Goal: Task Accomplishment & Management: Use online tool/utility

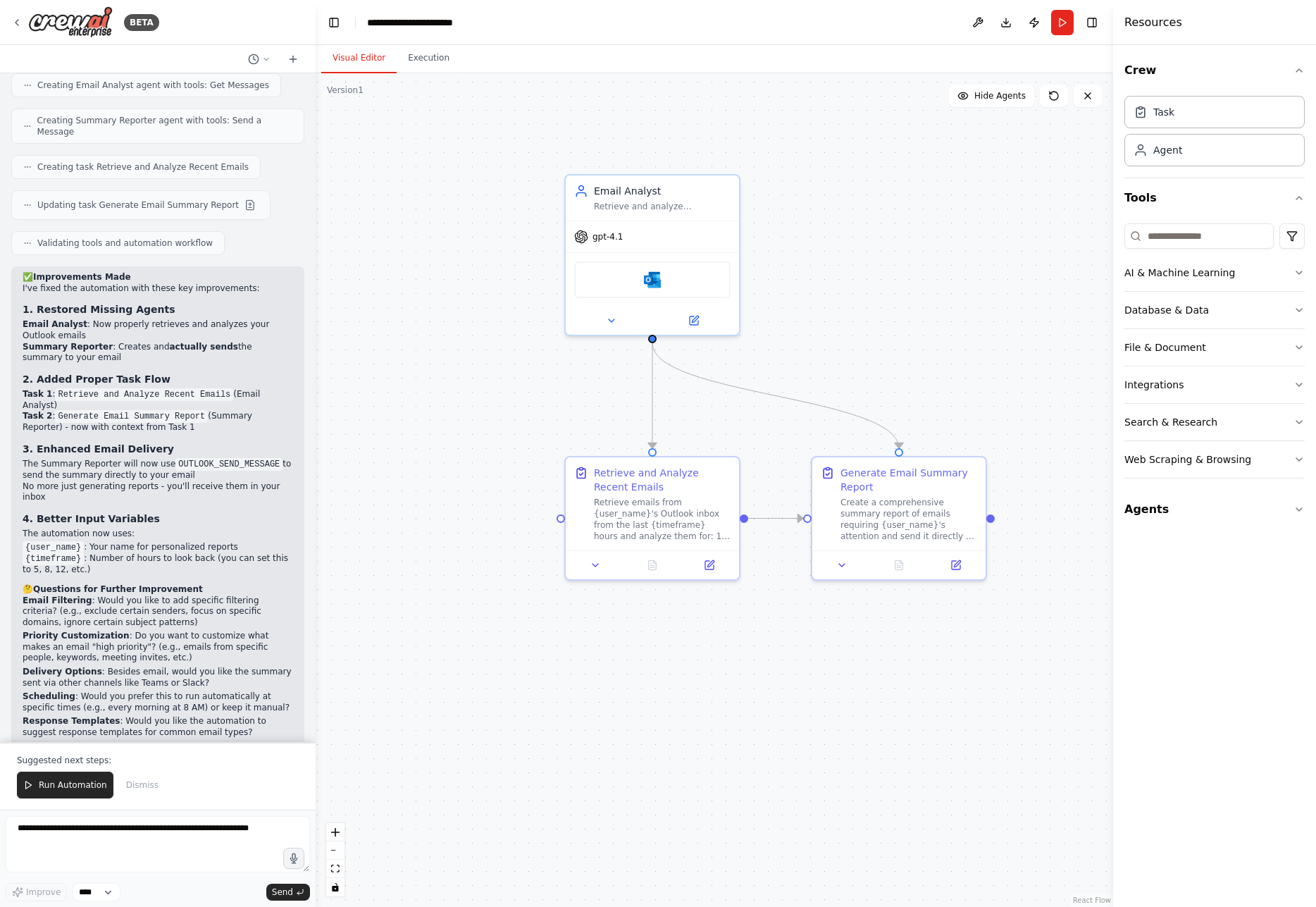
scroll to position [2079, 0]
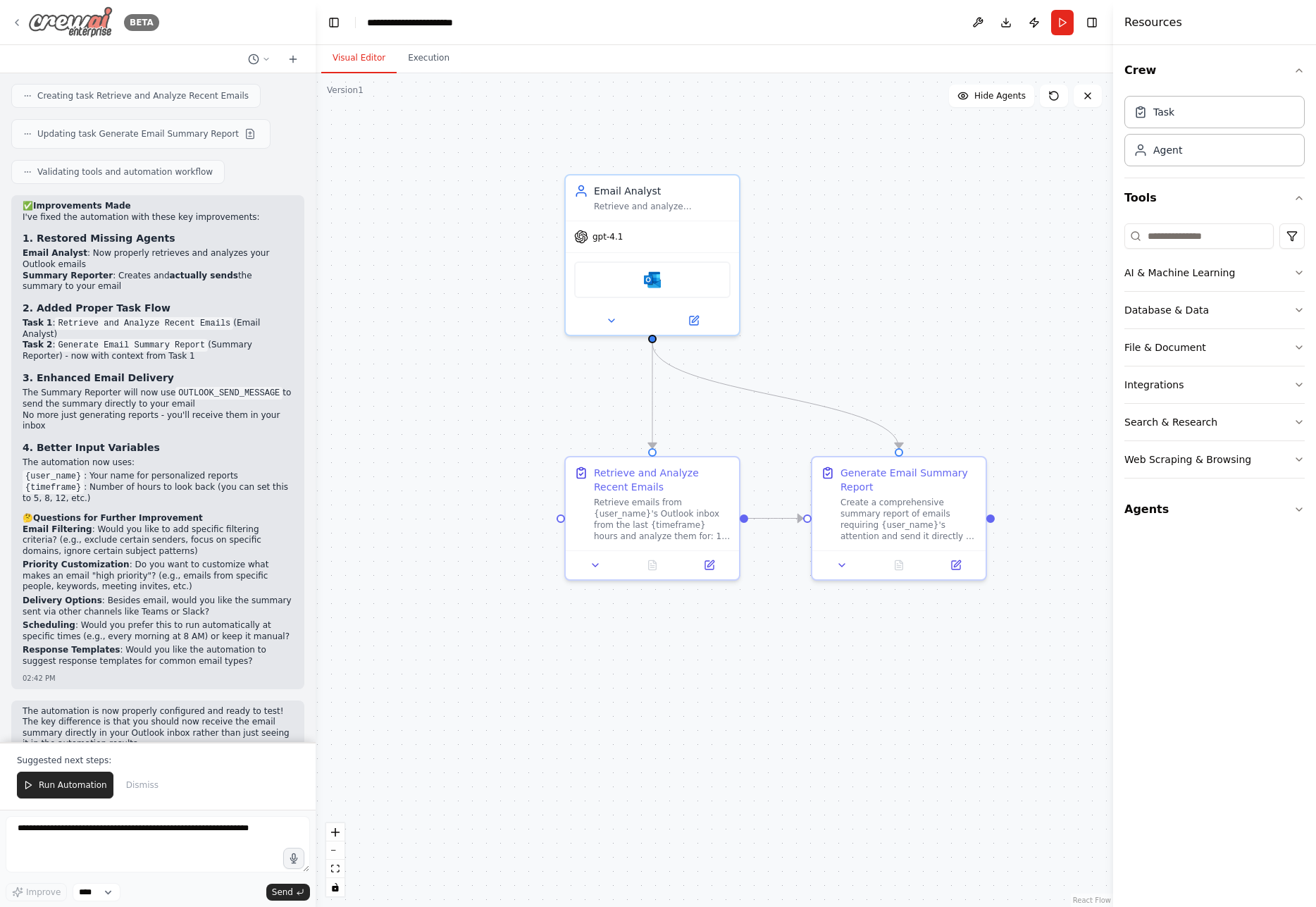
click at [30, 27] on img at bounding box center [70, 22] width 84 height 32
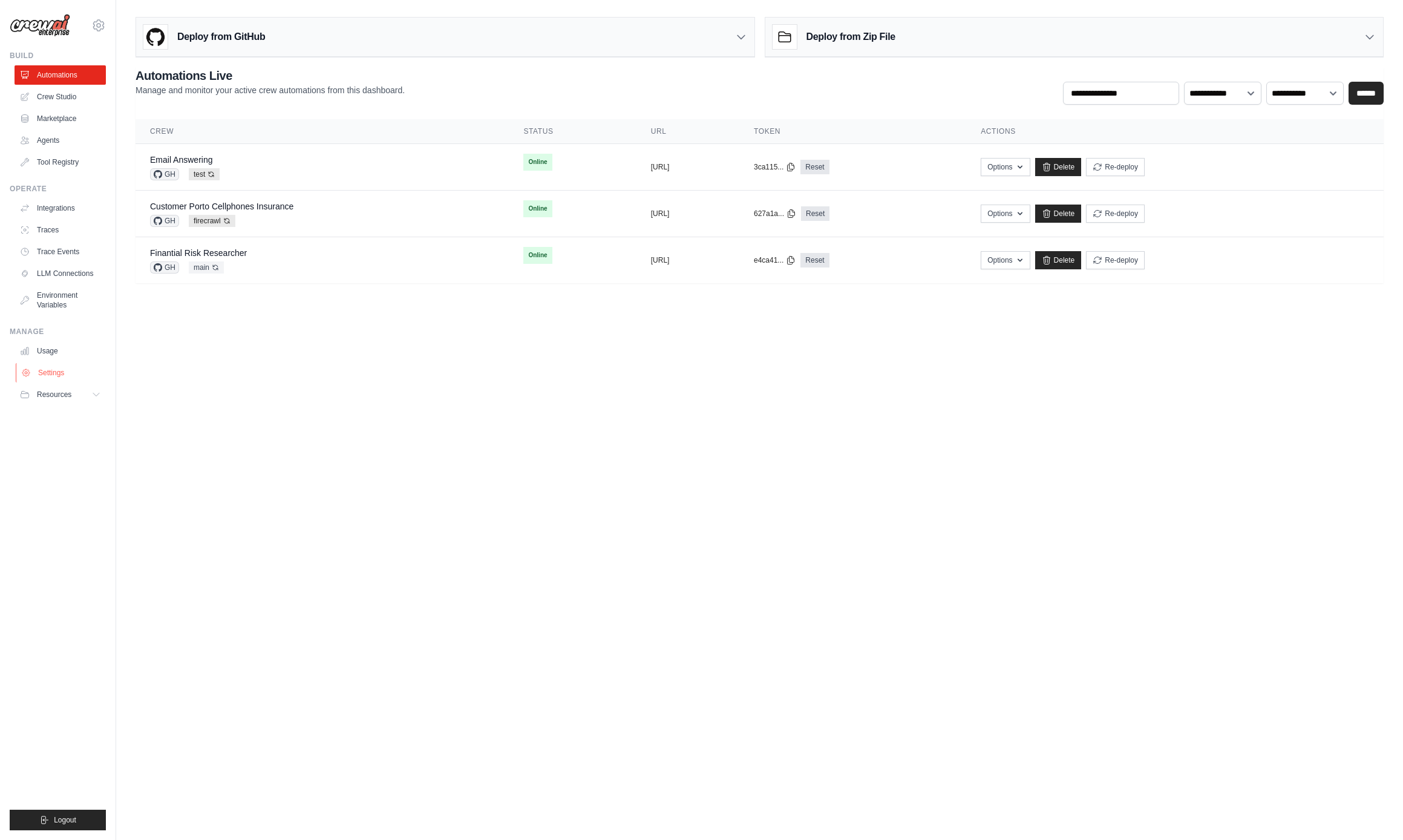
click at [48, 369] on link "Settings" at bounding box center [61, 372] width 92 height 19
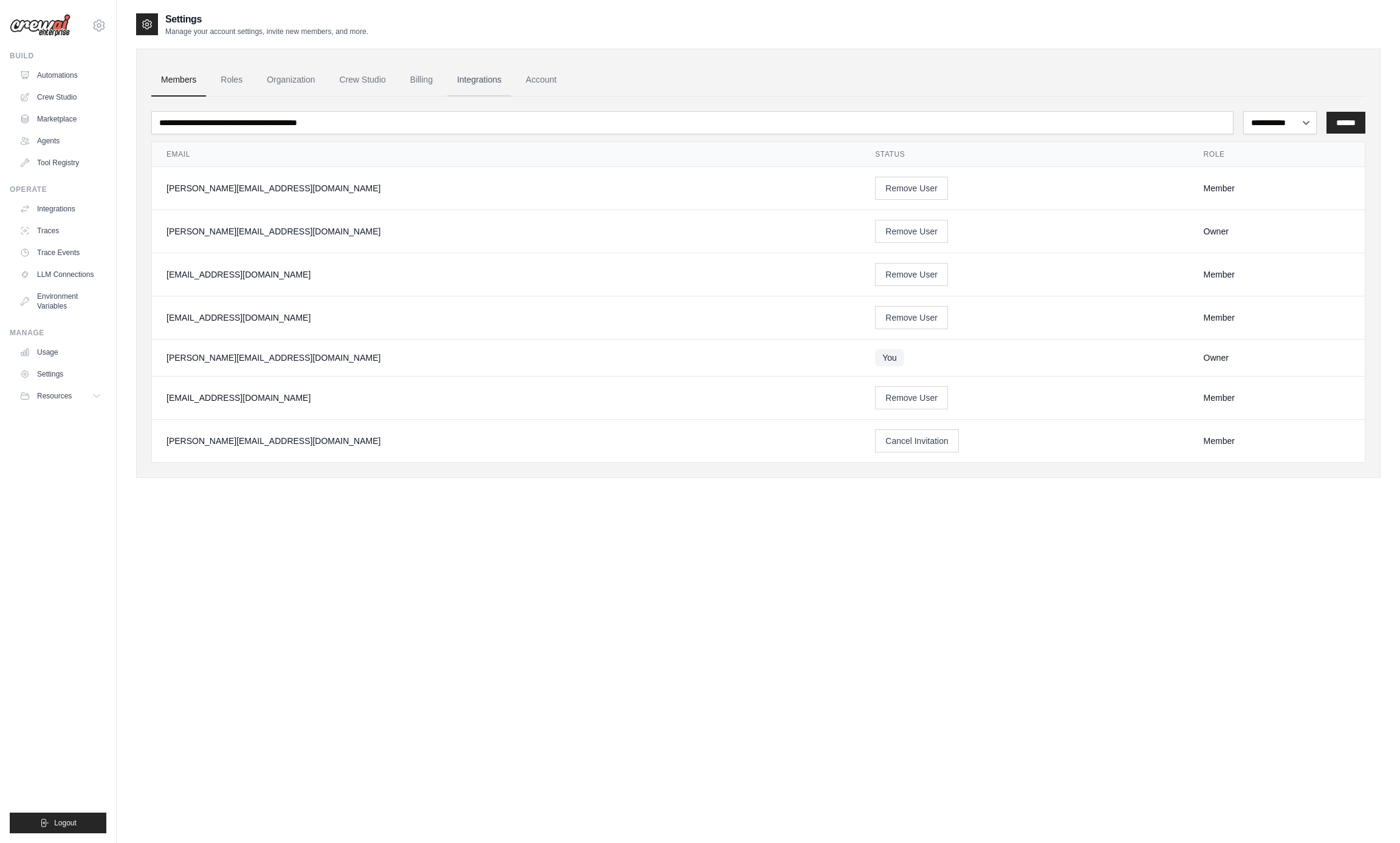
click at [458, 81] on link "Integrations" at bounding box center [479, 80] width 64 height 33
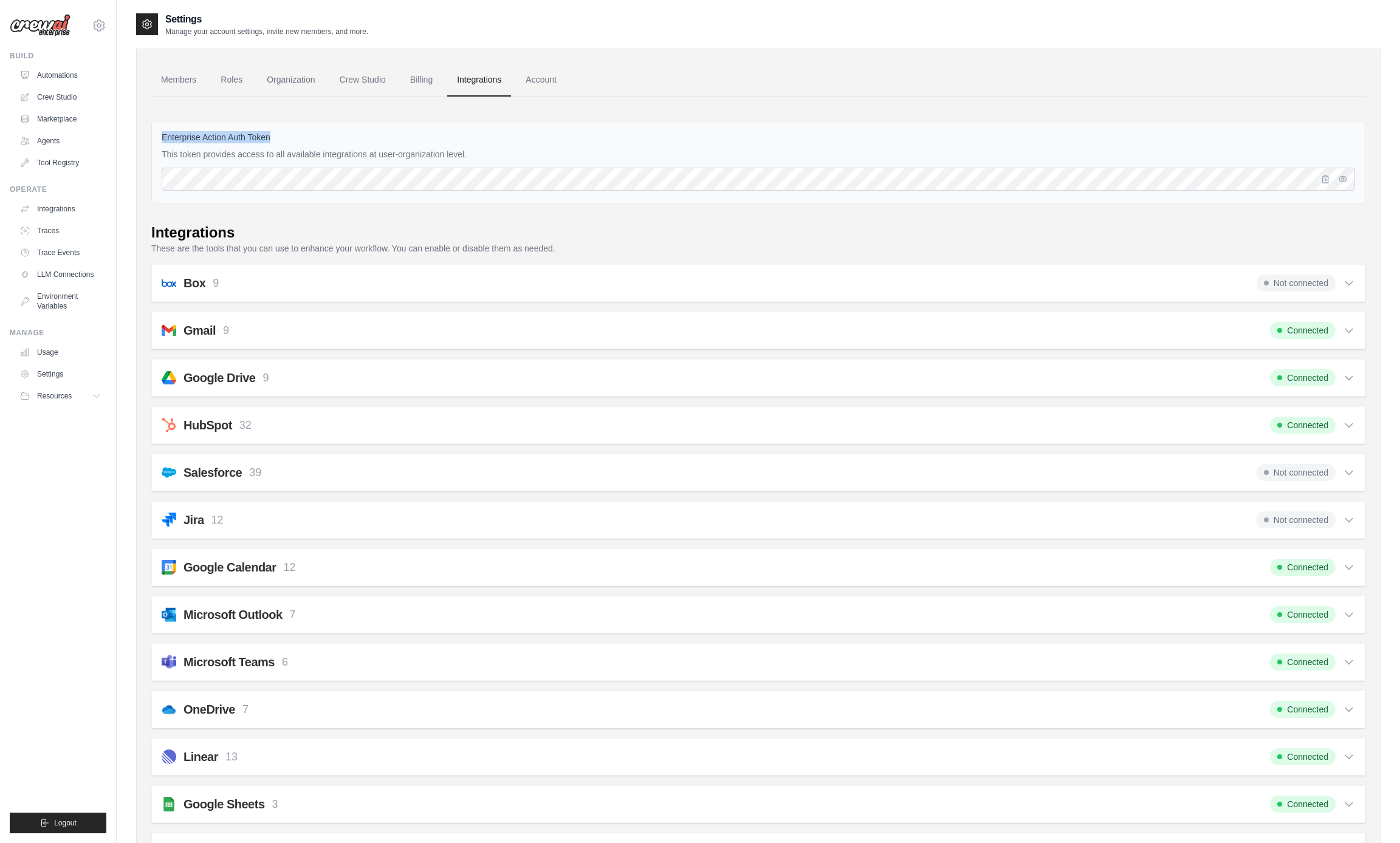
drag, startPoint x: 159, startPoint y: 135, endPoint x: 271, endPoint y: 138, distance: 112.0
click at [271, 138] on div "Enterprise Action Auth Token This token provides access to all available integr…" at bounding box center [758, 162] width 1214 height 83
copy label "Enterprise Action Auth Token"
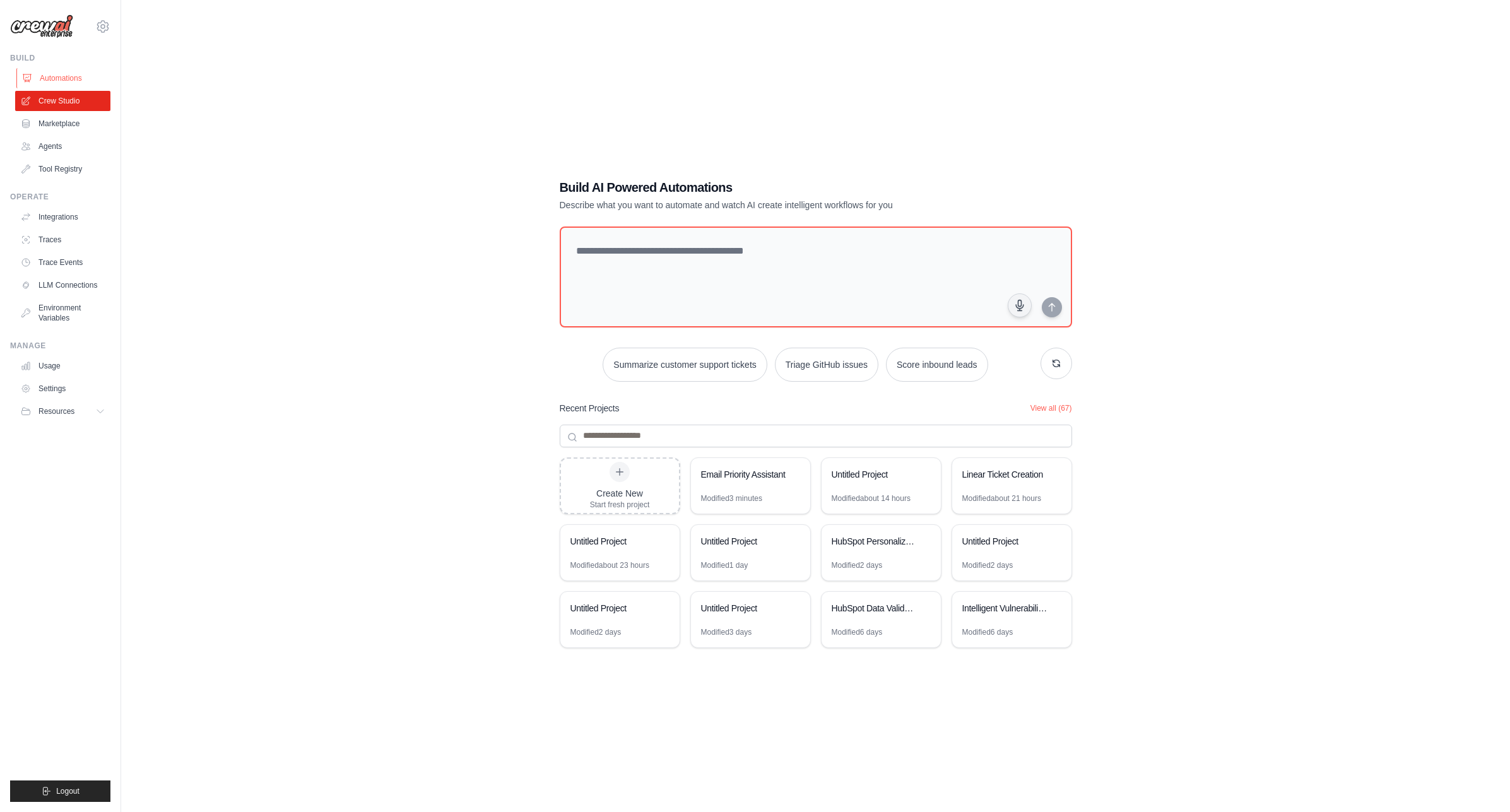
click at [74, 78] on link "Automations" at bounding box center [64, 78] width 95 height 20
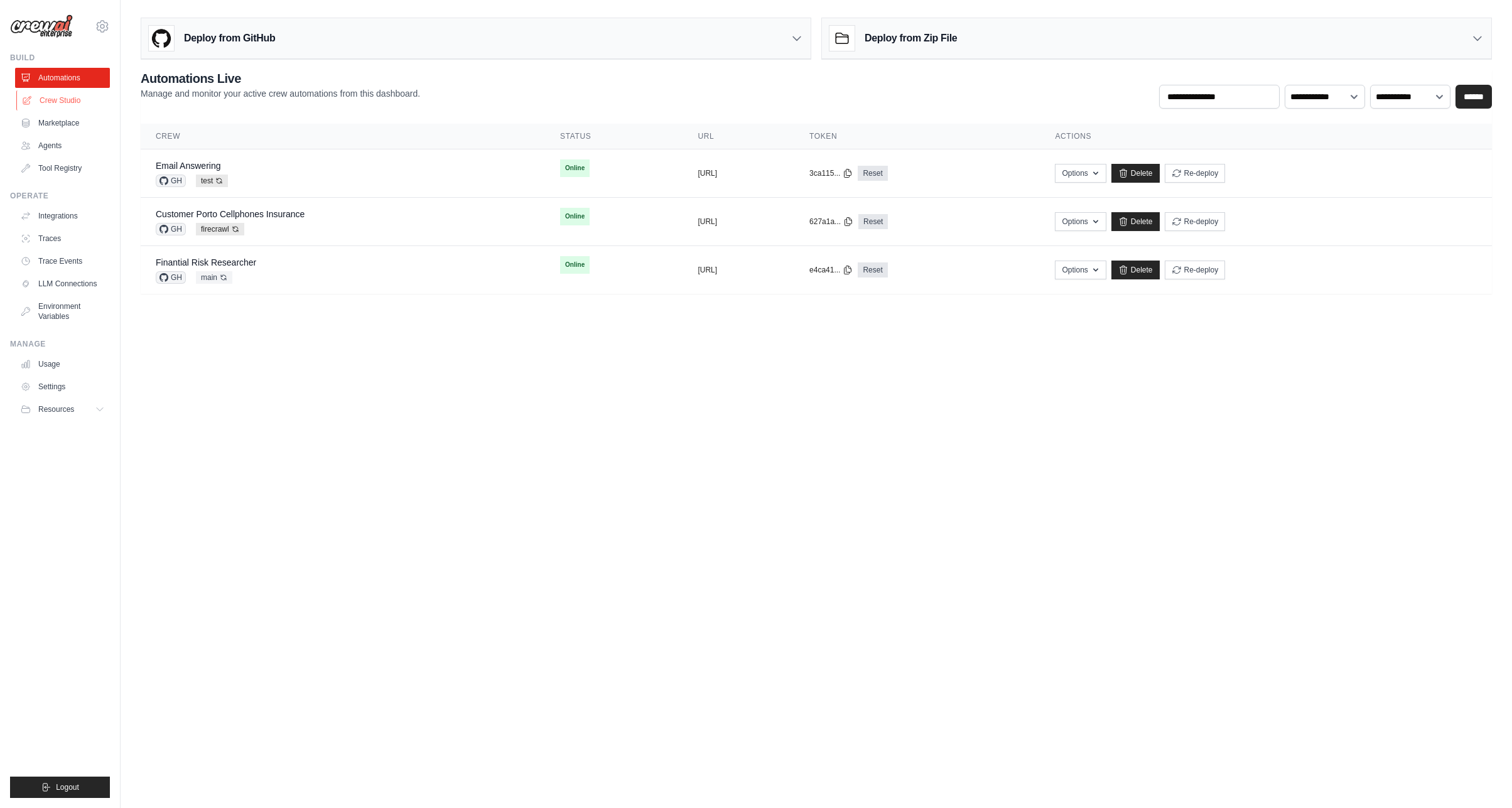
click at [67, 103] on link "Crew Studio" at bounding box center [64, 100] width 95 height 20
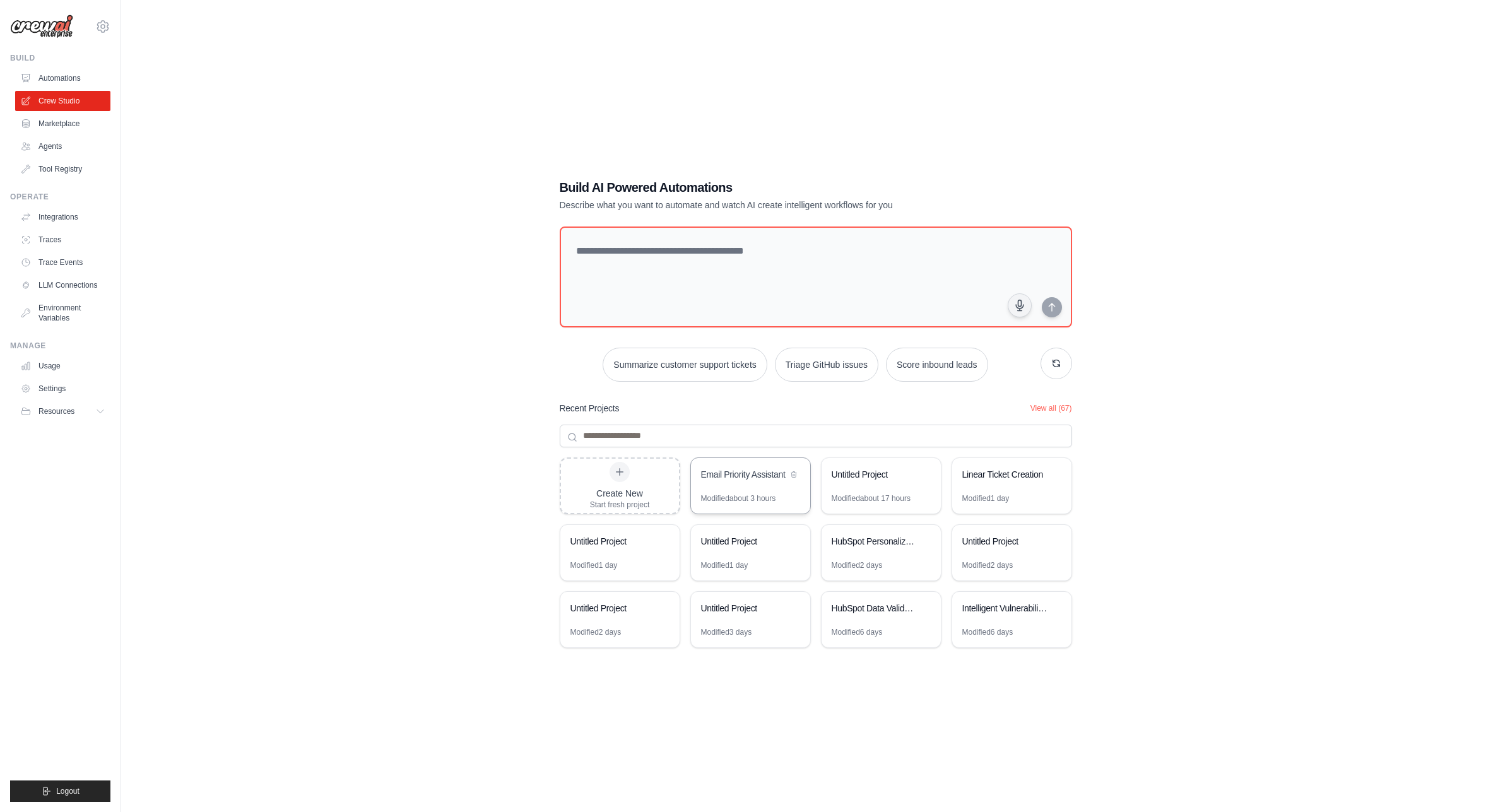
click at [747, 489] on div "Email Priority Assistant" at bounding box center [750, 475] width 119 height 35
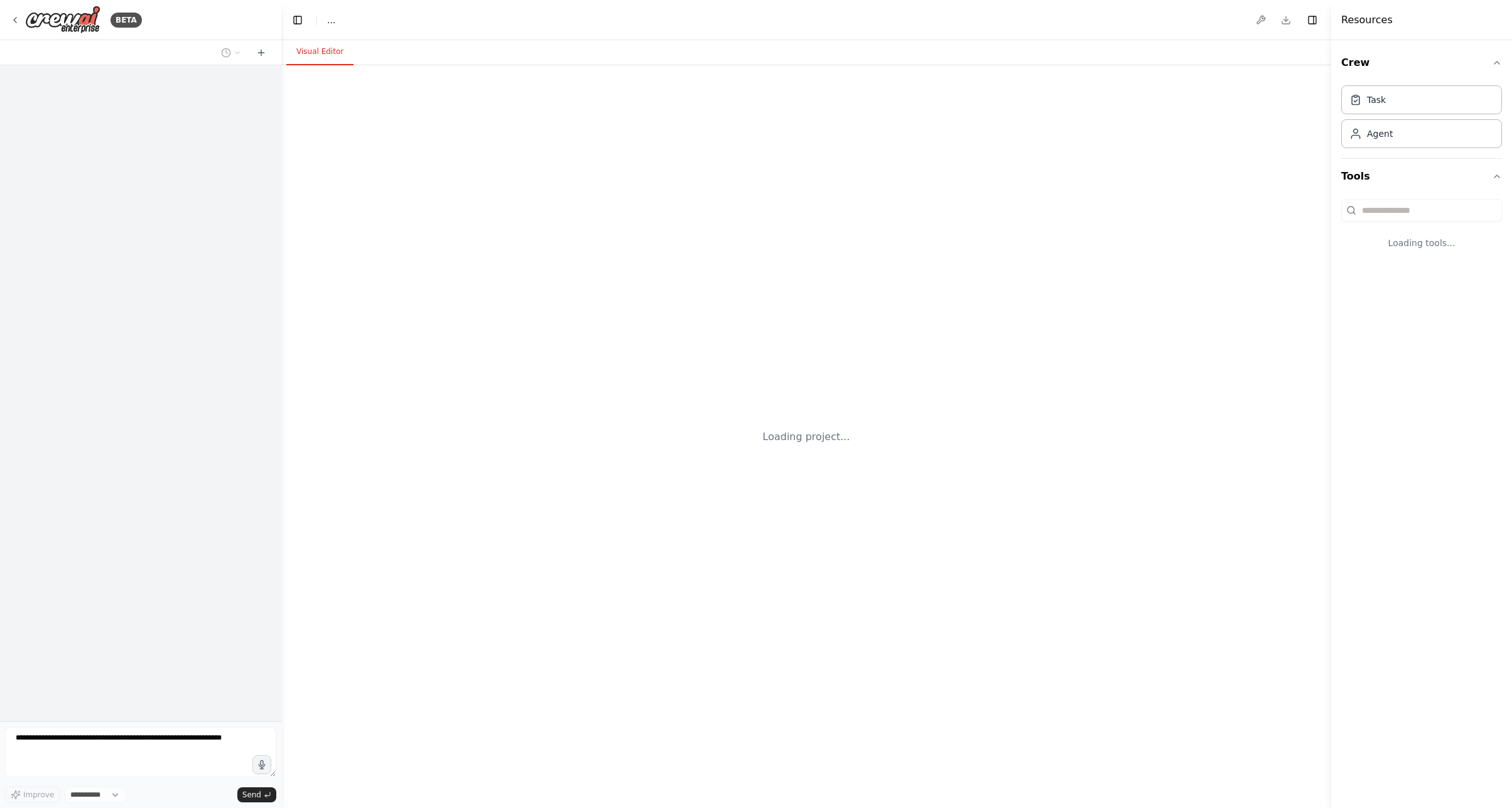
select select "****"
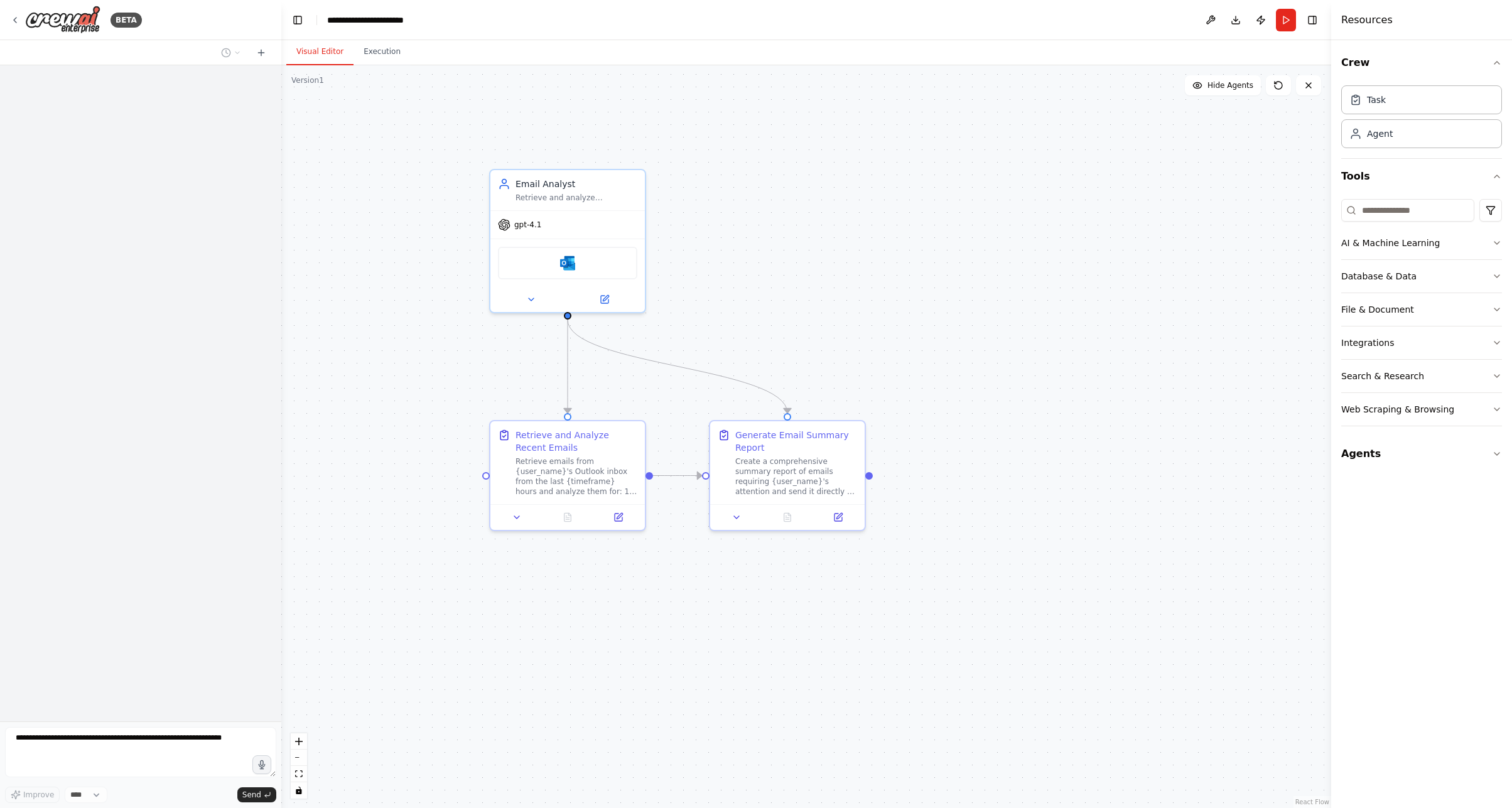
drag, startPoint x: 614, startPoint y: 237, endPoint x: 758, endPoint y: 278, distance: 149.7
click at [758, 278] on div ".deletable-edge-delete-btn { width: 20px; height: 20px; border: 0px solid #ffff…" at bounding box center [806, 436] width 1050 height 743
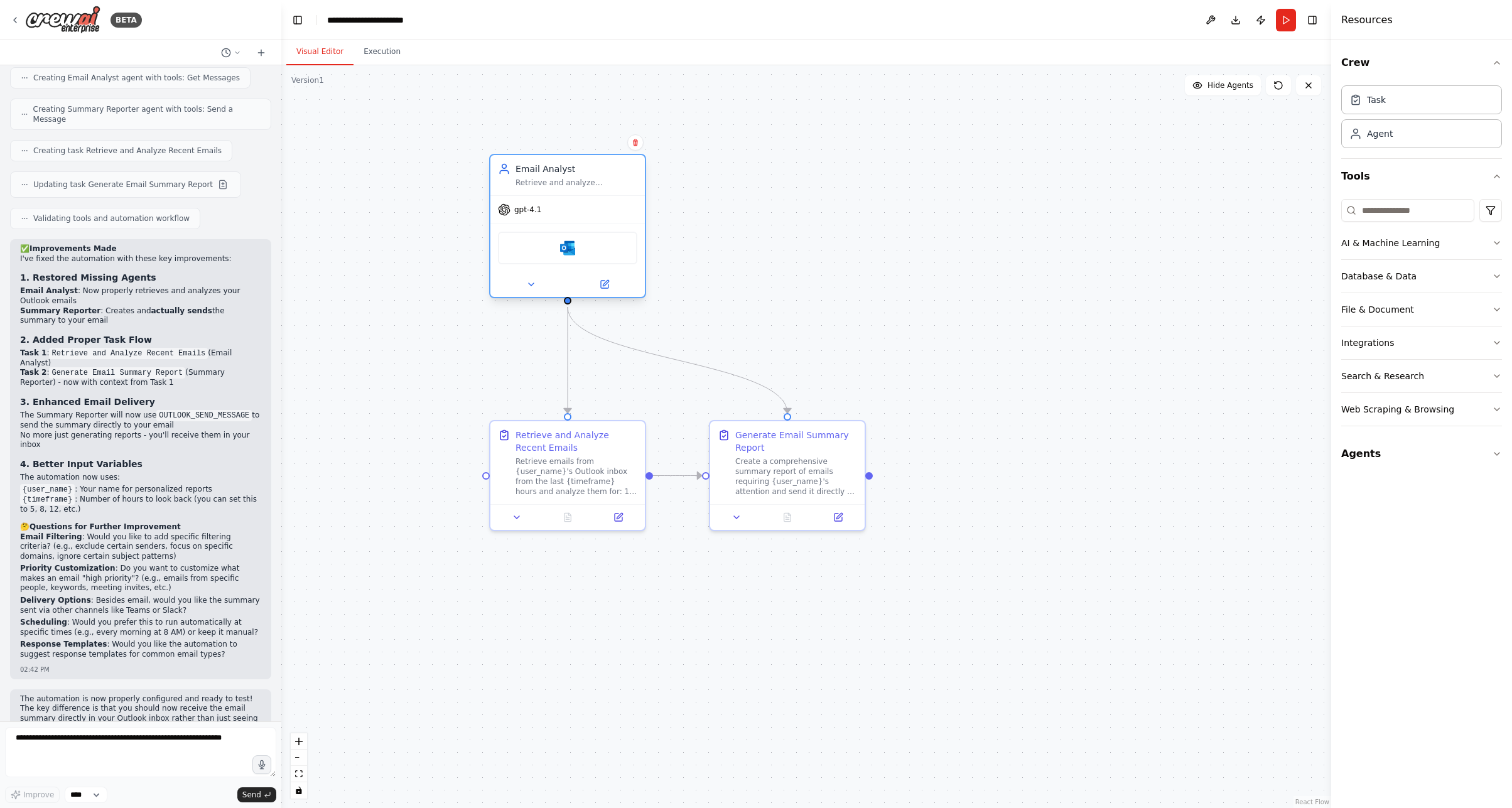
drag, startPoint x: 529, startPoint y: 185, endPoint x: 542, endPoint y: 199, distance: 19.1
click at [522, 166] on div "Email Analyst" at bounding box center [576, 169] width 122 height 13
click at [565, 248] on img at bounding box center [567, 248] width 15 height 15
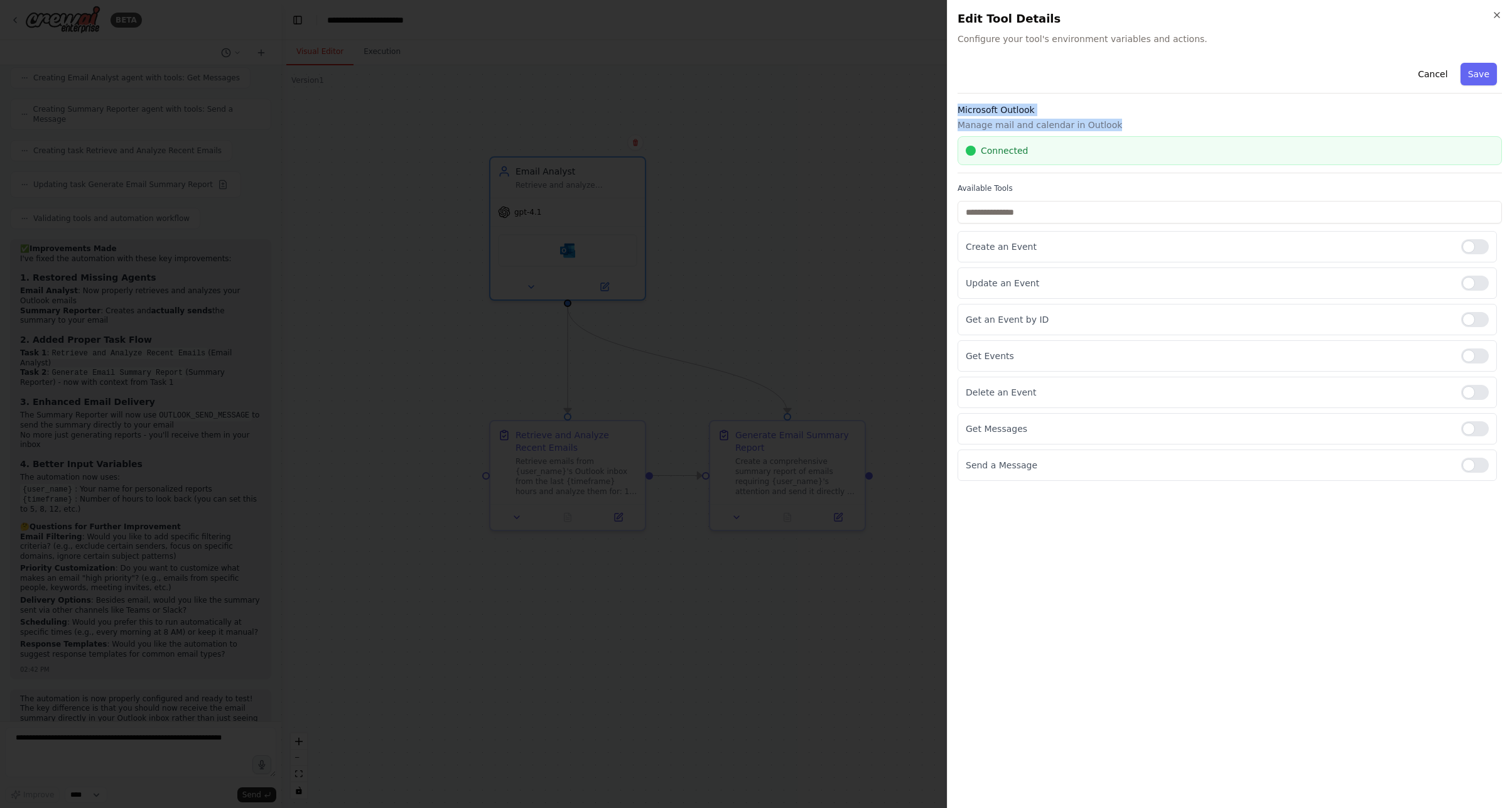
drag, startPoint x: 1117, startPoint y: 126, endPoint x: 954, endPoint y: 105, distance: 164.3
click at [954, 105] on div "Close Edit Tool Details Configure your tool's environment variables and actions…" at bounding box center [1229, 404] width 565 height 808
click at [854, 316] on div at bounding box center [756, 404] width 1512 height 808
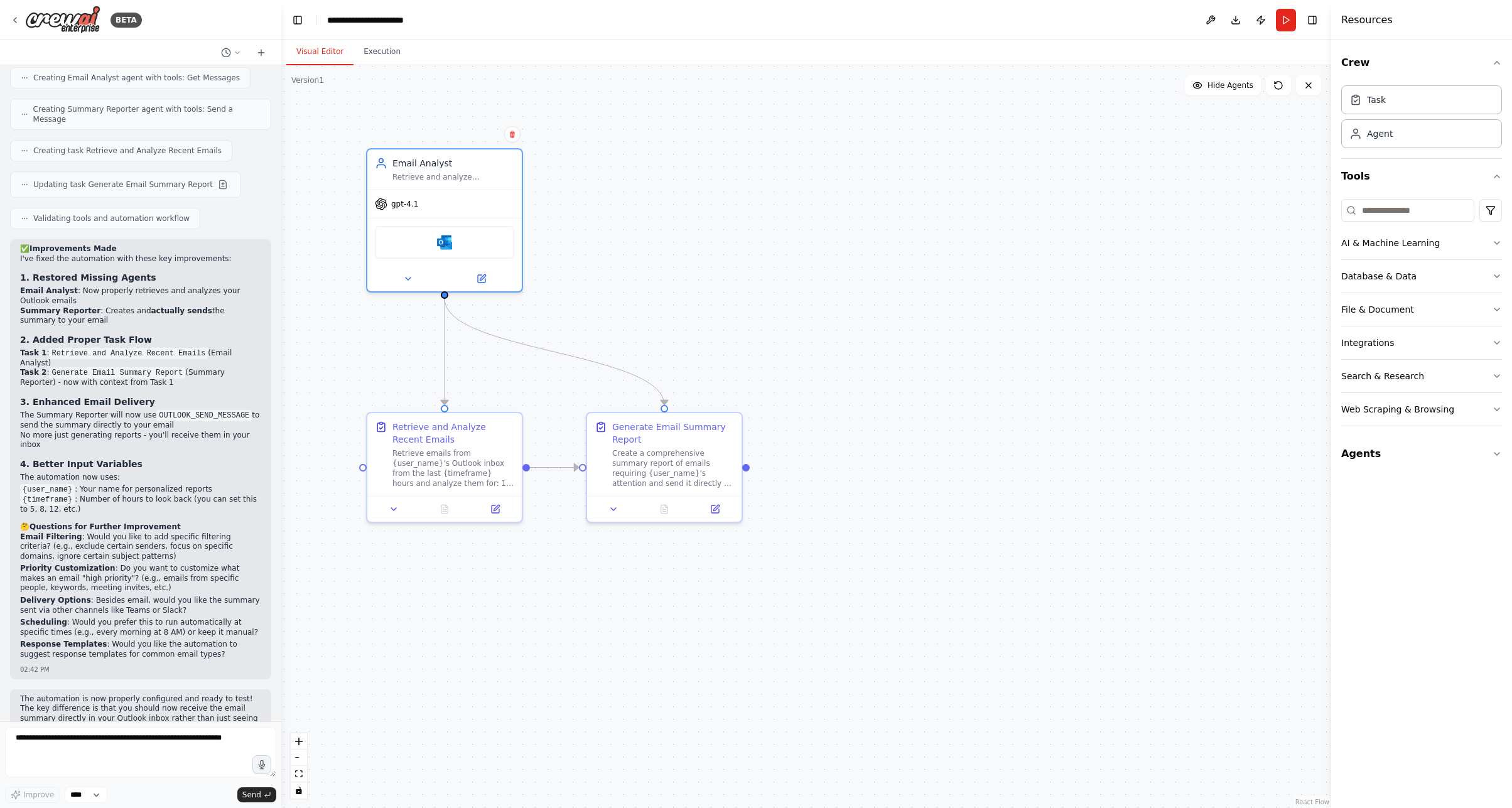
drag, startPoint x: 1011, startPoint y: 246, endPoint x: 871, endPoint y: 240, distance: 140.1
click at [871, 240] on div ".deletable-edge-delete-btn { width: 20px; height: 20px; border: 0px solid #ffff…" at bounding box center [806, 436] width 1050 height 743
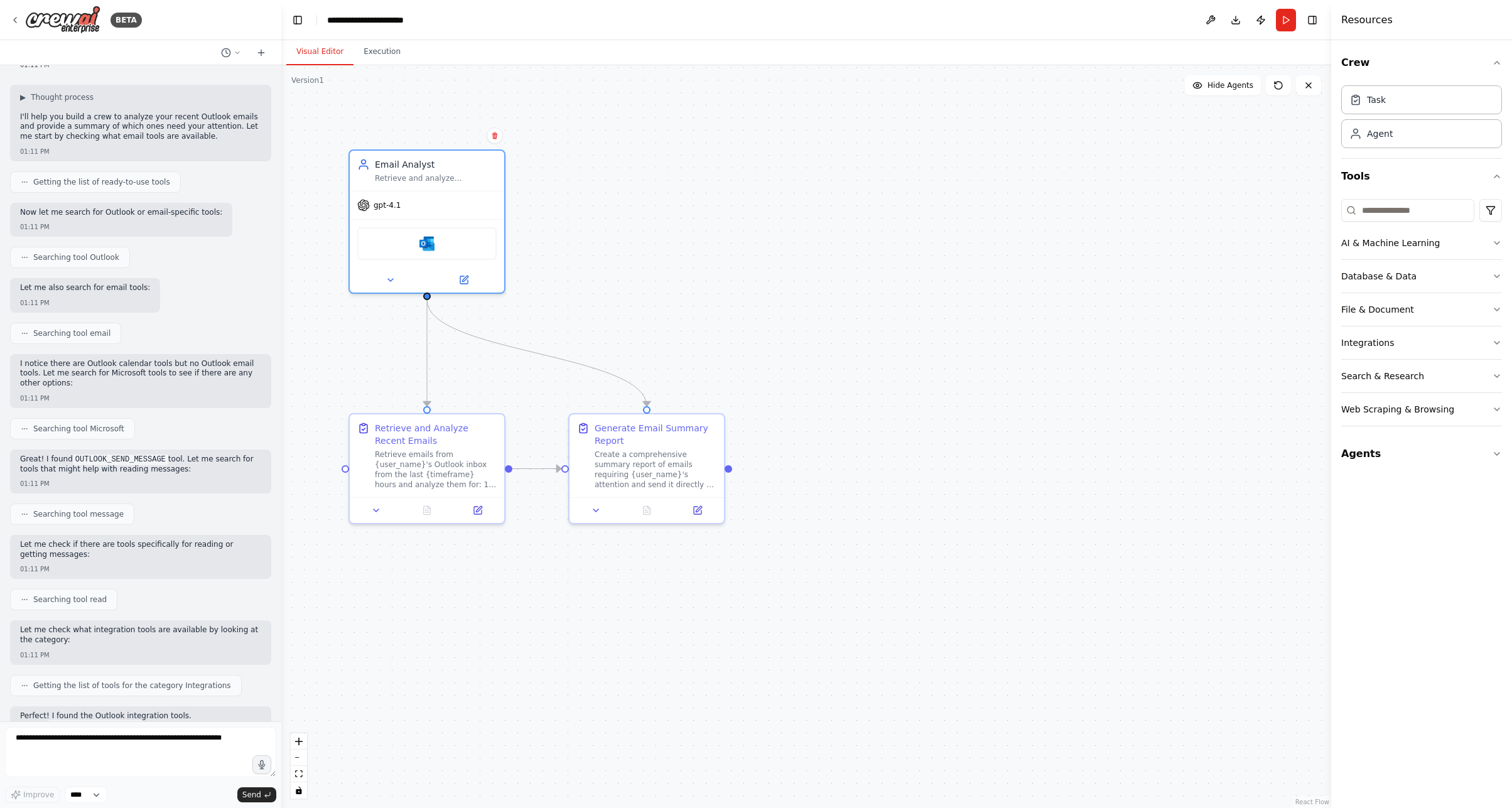
scroll to position [0, 0]
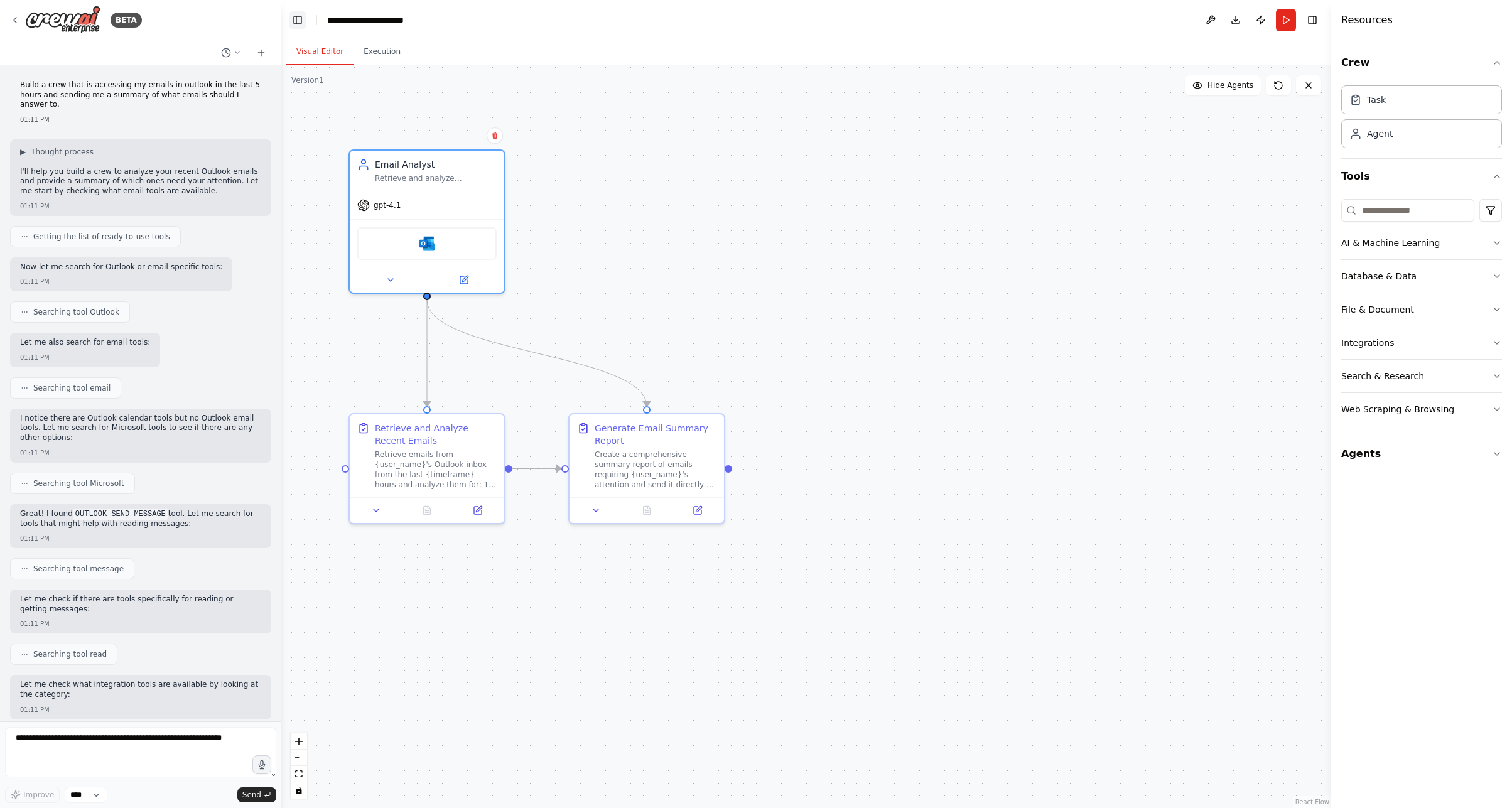
click at [302, 23] on button "Toggle Left Sidebar" at bounding box center [297, 20] width 17 height 17
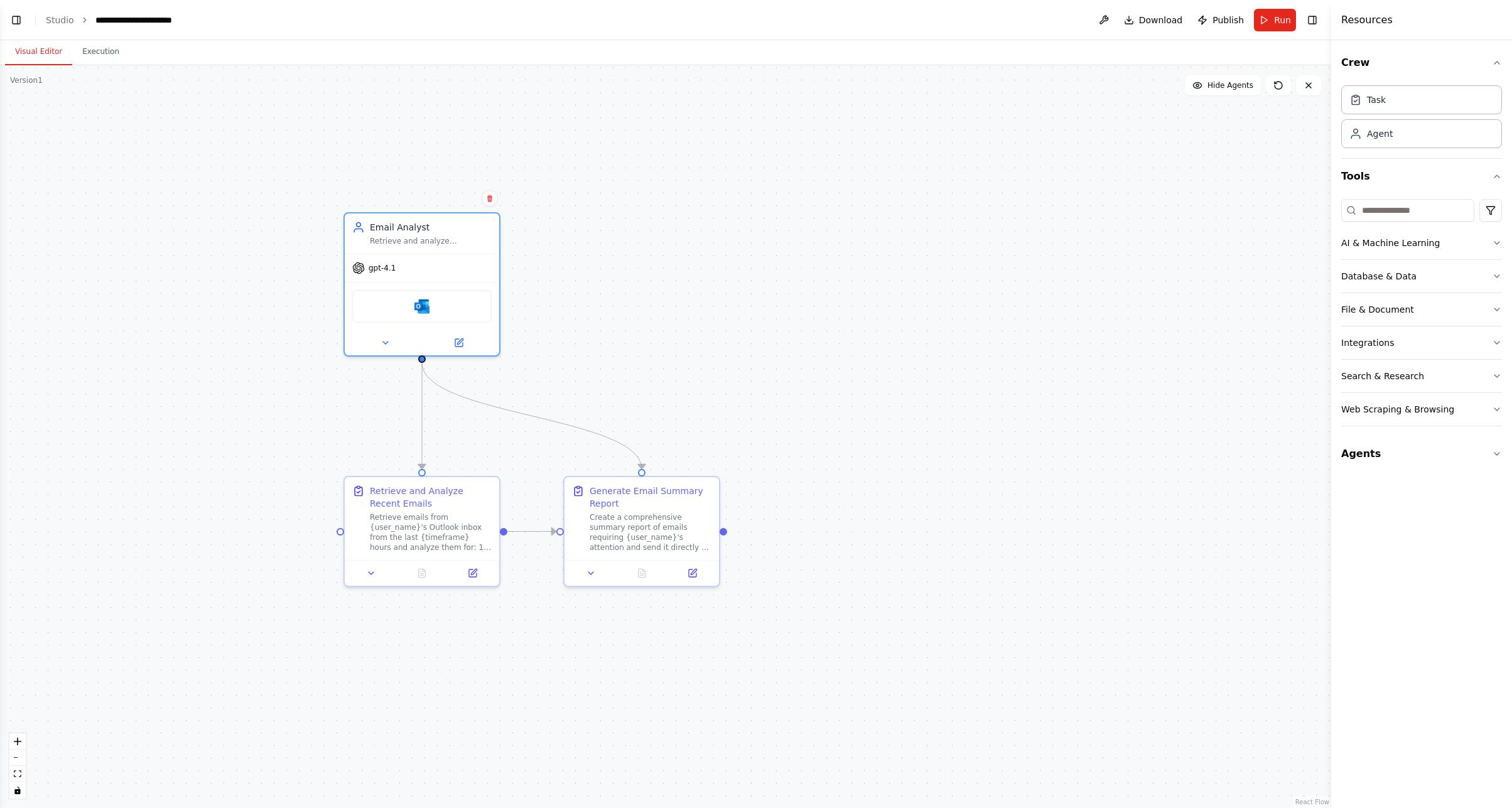
drag, startPoint x: 441, startPoint y: 220, endPoint x: 673, endPoint y: 265, distance: 236.3
click at [673, 265] on div ".deletable-edge-delete-btn { width: 20px; height: 20px; border: 0px solid #ffff…" at bounding box center [666, 436] width 1331 height 743
drag, startPoint x: 918, startPoint y: 280, endPoint x: 907, endPoint y: 223, distance: 58.1
click at [907, 223] on div "Role of the agent" at bounding box center [908, 225] width 122 height 13
drag, startPoint x: 927, startPoint y: 503, endPoint x: 889, endPoint y: 492, distance: 39.6
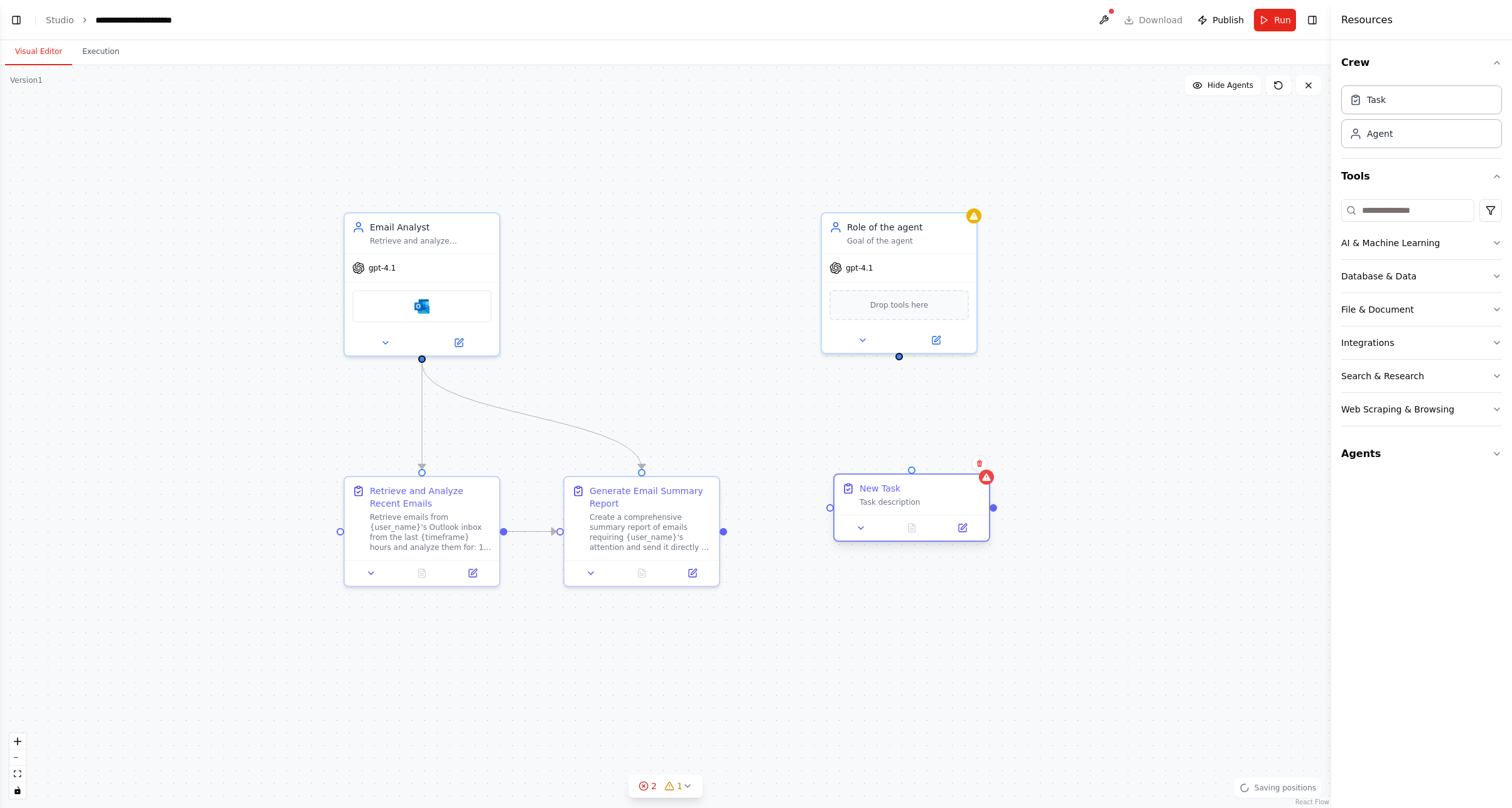
click at [889, 492] on div "New Task" at bounding box center [880, 488] width 41 height 13
click at [1366, 340] on div "Integrations" at bounding box center [1367, 343] width 53 height 13
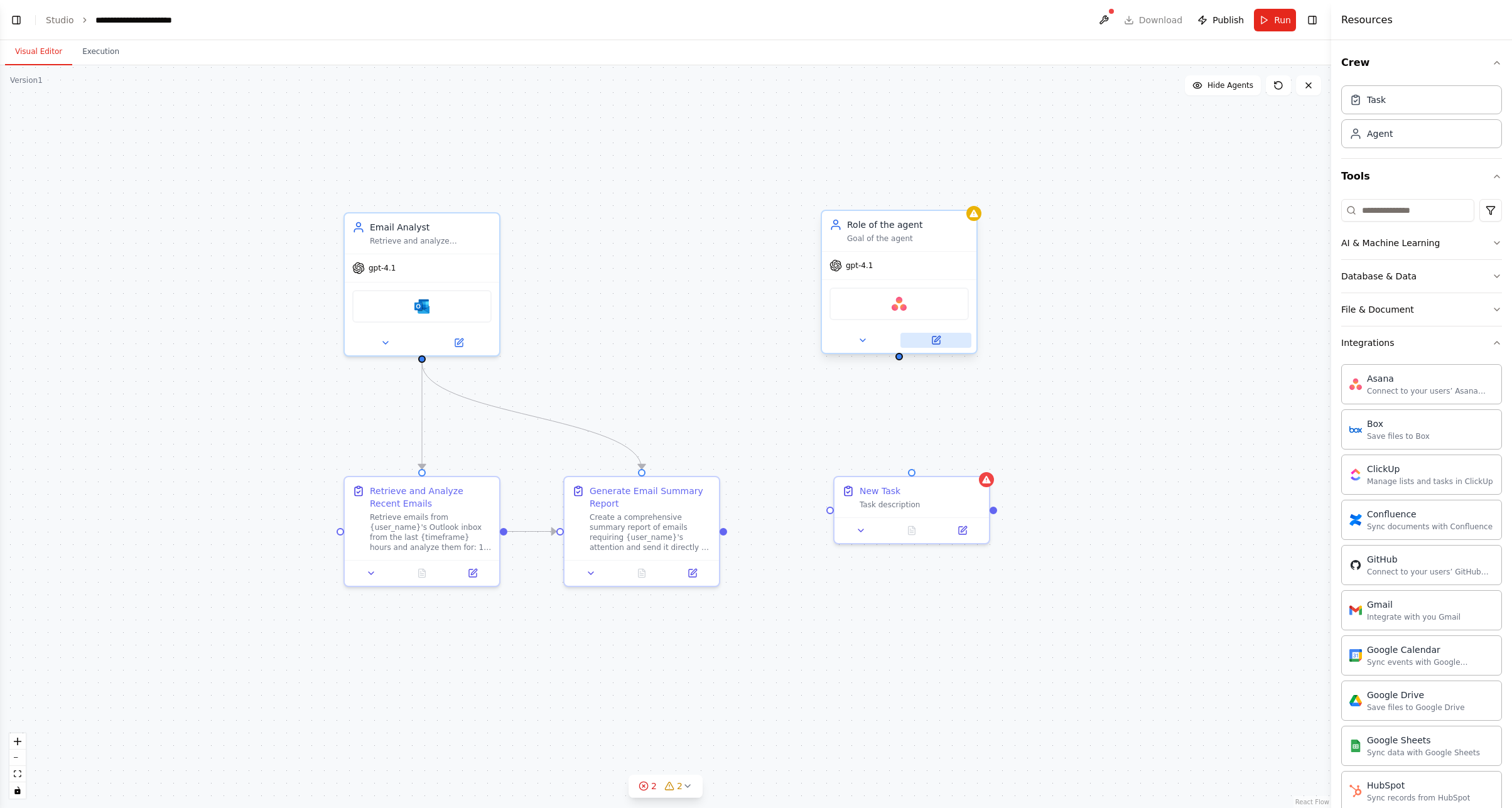
click at [936, 338] on icon at bounding box center [936, 340] width 8 height 8
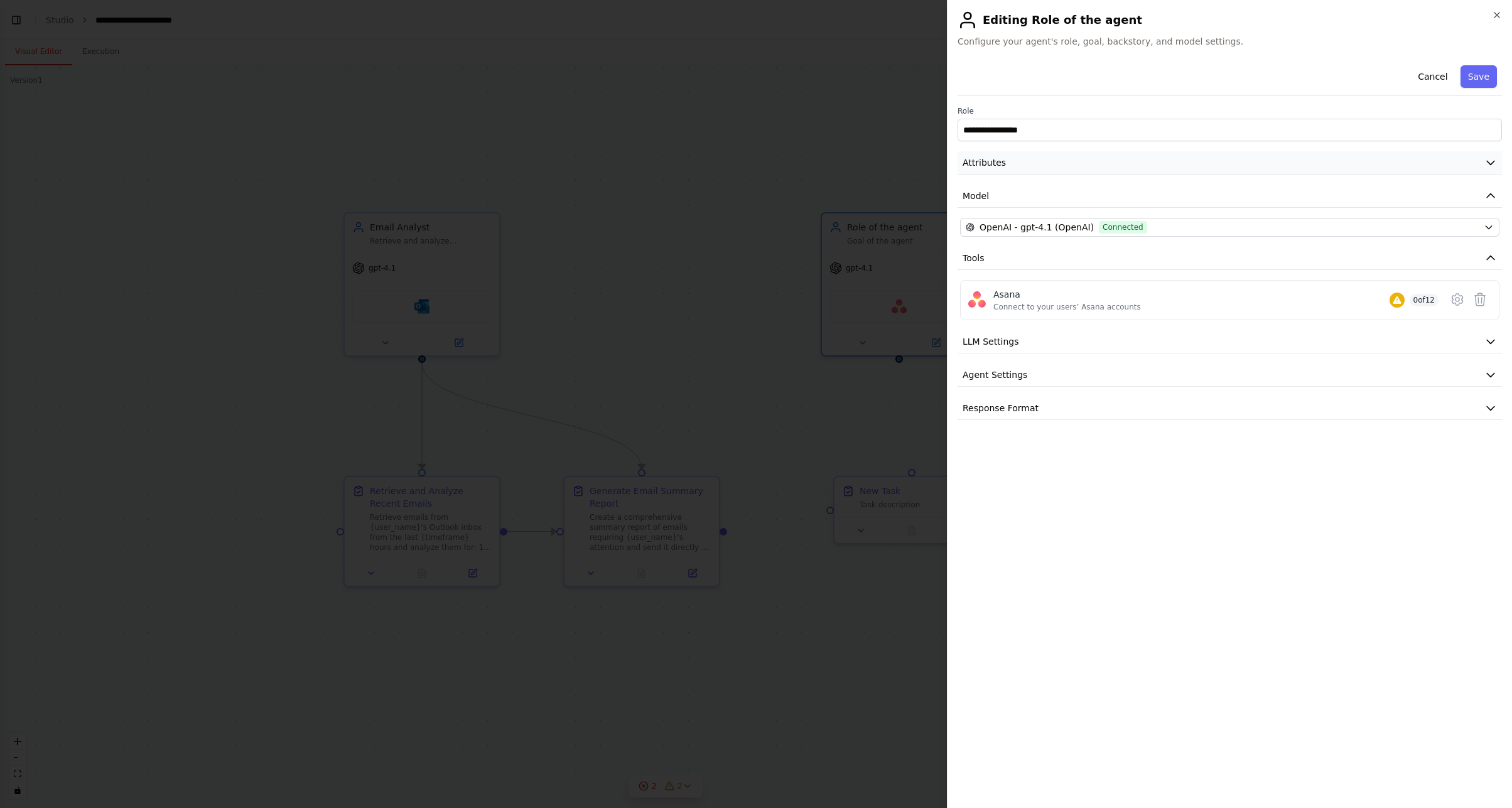
click at [1071, 167] on button "Attributes" at bounding box center [1230, 163] width 544 height 23
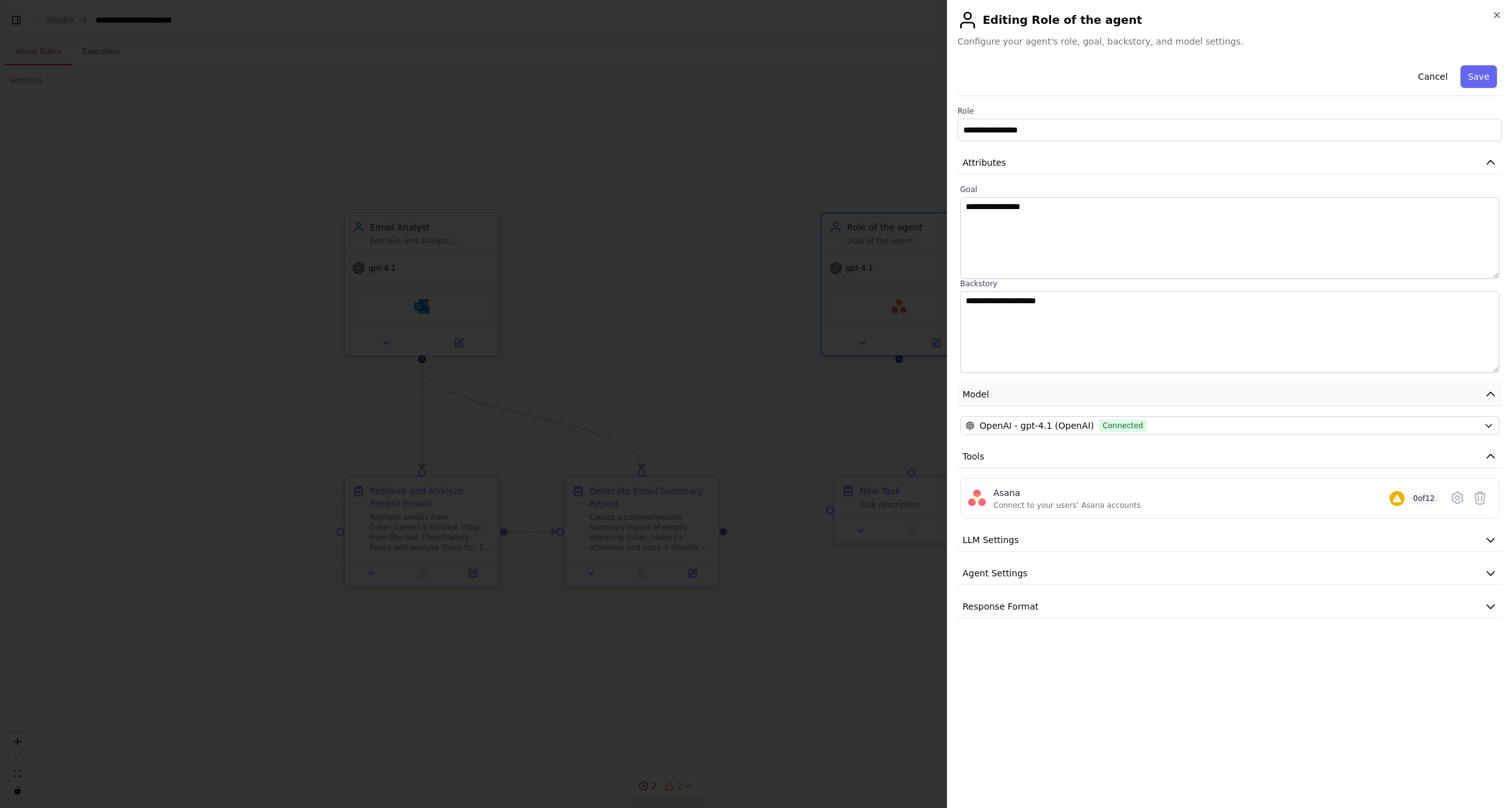
click at [990, 393] on button "Model" at bounding box center [1230, 395] width 544 height 23
click at [990, 393] on button "Model" at bounding box center [1230, 395] width 544 height 23
click at [1002, 539] on span "LLM Settings" at bounding box center [991, 540] width 56 height 13
click at [1049, 671] on button "Agent Settings" at bounding box center [1230, 663] width 544 height 23
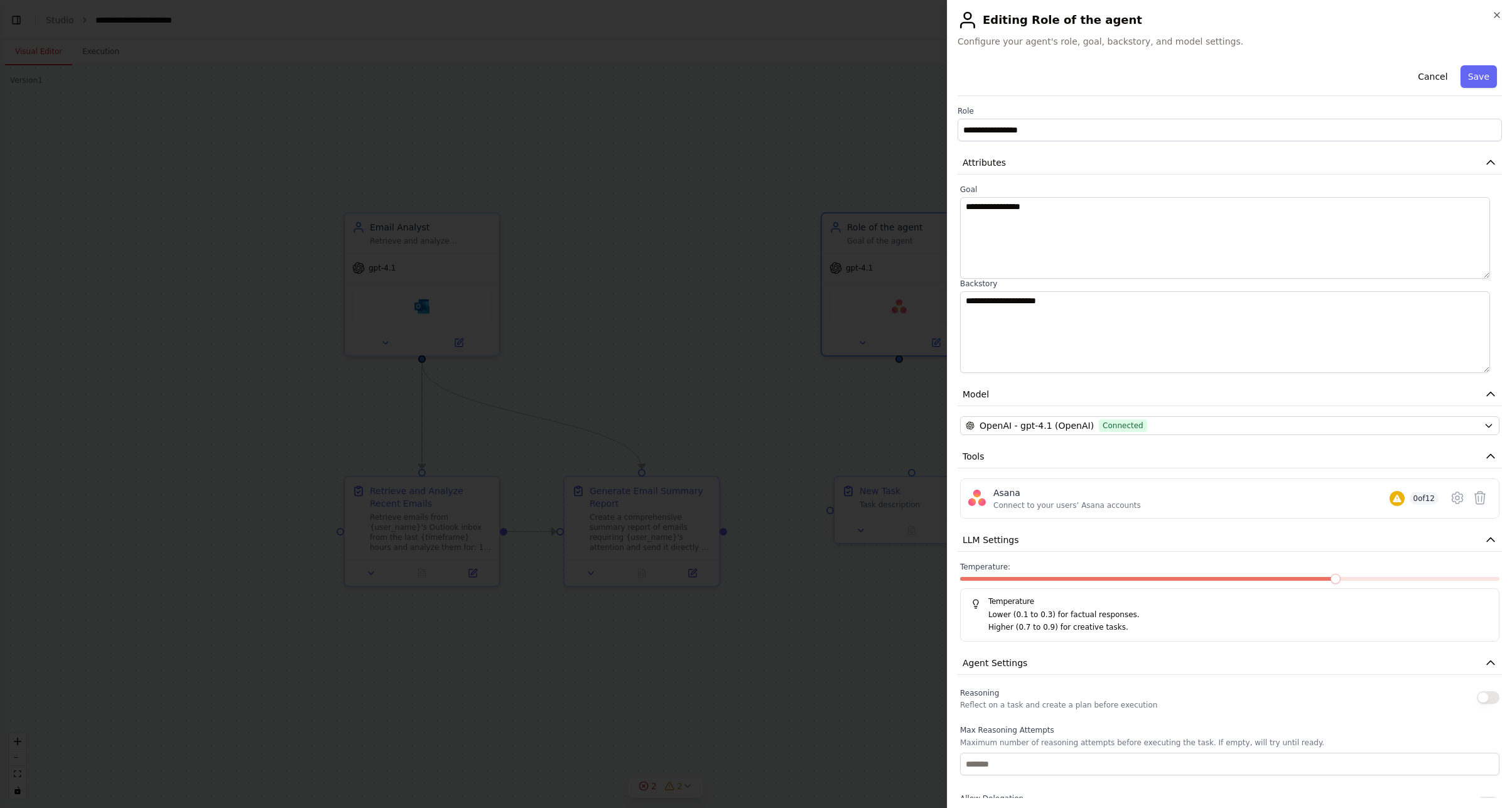
scroll to position [256, 0]
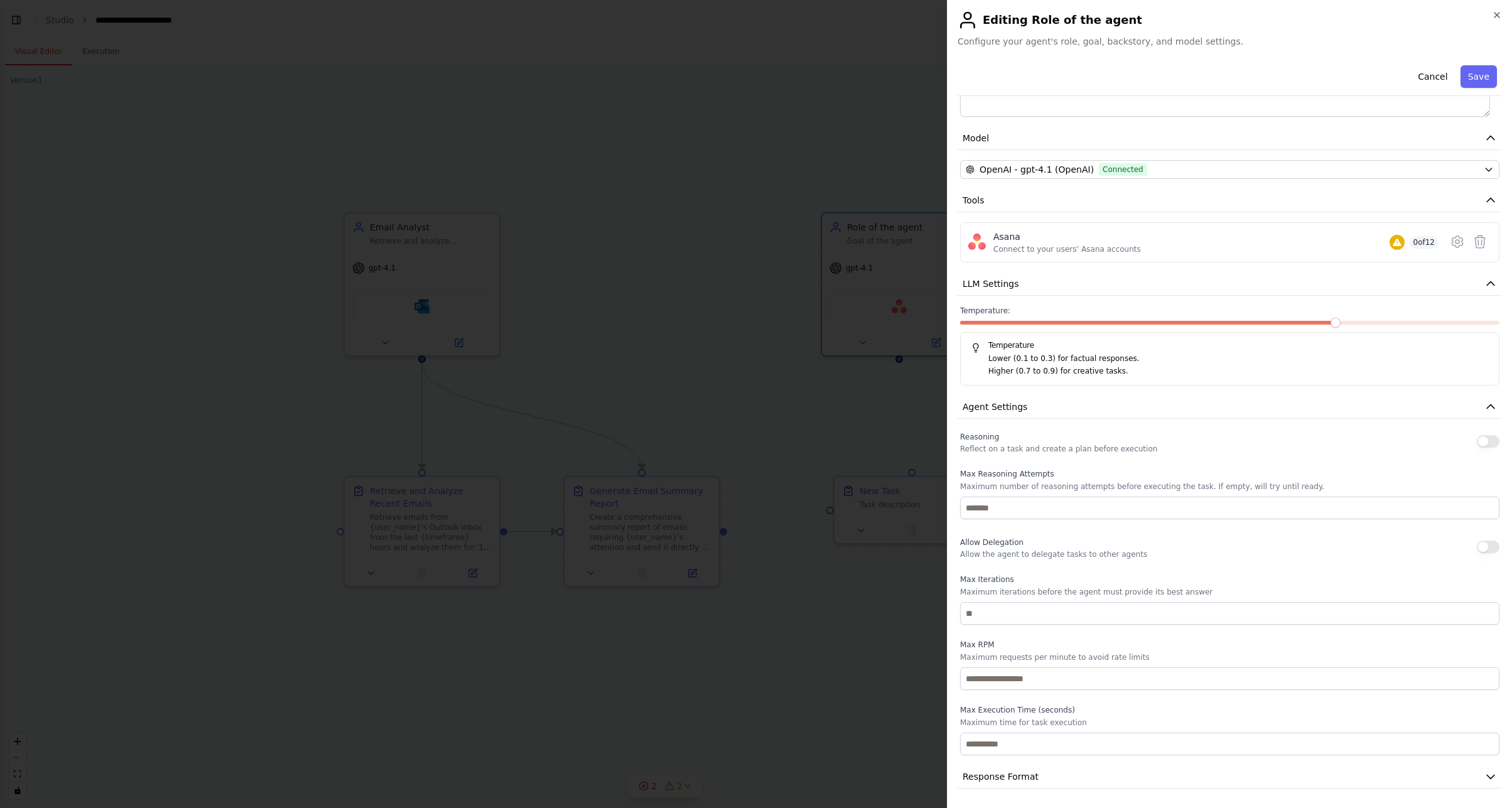
click at [1481, 438] on button "button" at bounding box center [1488, 442] width 22 height 13
click at [1018, 769] on button "Response Format" at bounding box center [1230, 777] width 544 height 23
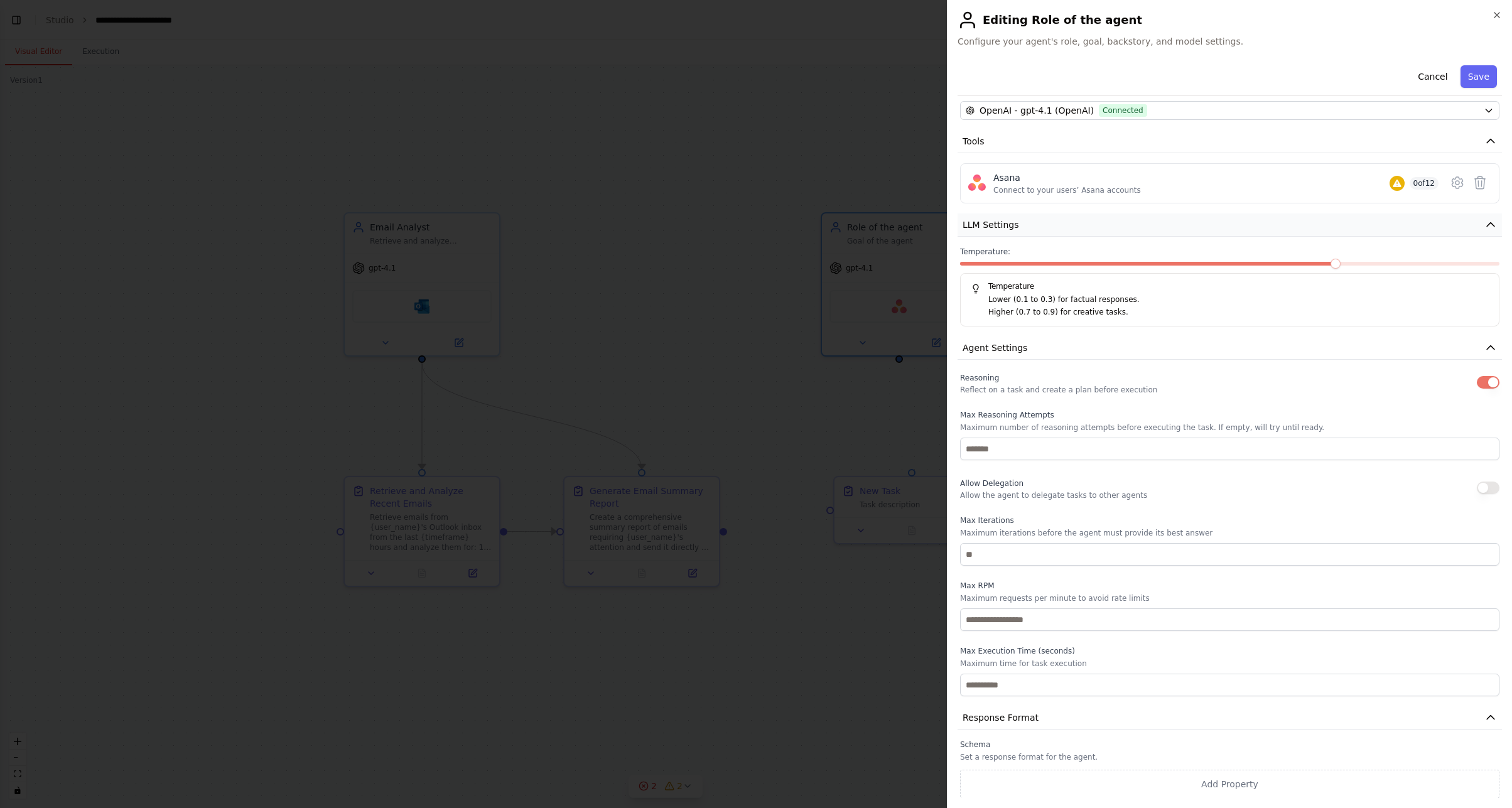
click at [1473, 218] on button "LLM Settings" at bounding box center [1230, 225] width 544 height 23
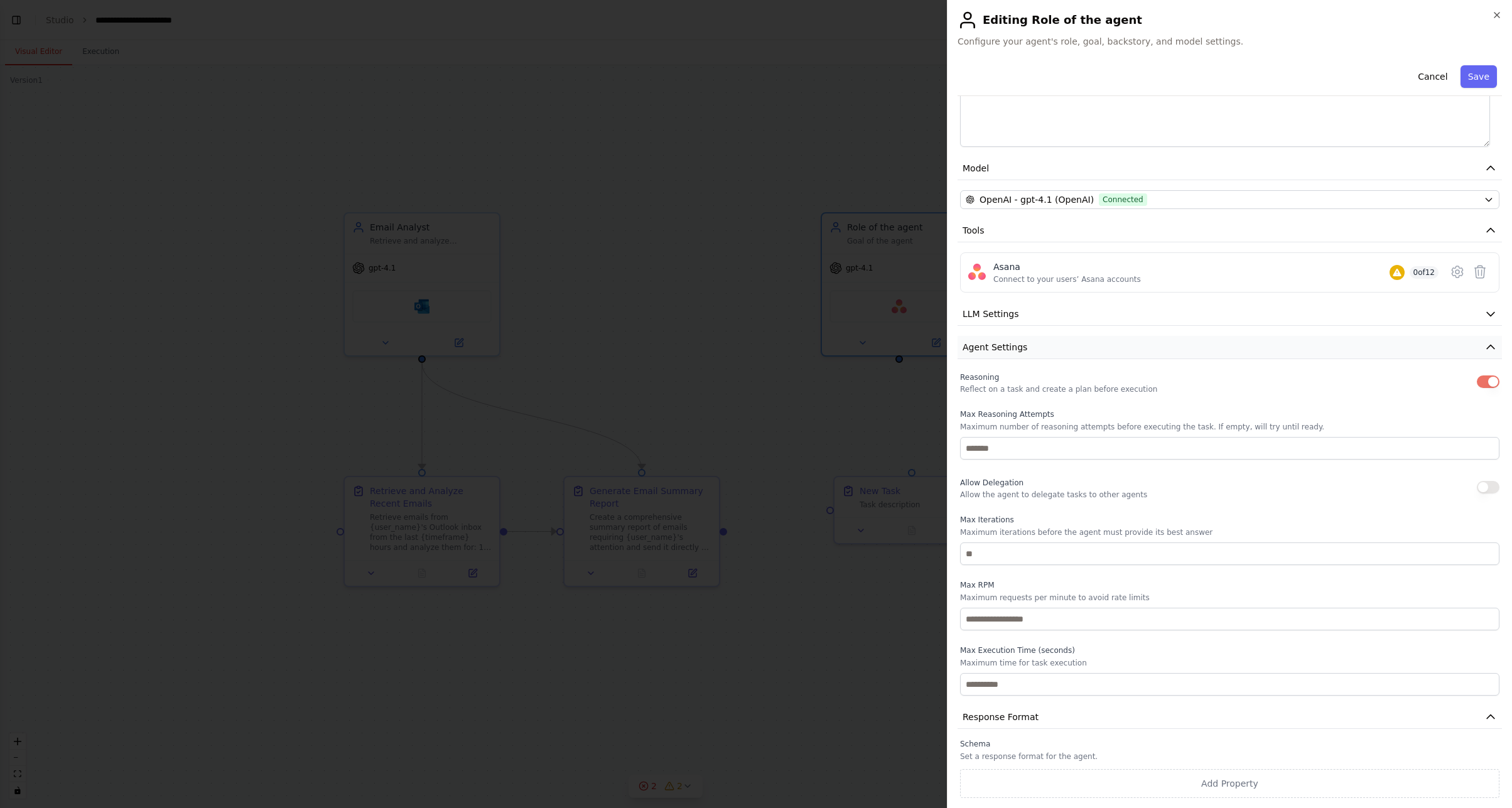
click at [1468, 340] on button "Agent Settings" at bounding box center [1230, 347] width 544 height 23
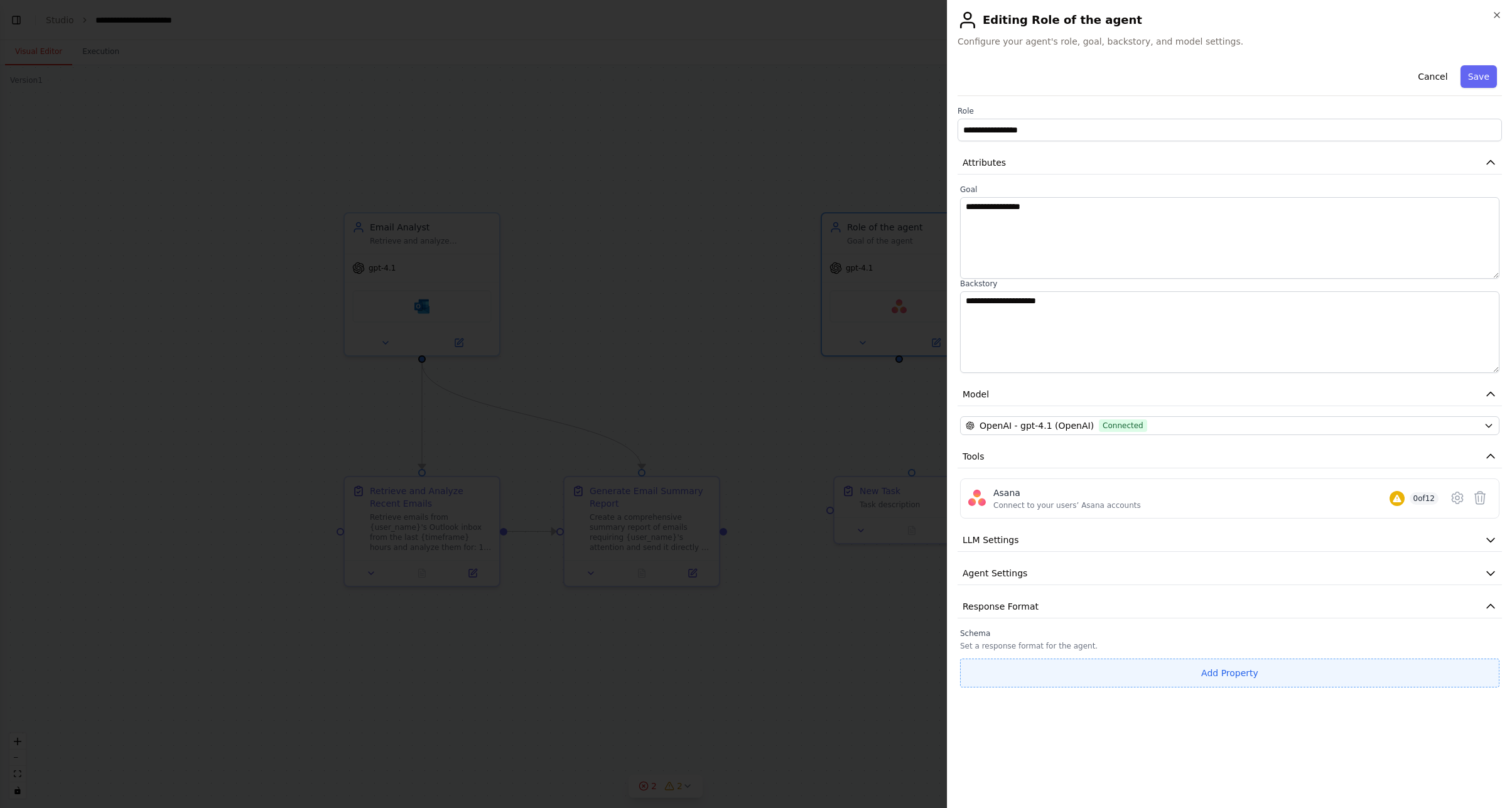
click at [1186, 675] on button "Add Property" at bounding box center [1230, 673] width 539 height 29
click at [1084, 667] on input "**********" at bounding box center [1155, 669] width 391 height 22
click at [1495, 12] on icon "button" at bounding box center [1497, 15] width 10 height 10
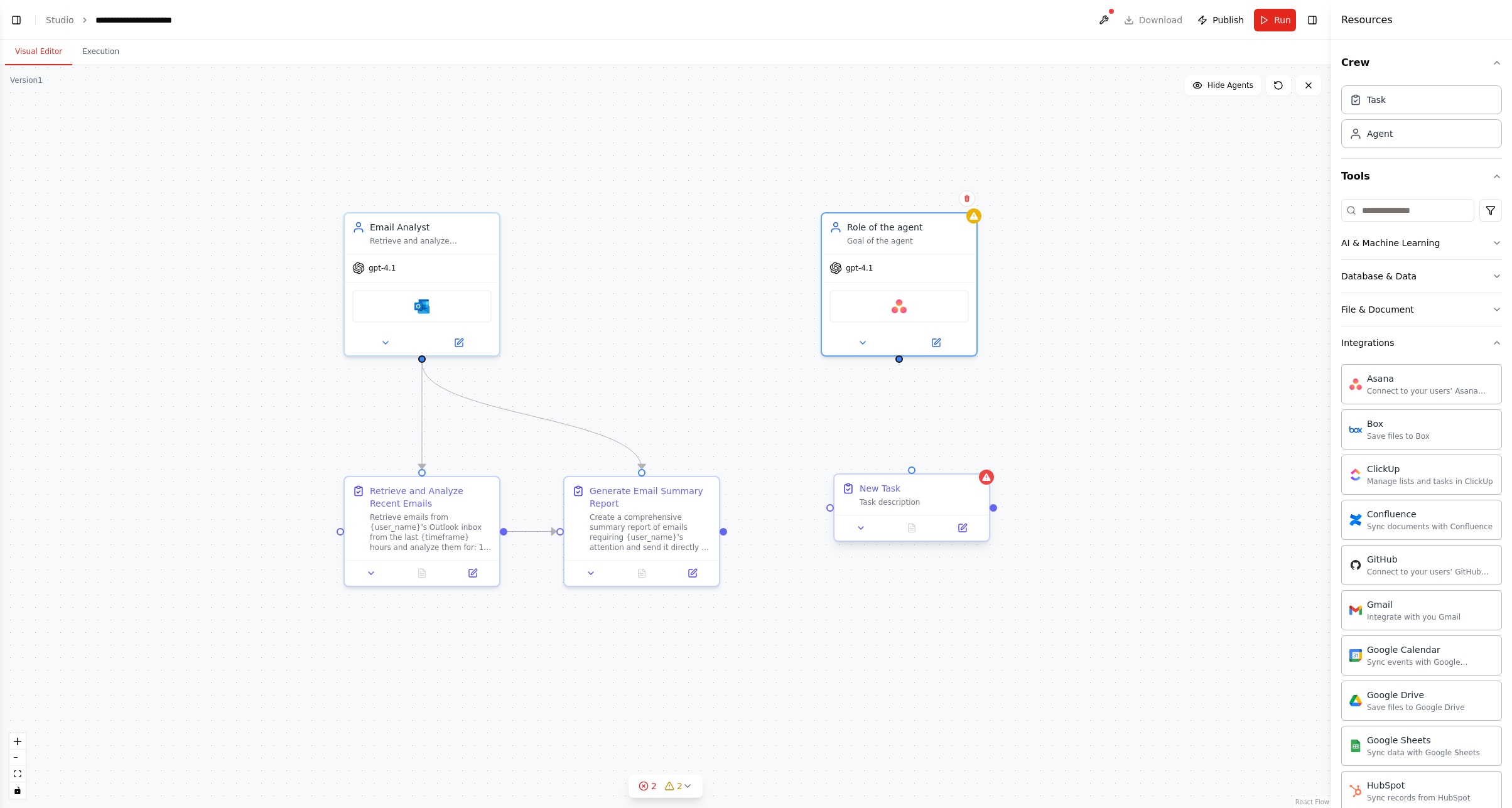
click at [880, 493] on div "New Task" at bounding box center [880, 488] width 41 height 13
click at [984, 471] on div "Confirm" at bounding box center [979, 463] width 16 height 16
click at [983, 465] on button at bounding box center [979, 463] width 16 height 16
click at [947, 463] on button "Confirm" at bounding box center [943, 463] width 44 height 15
click at [957, 465] on button "Confirm" at bounding box center [943, 463] width 44 height 15
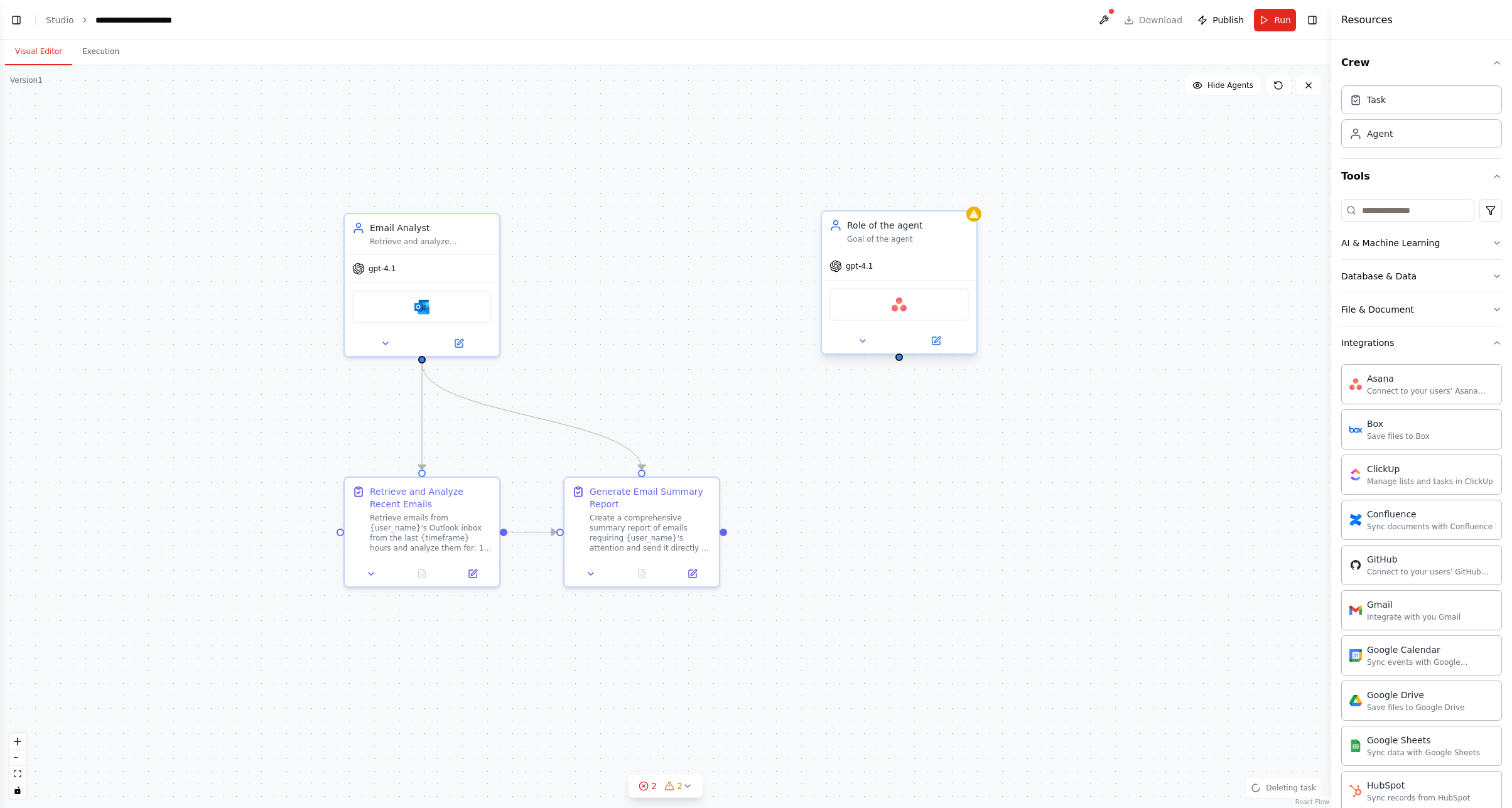
click at [925, 216] on div "Role of the agent Goal of the agent" at bounding box center [898, 232] width 155 height 40
click at [965, 200] on icon at bounding box center [967, 199] width 8 height 8
click at [936, 203] on button "Confirm" at bounding box center [931, 198] width 44 height 15
click at [476, 572] on icon at bounding box center [473, 571] width 8 height 8
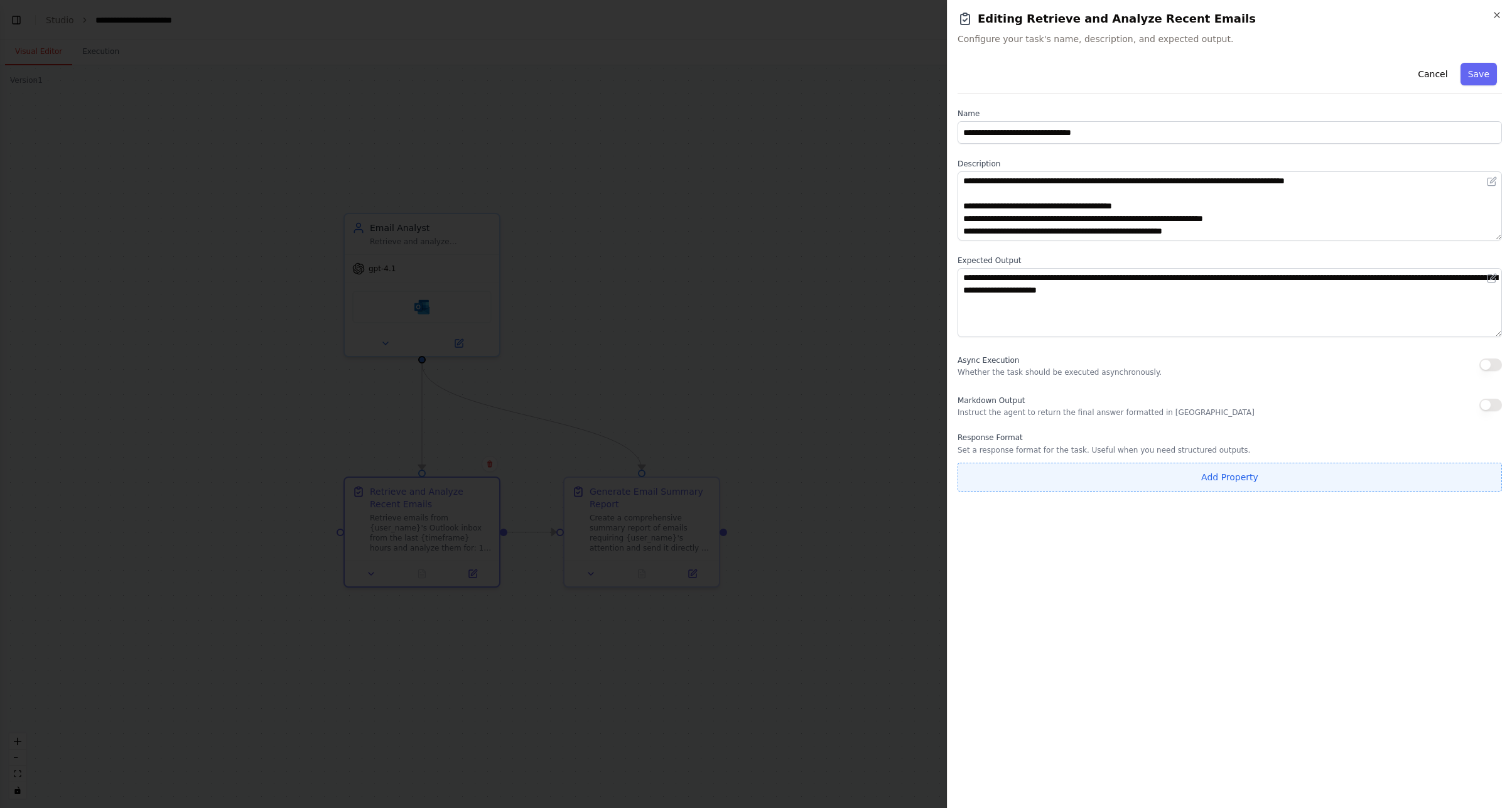
click at [1135, 474] on button "Add Property" at bounding box center [1230, 477] width 544 height 29
click at [1067, 474] on input "**********" at bounding box center [1155, 474] width 396 height 22
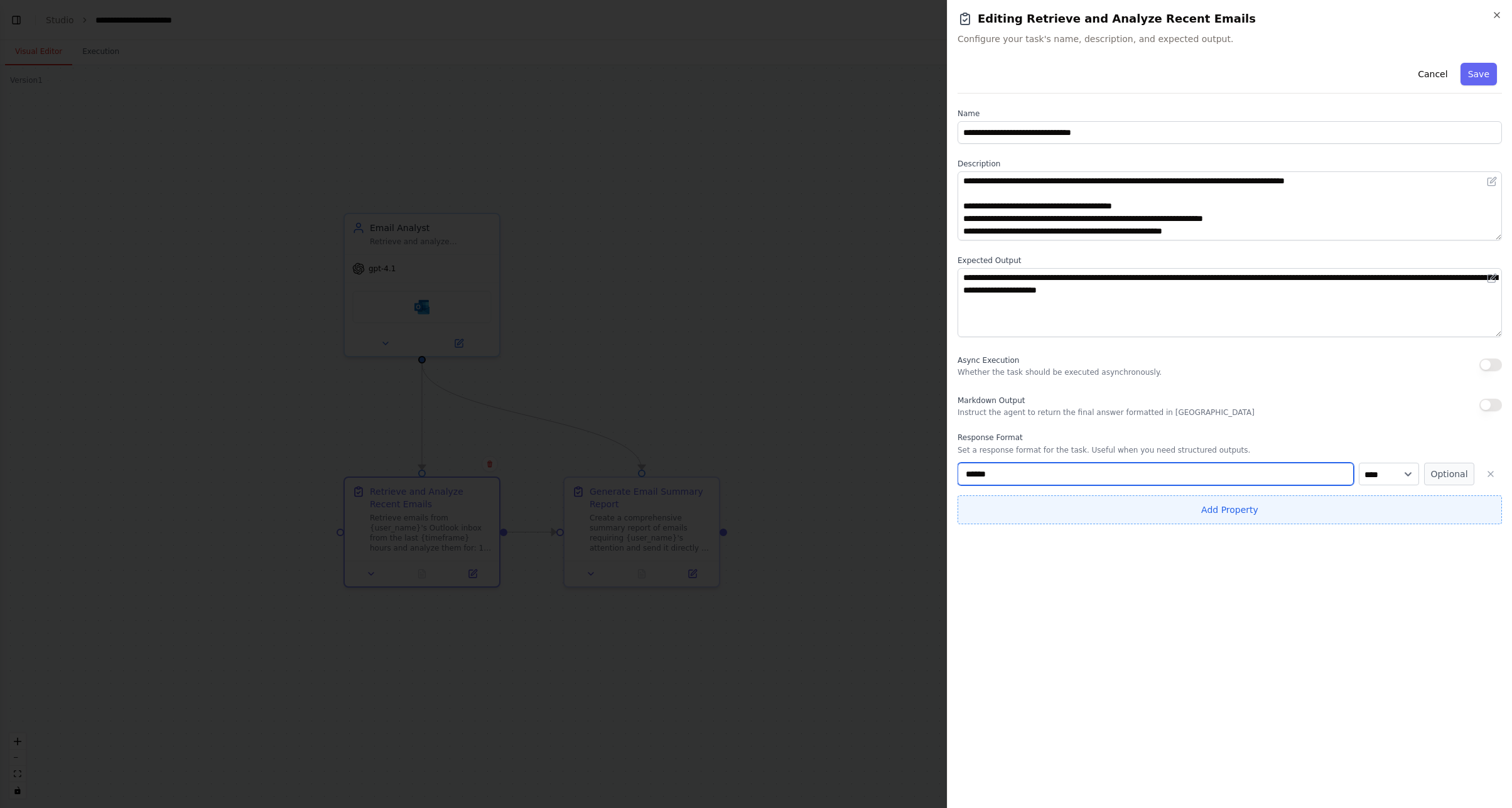
type input "******"
click at [1143, 508] on button "Add Property" at bounding box center [1230, 510] width 544 height 29
click at [1060, 506] on input "**********" at bounding box center [1155, 506] width 396 height 22
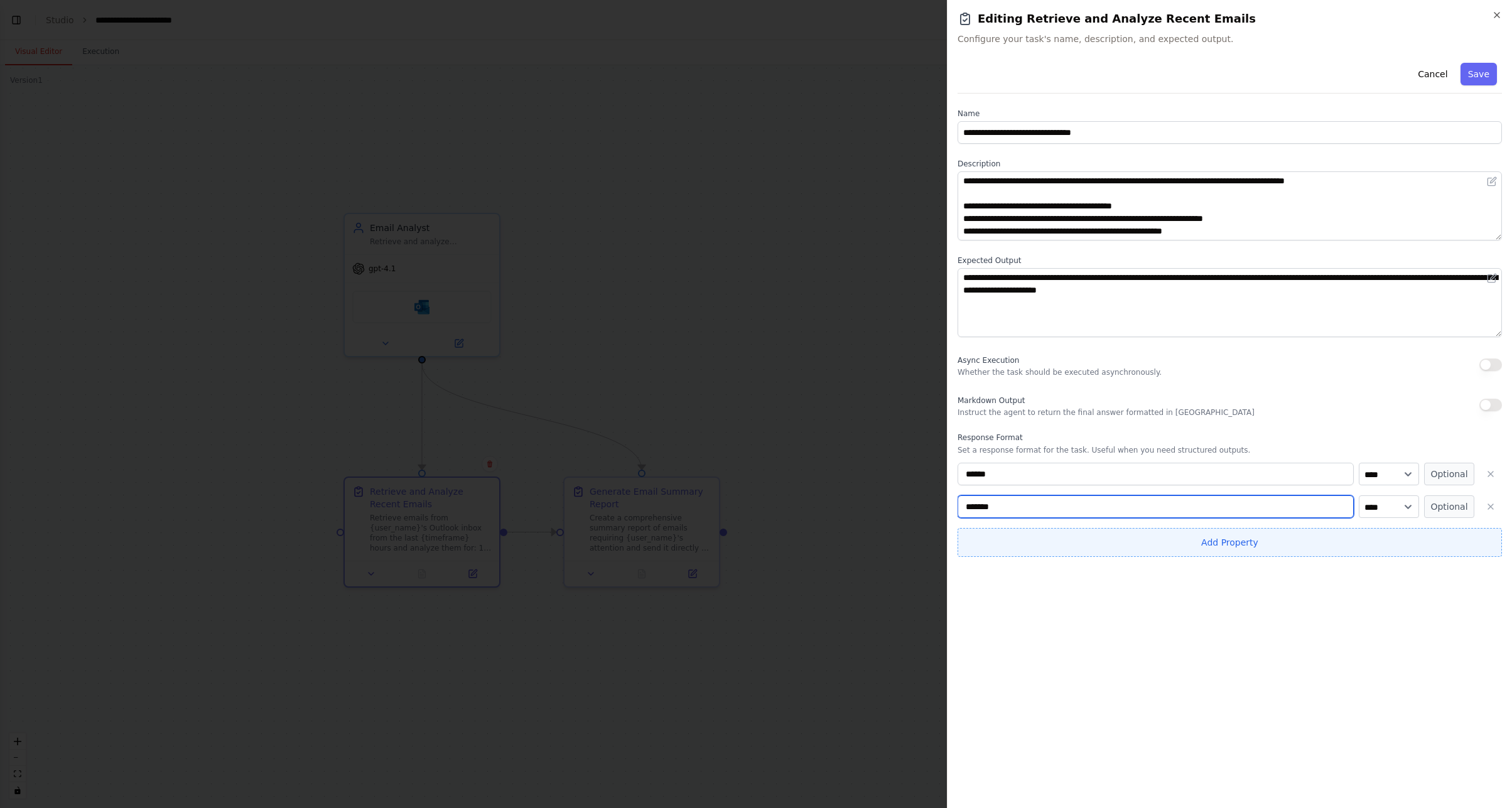
type input "*******"
click at [1129, 536] on button "Add Property" at bounding box center [1230, 542] width 544 height 29
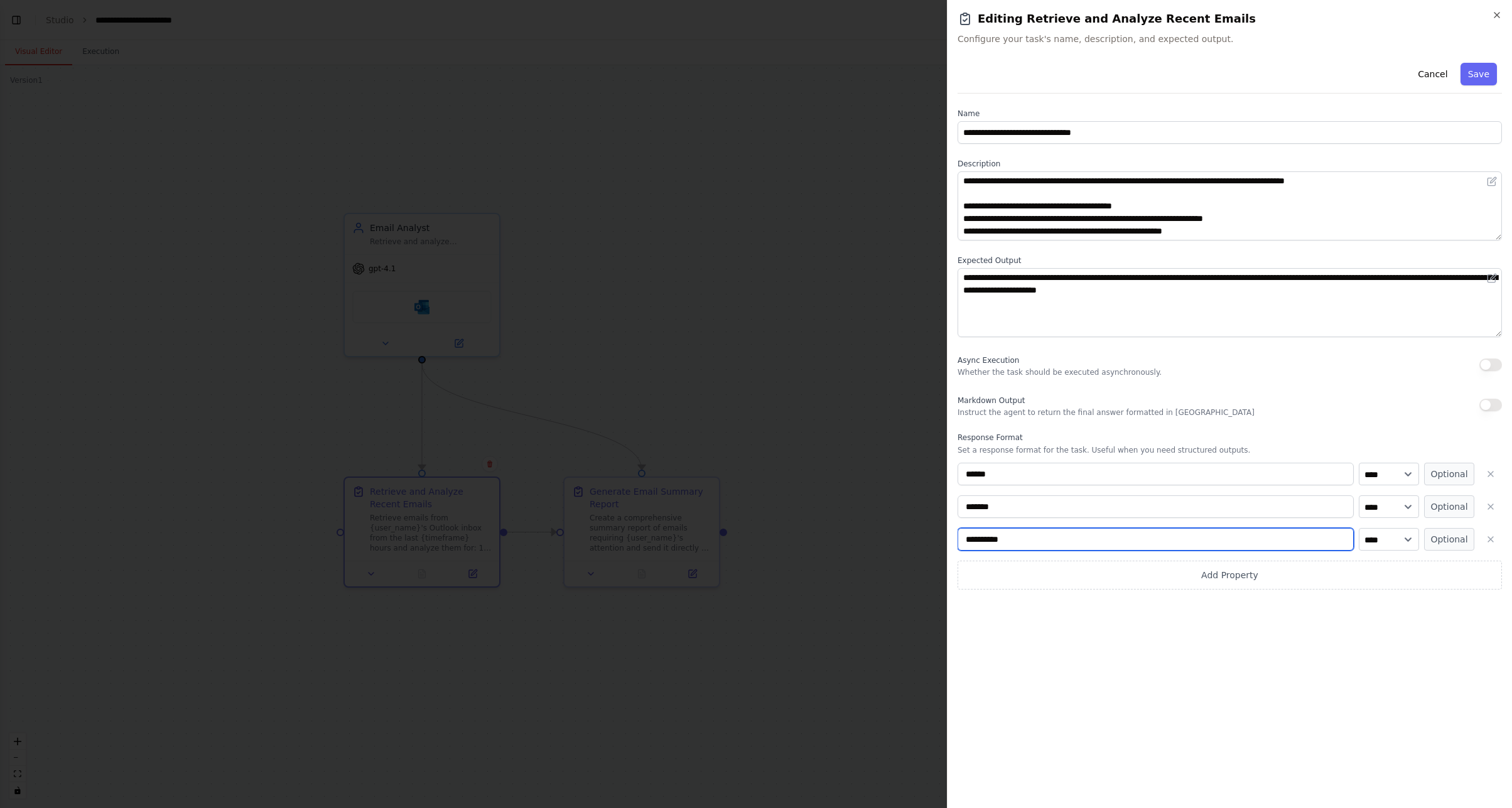
click at [1071, 537] on input "**********" at bounding box center [1155, 539] width 396 height 22
type input "****"
drag, startPoint x: 1276, startPoint y: 628, endPoint x: 1279, endPoint y: 619, distance: 9.5
click at [1276, 628] on div "**********" at bounding box center [1230, 427] width 544 height 740
click at [1456, 473] on button "Optional" at bounding box center [1449, 474] width 50 height 22
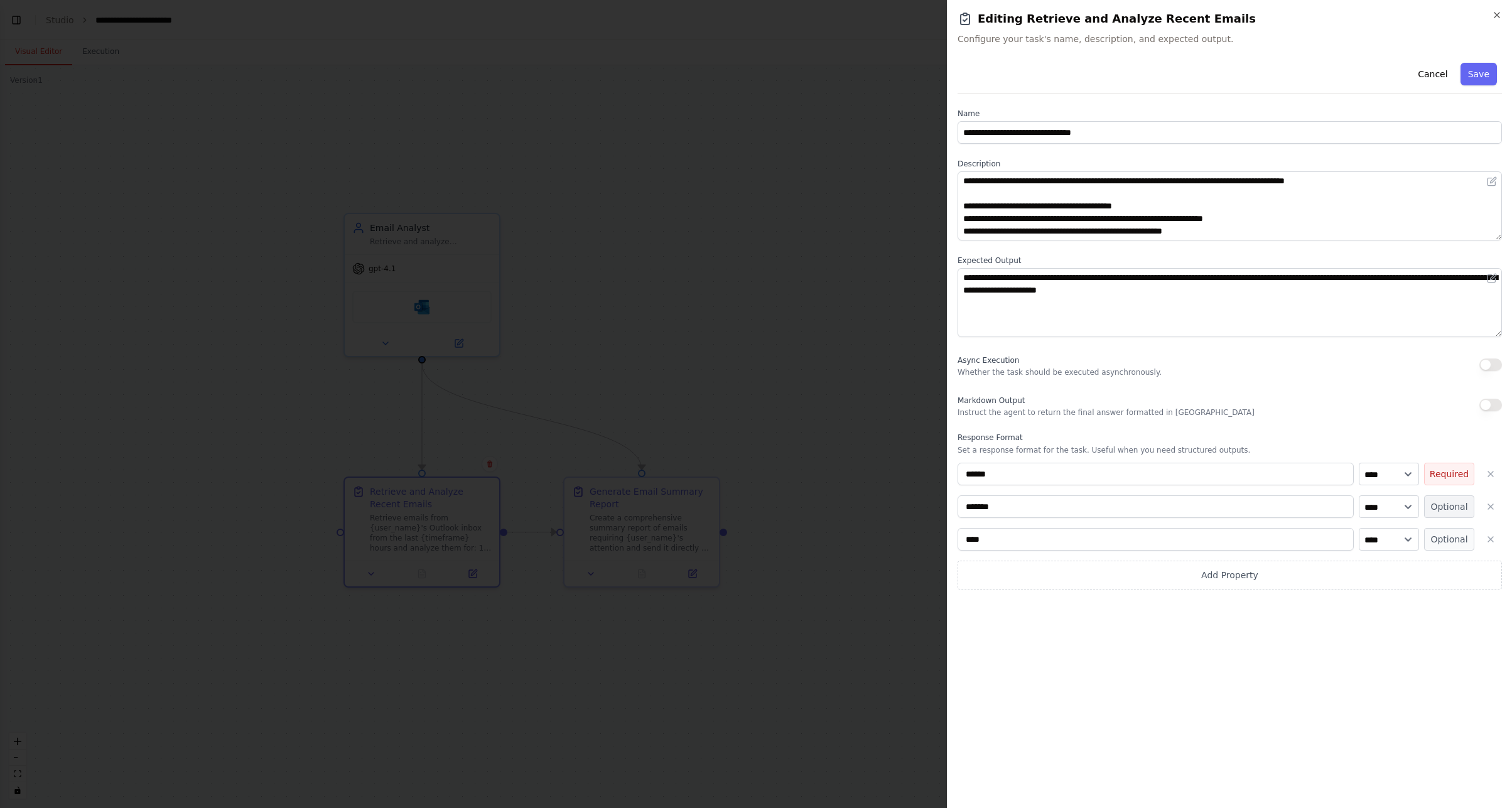
click at [1448, 506] on button "Optional" at bounding box center [1449, 506] width 50 height 22
click at [1448, 538] on button "Optional" at bounding box center [1449, 539] width 50 height 22
click at [1479, 73] on button "Save" at bounding box center [1478, 74] width 37 height 22
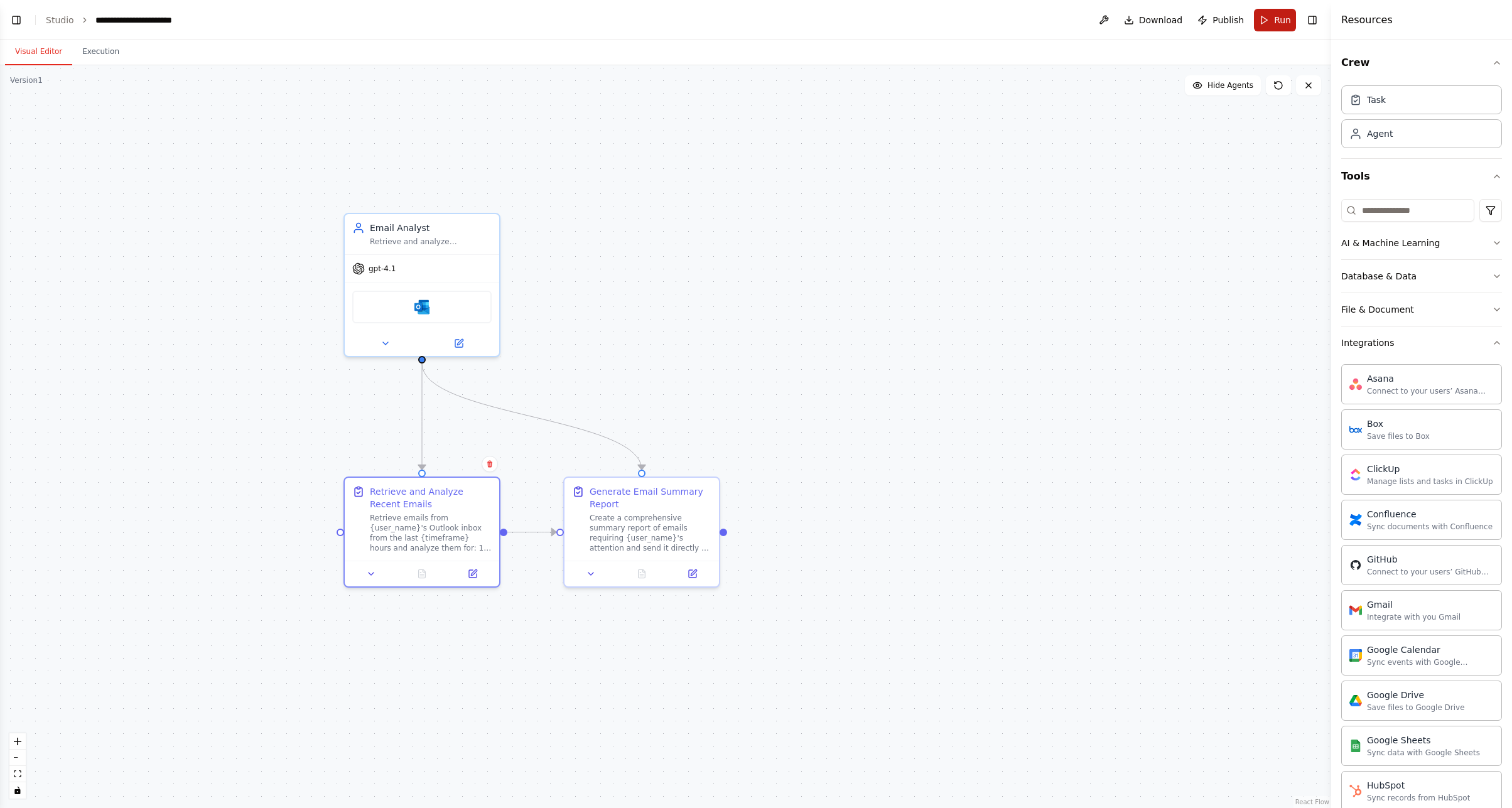
click at [1276, 24] on span "Run" at bounding box center [1282, 21] width 17 height 13
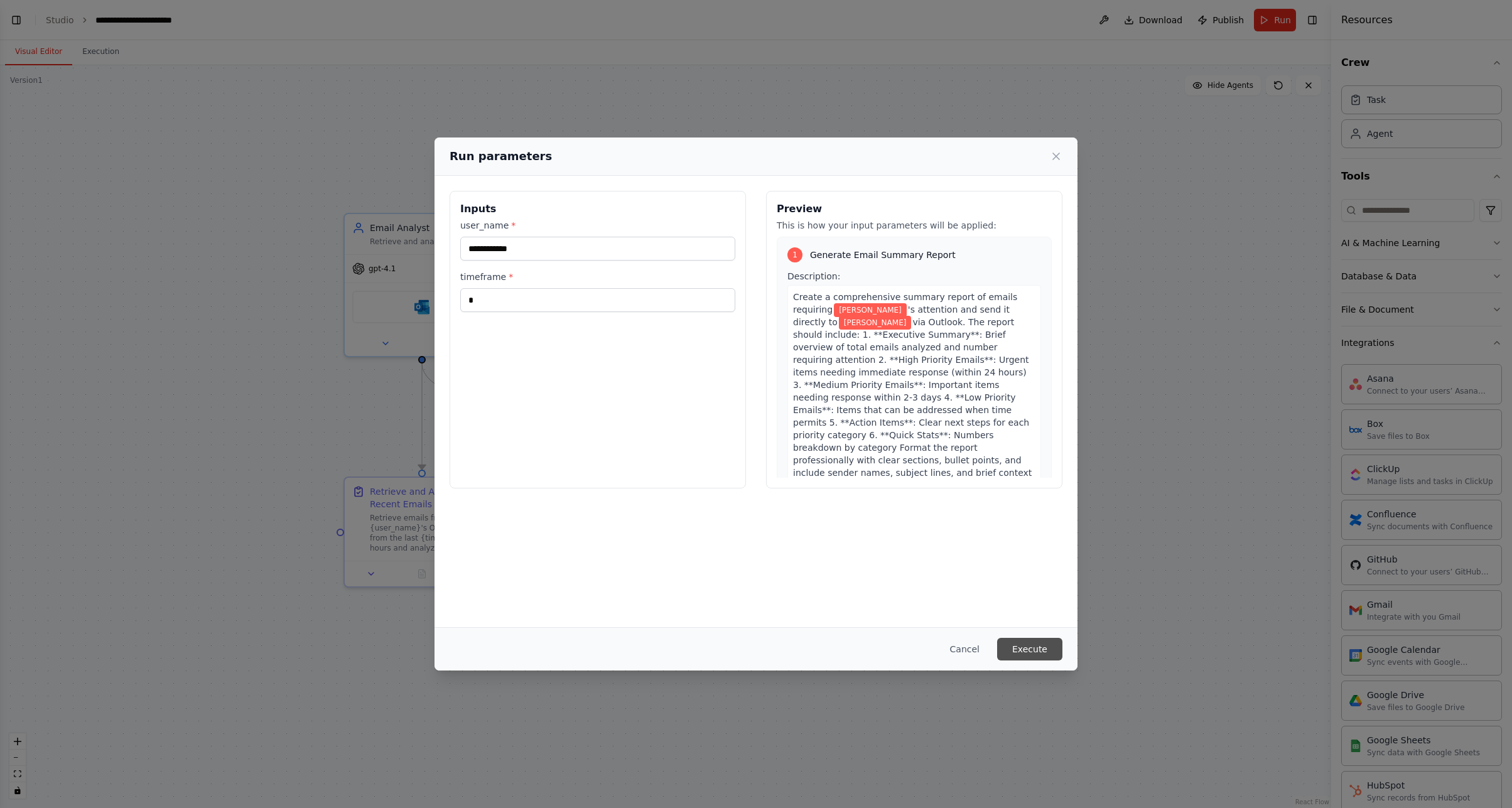
click at [1038, 652] on button "Execute" at bounding box center [1029, 649] width 65 height 22
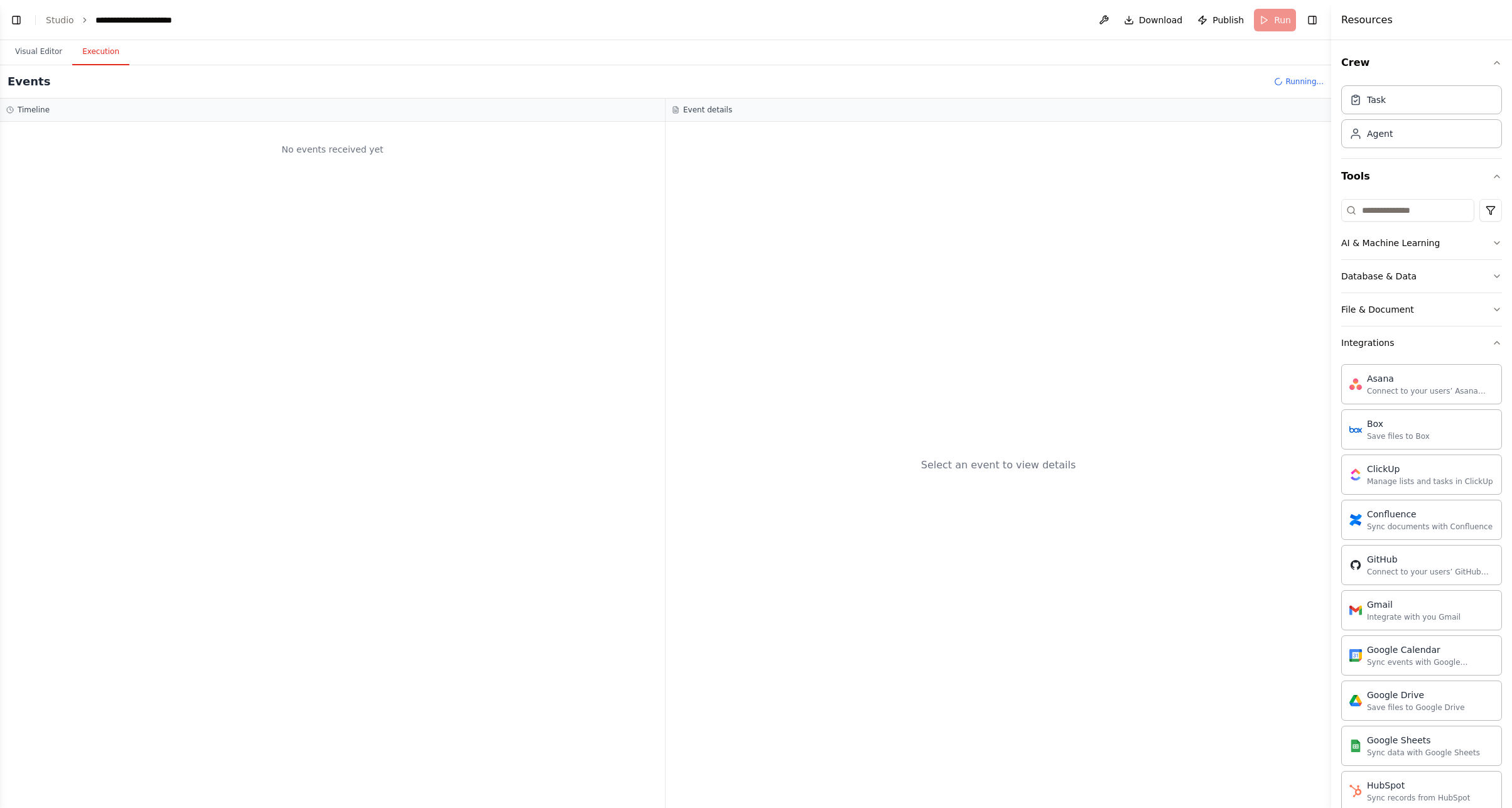
click at [98, 46] on button "Execution" at bounding box center [100, 52] width 57 height 26
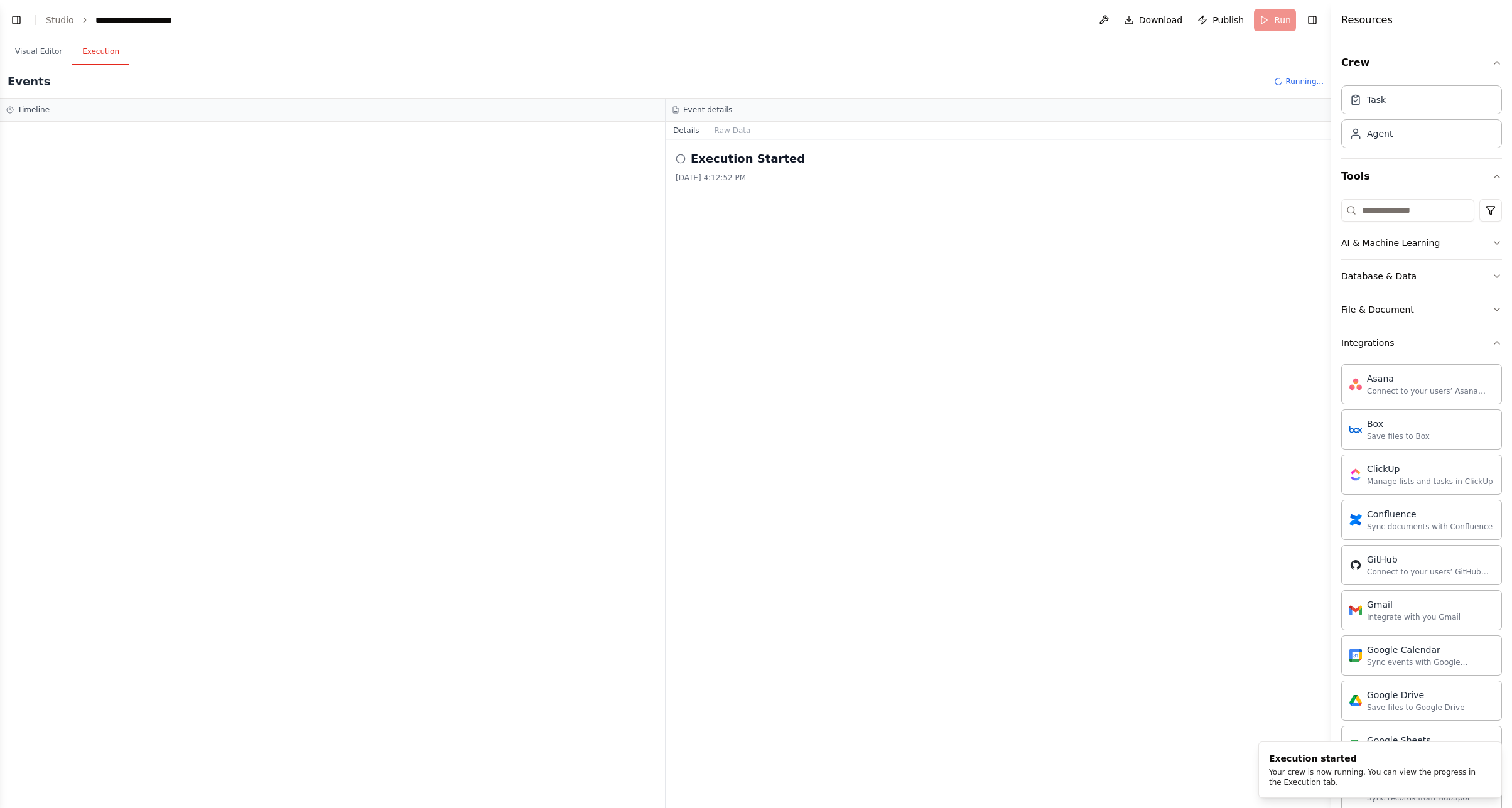
click at [1409, 340] on button "Integrations" at bounding box center [1421, 343] width 160 height 33
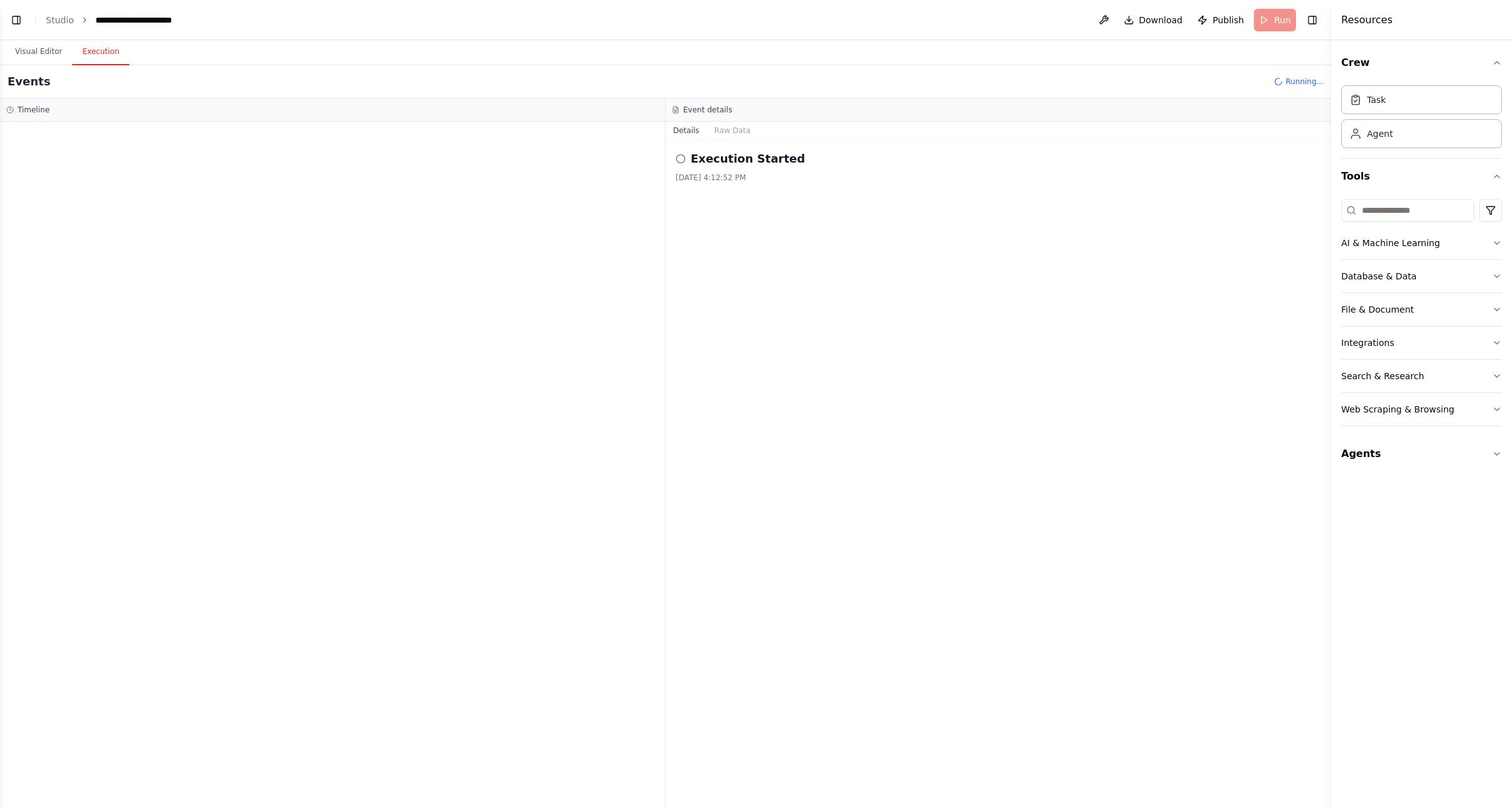
click at [805, 314] on div "Execution Started 9/18/2025, 4:12:52 PM" at bounding box center [998, 474] width 666 height 668
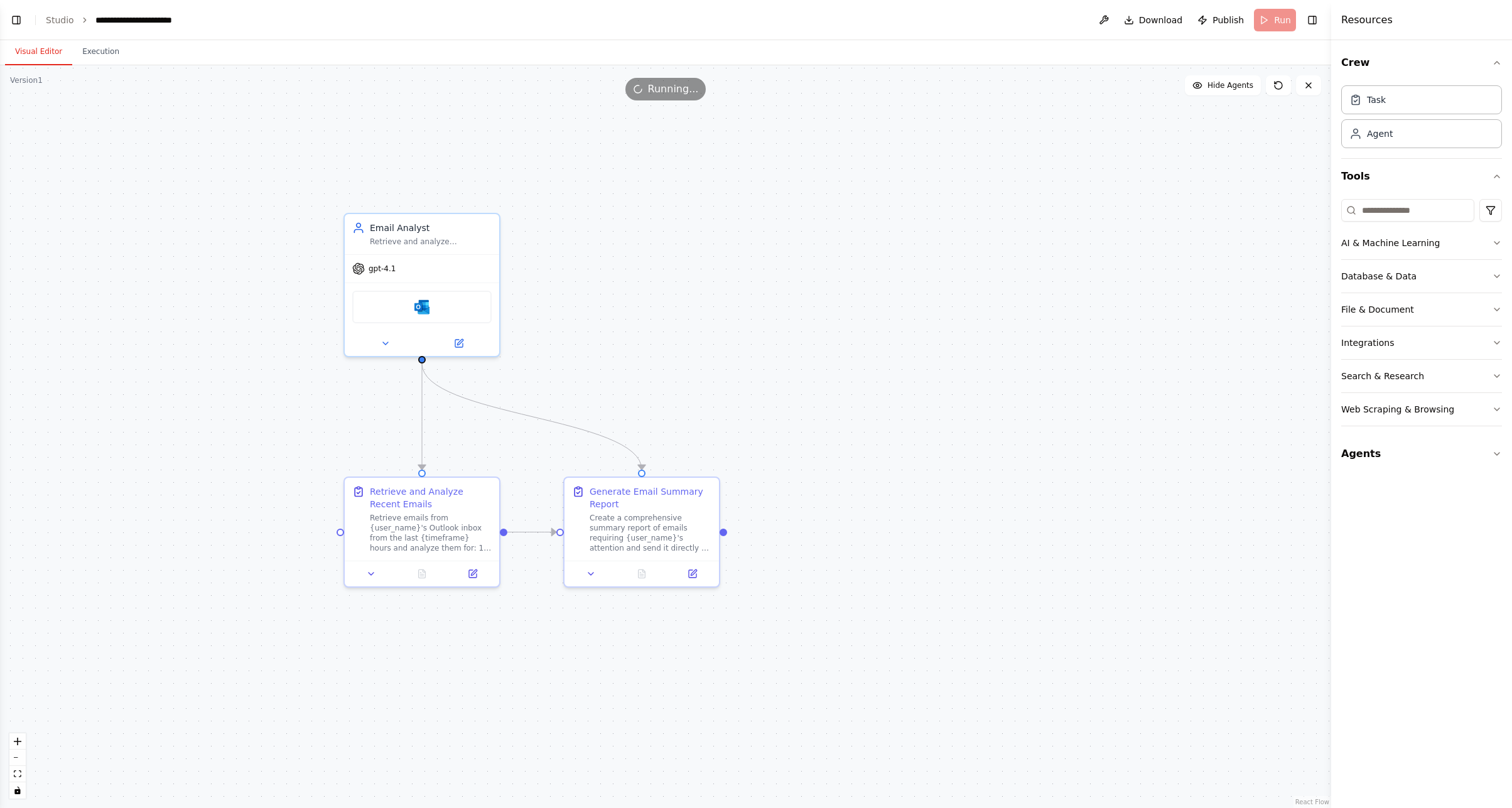
click at [44, 47] on button "Visual Editor" at bounding box center [39, 52] width 67 height 26
click at [96, 55] on button "Execution" at bounding box center [100, 52] width 57 height 26
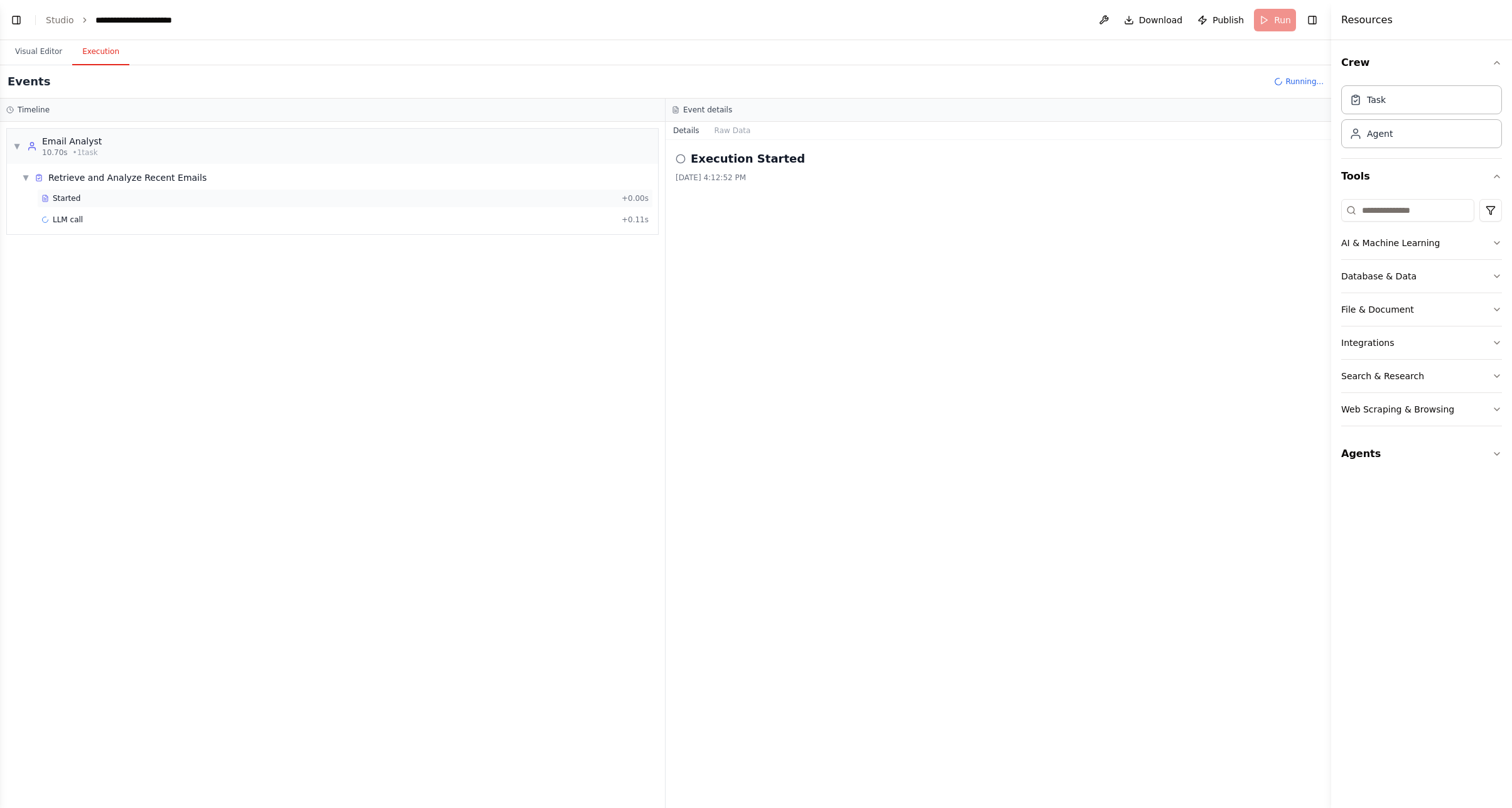
click at [111, 201] on div "Started" at bounding box center [329, 198] width 575 height 10
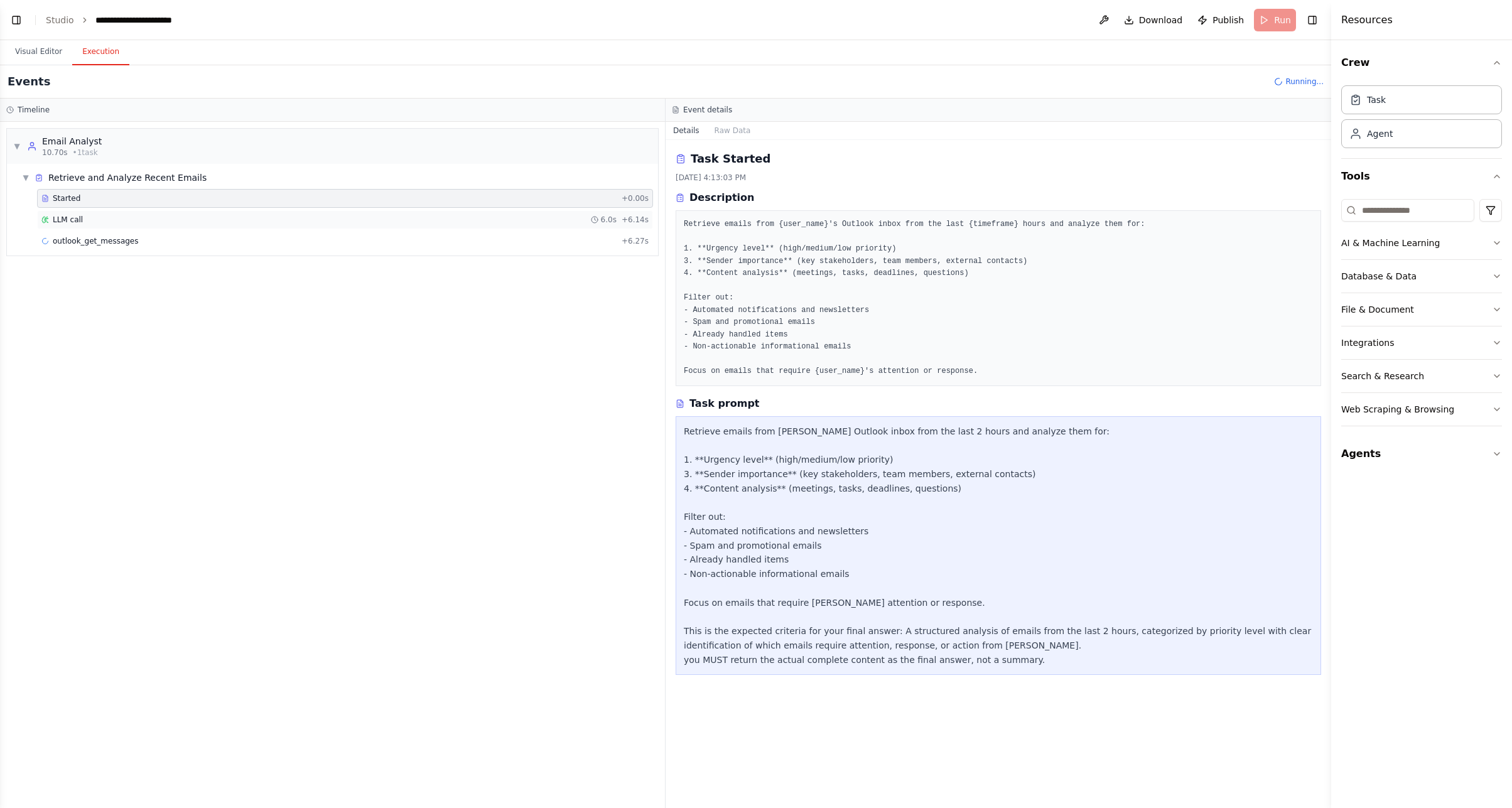
click at [126, 220] on div "LLM call 6.0s + 6.14s" at bounding box center [345, 220] width 607 height 10
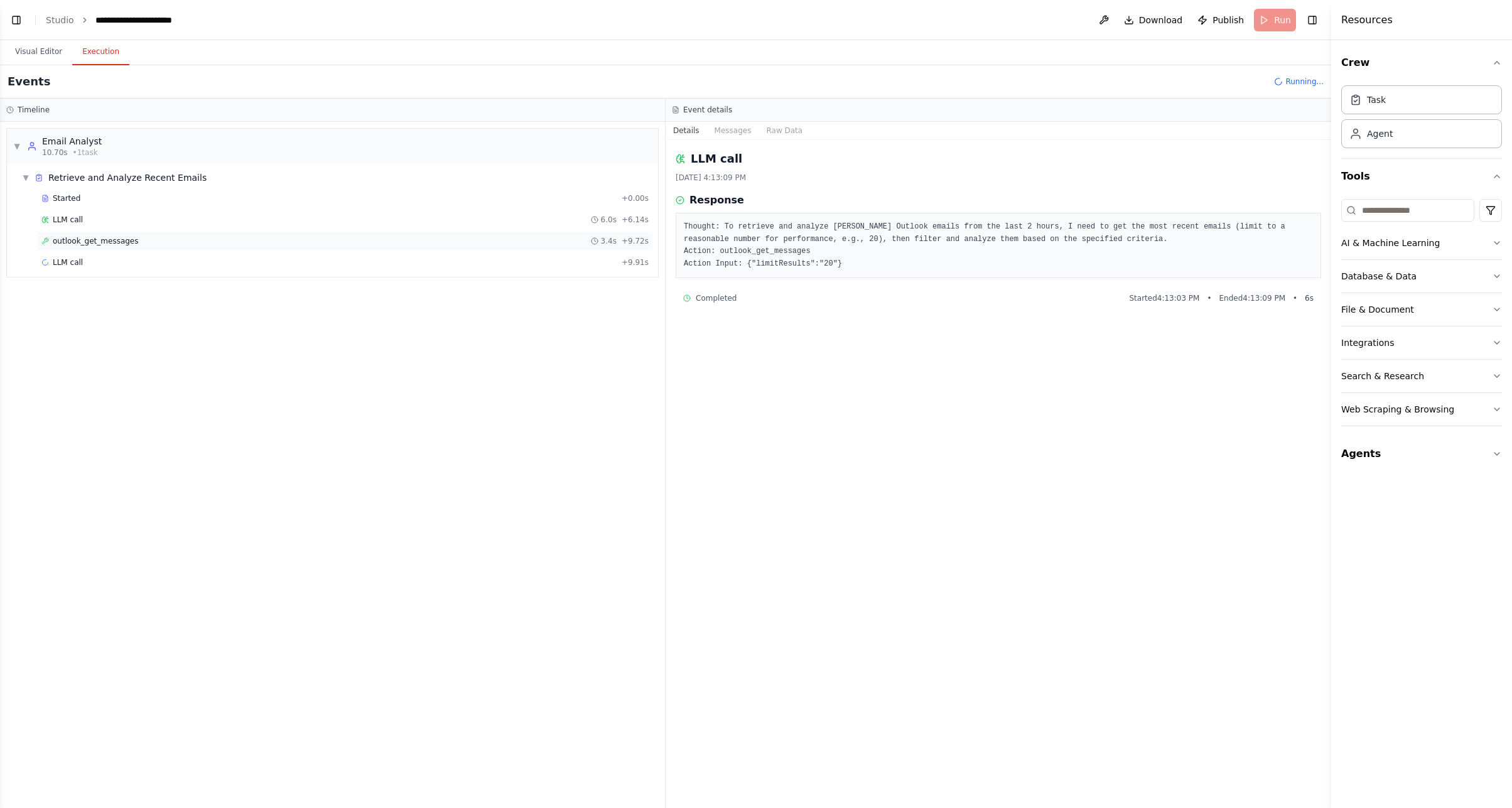
click at [116, 239] on span "outlook_get_messages" at bounding box center [96, 241] width 86 height 10
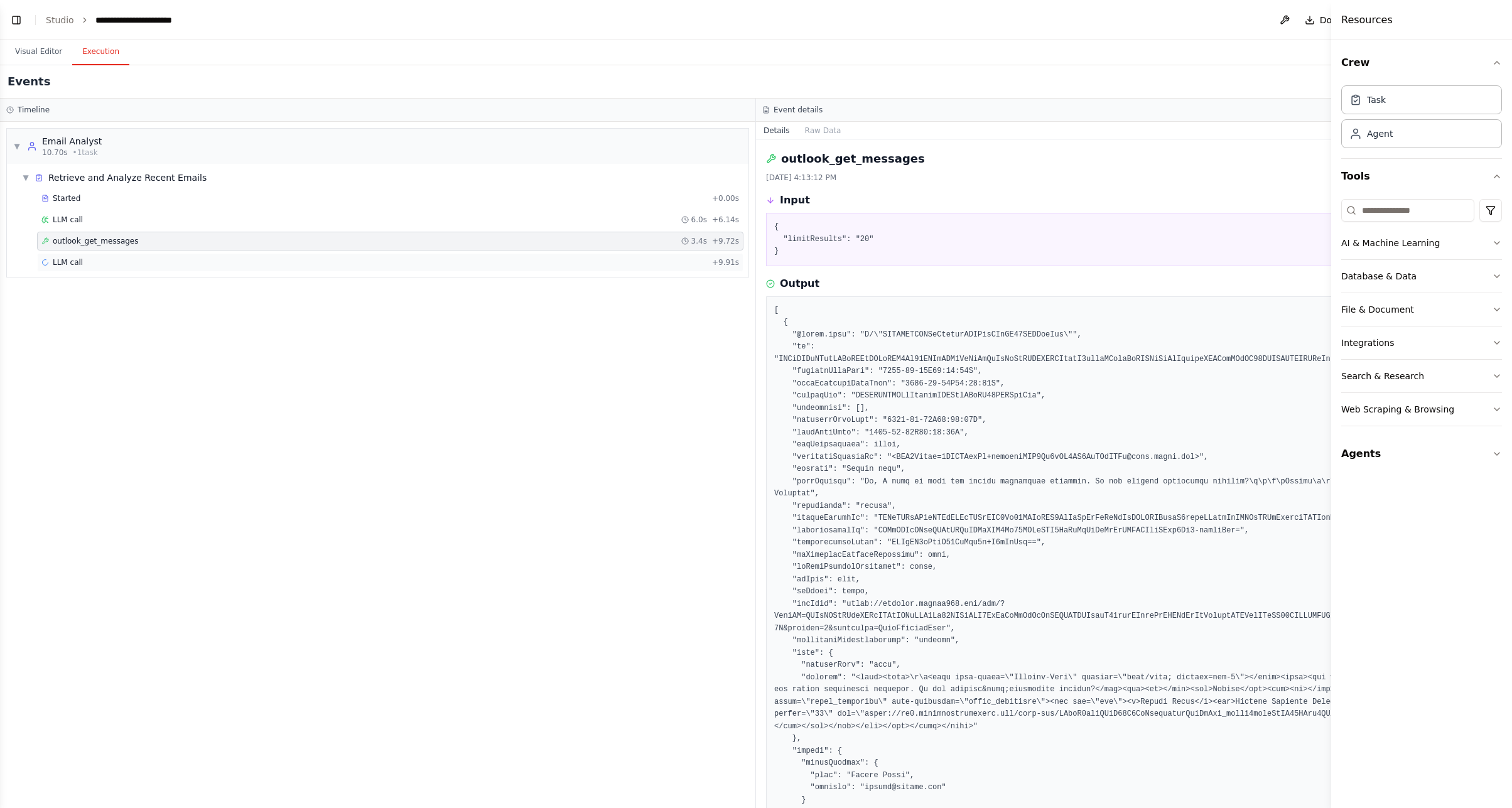
click at [139, 263] on div "LLM call + 9.91s" at bounding box center [390, 262] width 698 height 10
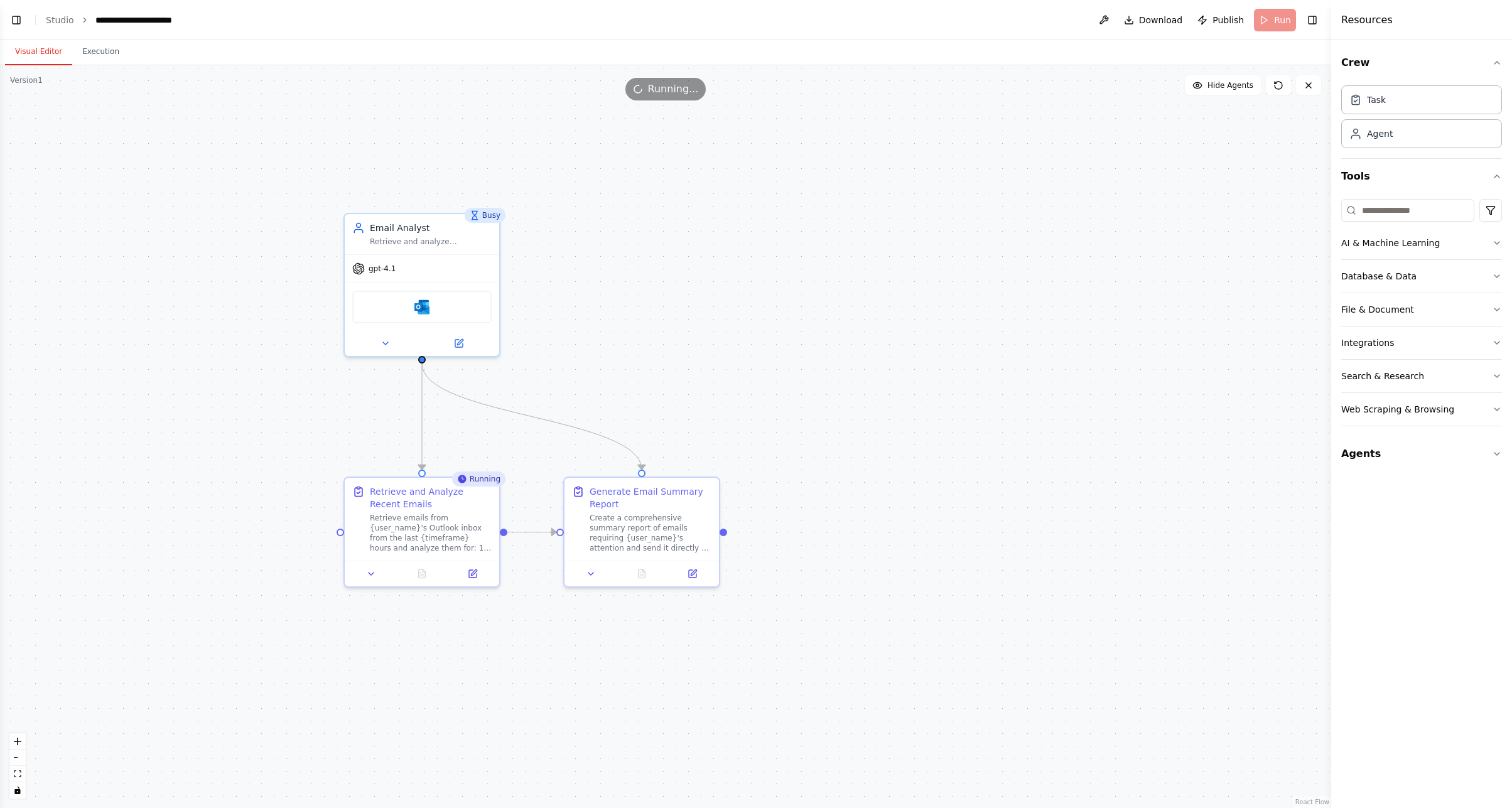
click at [20, 45] on button "Visual Editor" at bounding box center [39, 52] width 67 height 26
click at [1228, 19] on span "Publish" at bounding box center [1228, 21] width 31 height 13
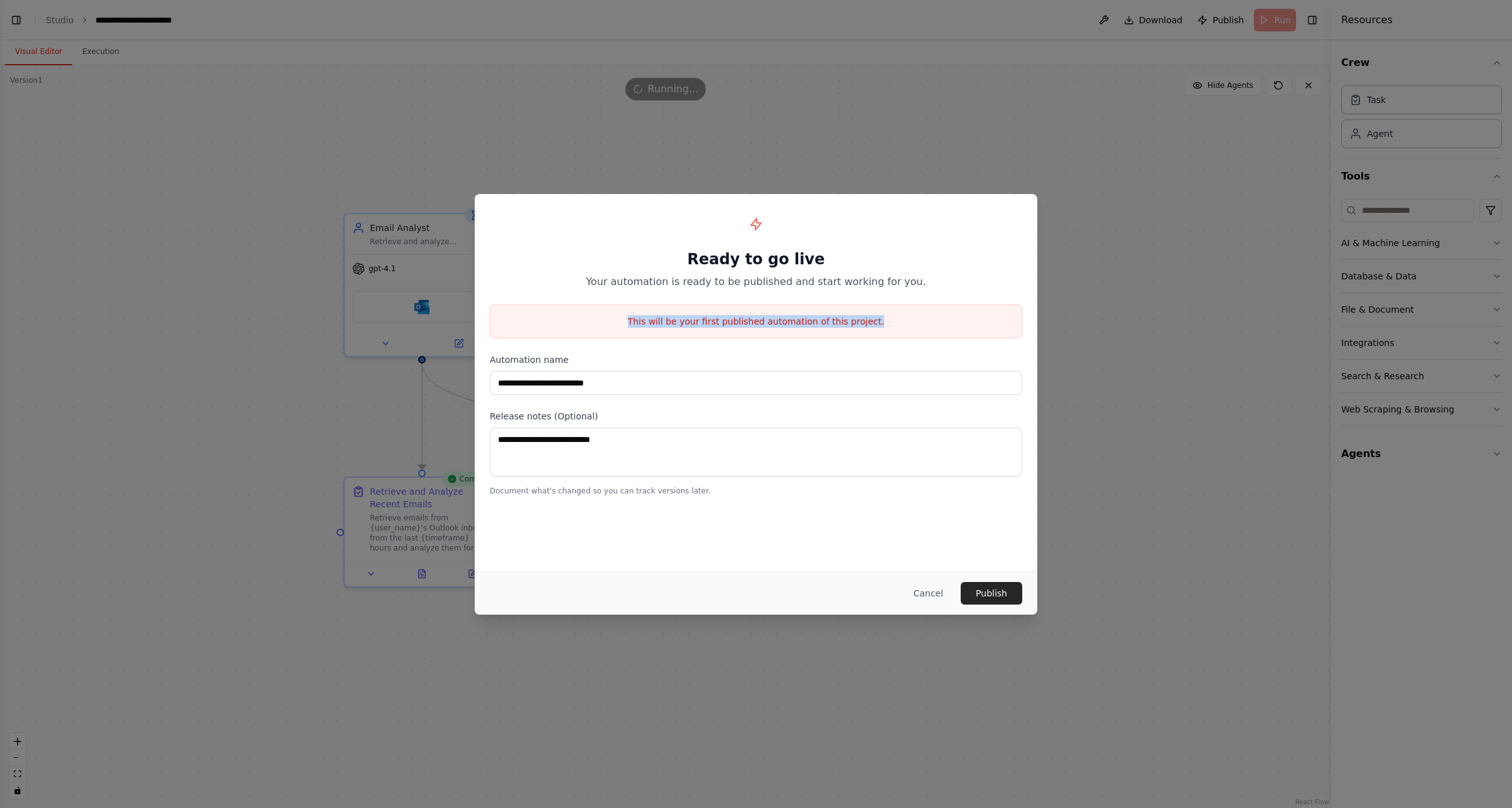
drag, startPoint x: 637, startPoint y: 325, endPoint x: 855, endPoint y: 328, distance: 218.0
click at [855, 328] on div "This will be your first published automation of this project." at bounding box center [756, 321] width 533 height 34
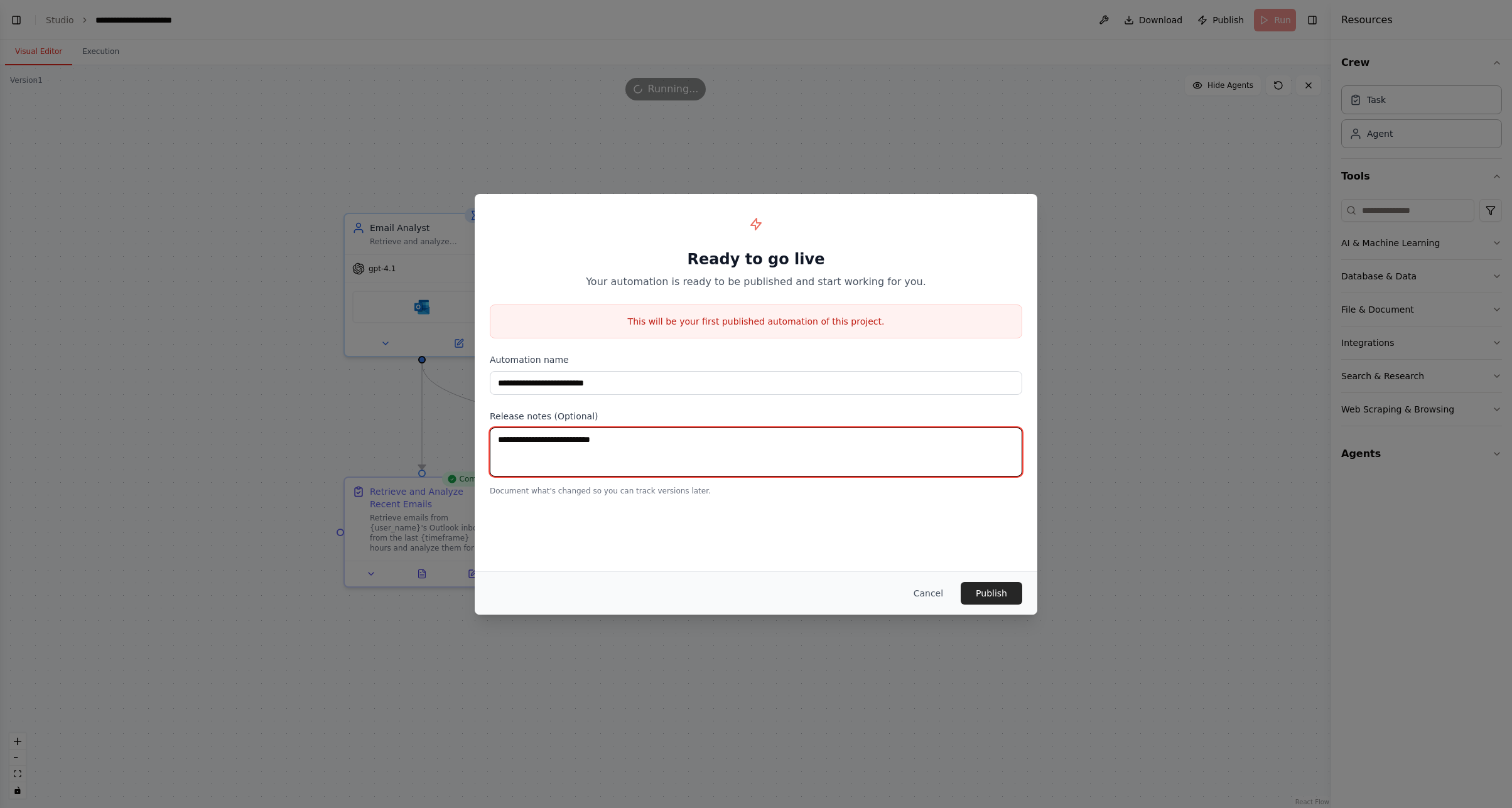
click at [703, 456] on textarea at bounding box center [756, 452] width 533 height 49
type textarea "**********"
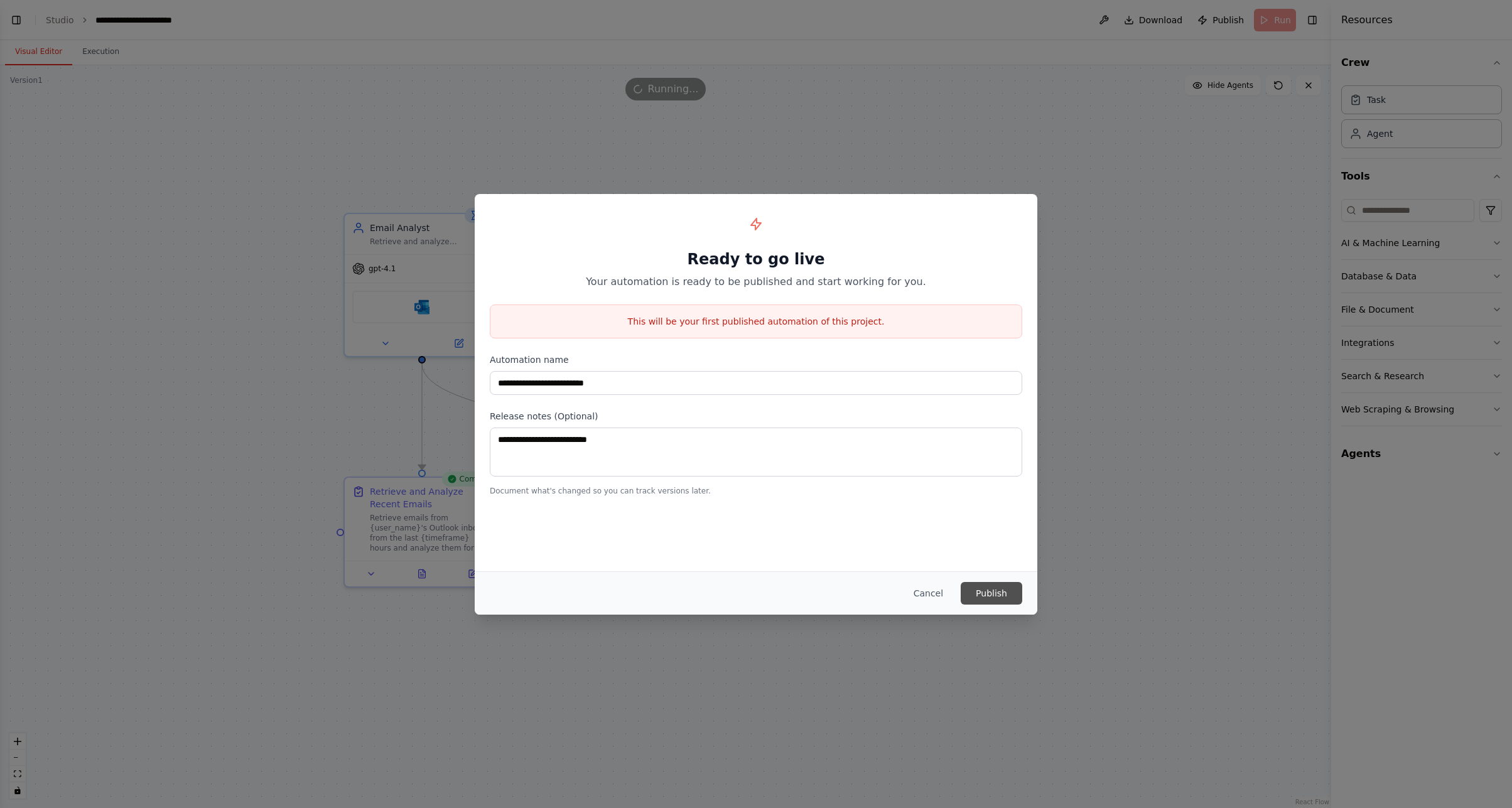
click at [974, 596] on button "Publish" at bounding box center [992, 593] width 62 height 22
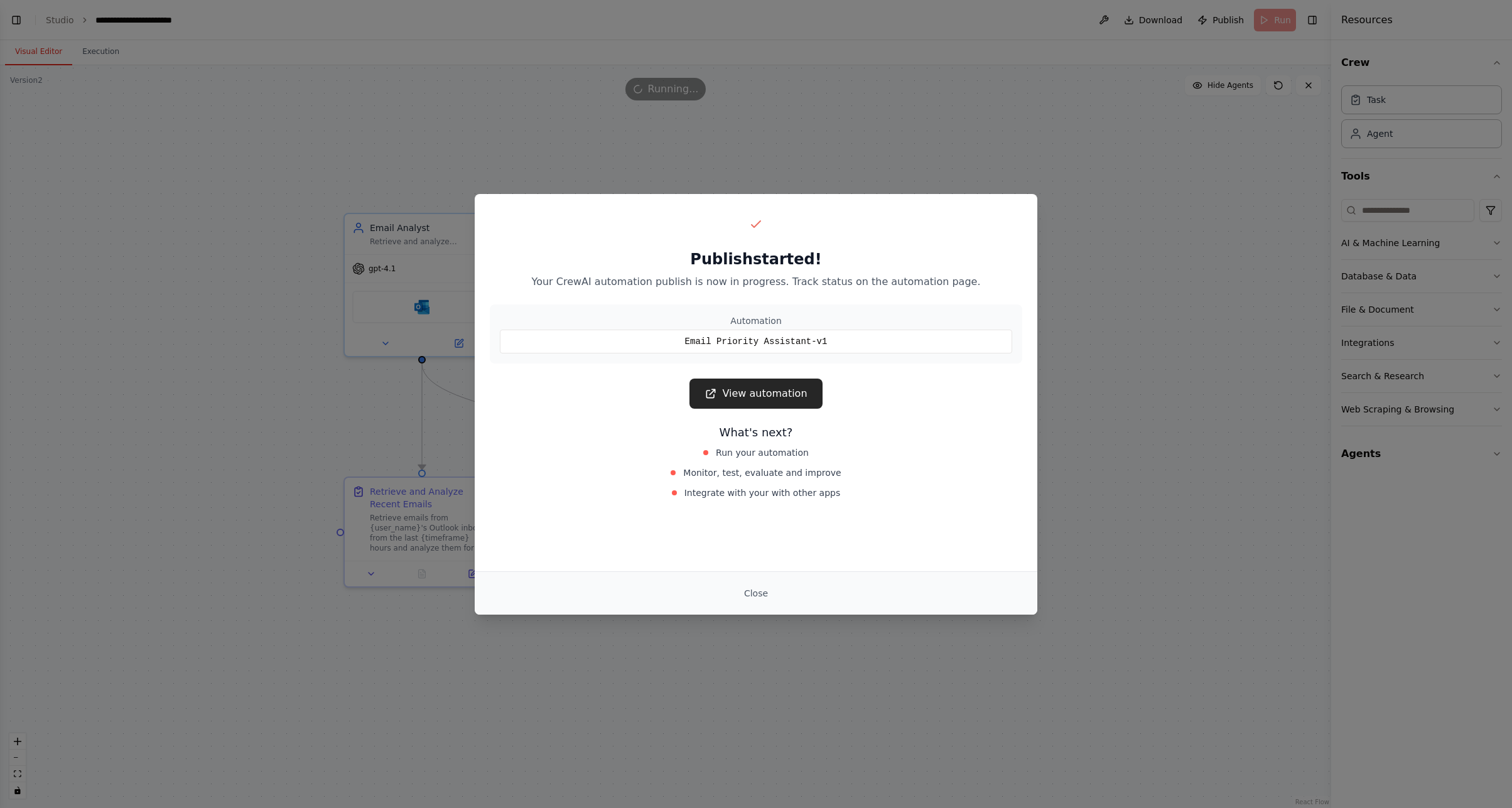
click at [742, 387] on link "View automation" at bounding box center [755, 393] width 132 height 30
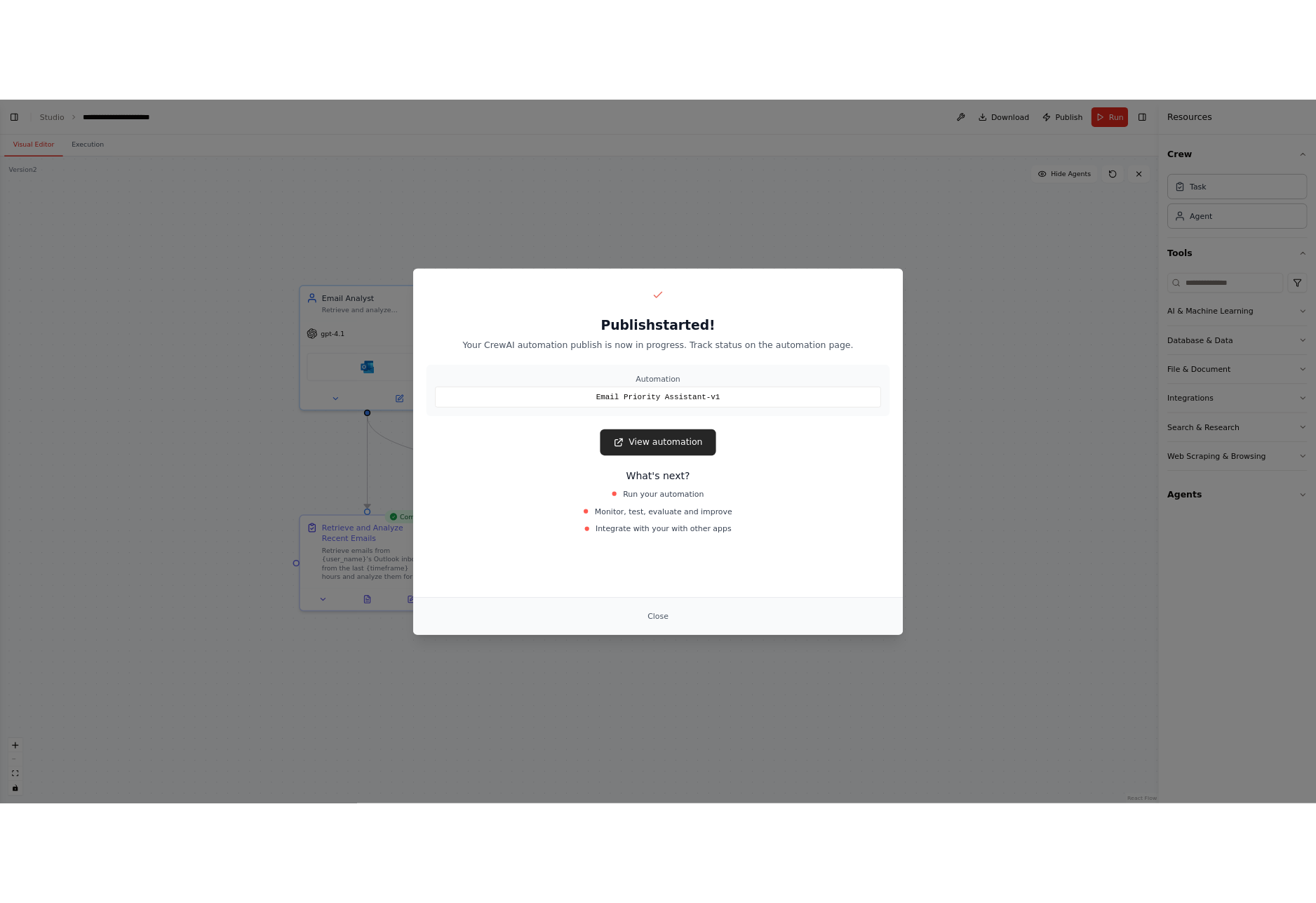
scroll to position [2070, 0]
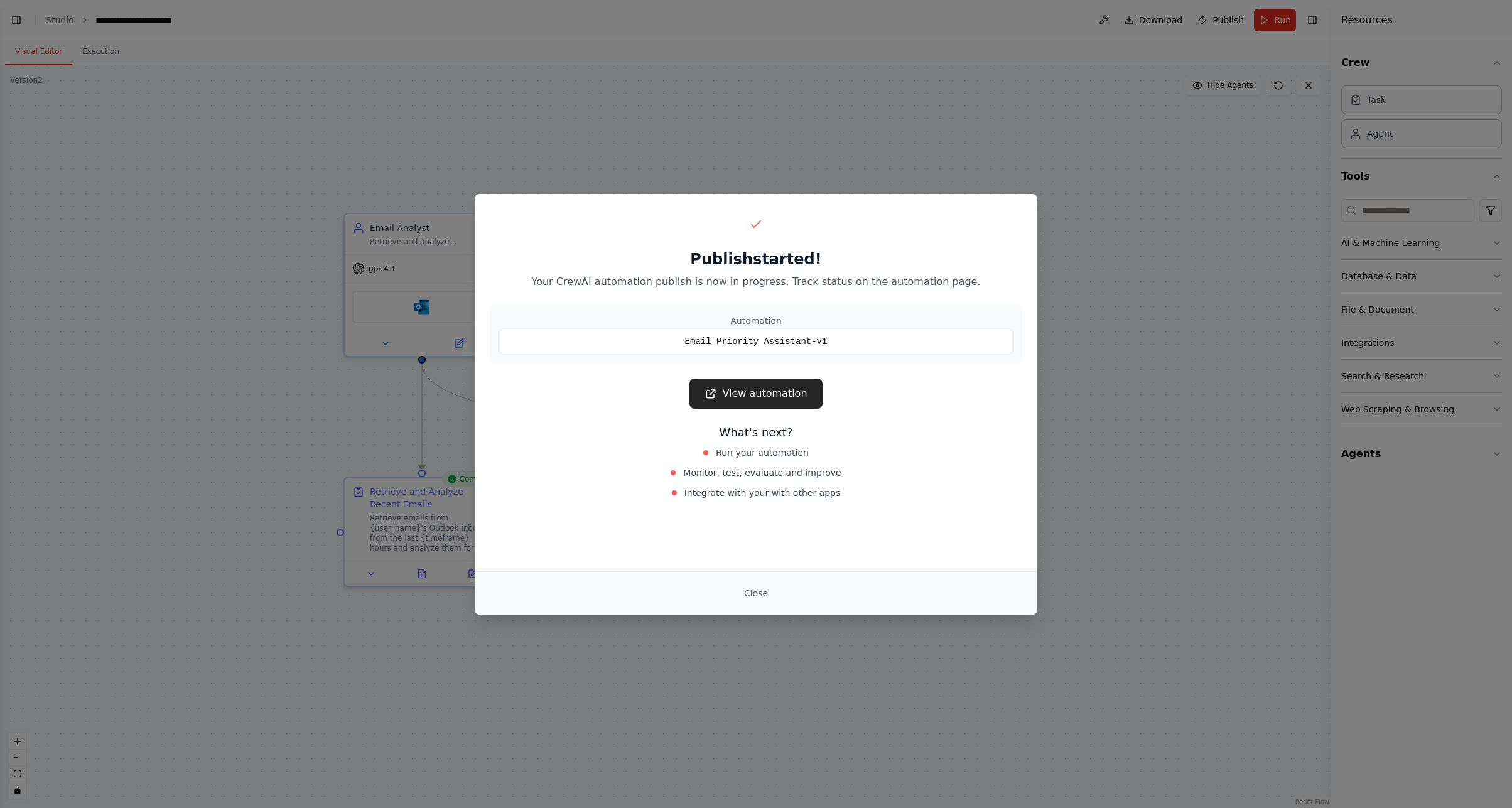
click at [1092, 312] on div "Publish started! Your CrewAI automation publish is now in progress. Track statu…" at bounding box center [756, 404] width 1512 height 808
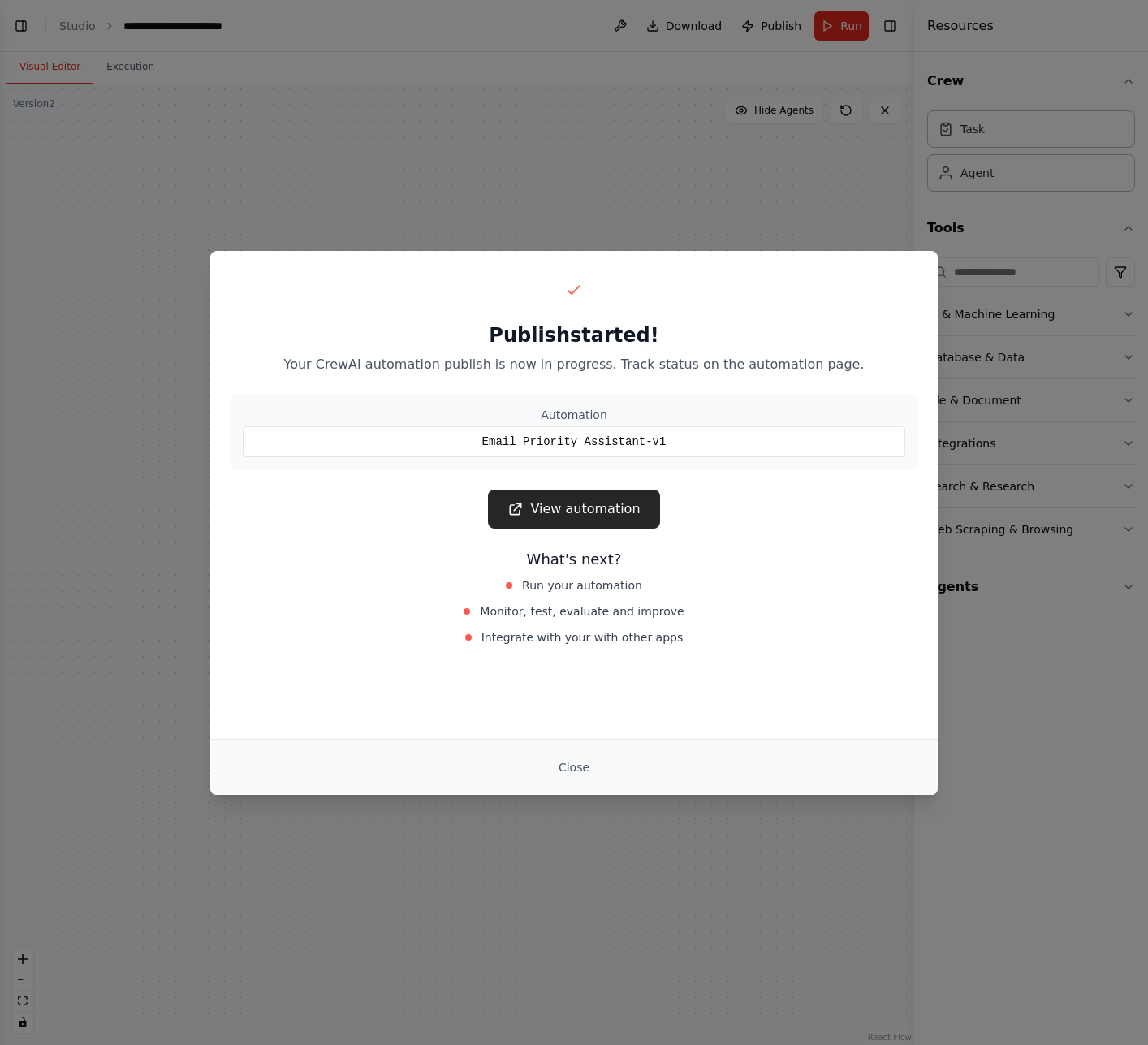
click at [811, 354] on p "Your CrewAI automation publish is now in progress. Track status on the automati…" at bounding box center [574, 364] width 689 height 19
click at [574, 771] on button "Close" at bounding box center [574, 767] width 56 height 29
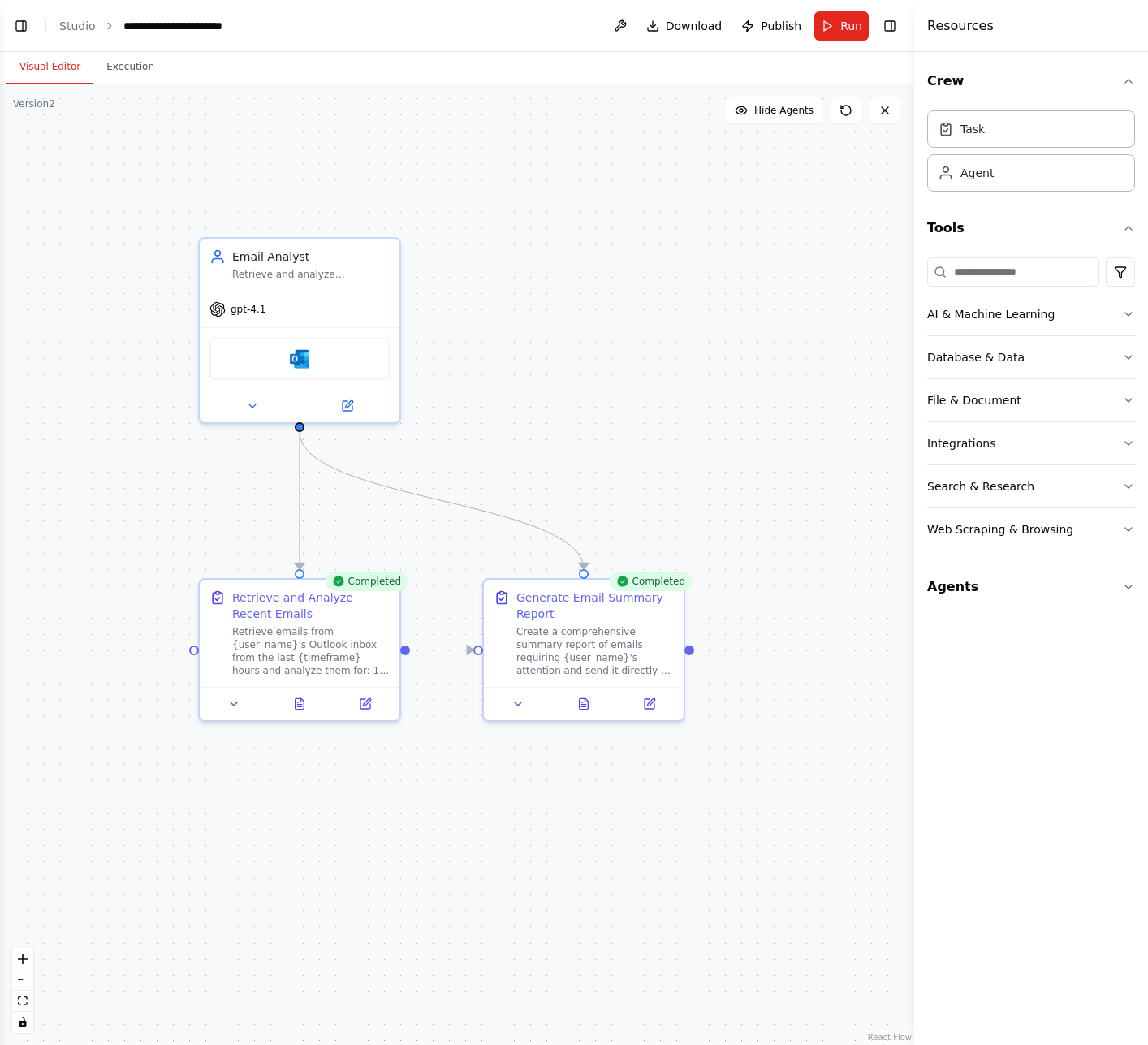
drag, startPoint x: 735, startPoint y: 521, endPoint x: 490, endPoint y: 483, distance: 247.9
click at [490, 483] on div ".deletable-edge-delete-btn { width: 20px; height: 20px; border: 0px solid #ffff…" at bounding box center [457, 564] width 914 height 960
click at [686, 19] on span "Download" at bounding box center [694, 27] width 56 height 17
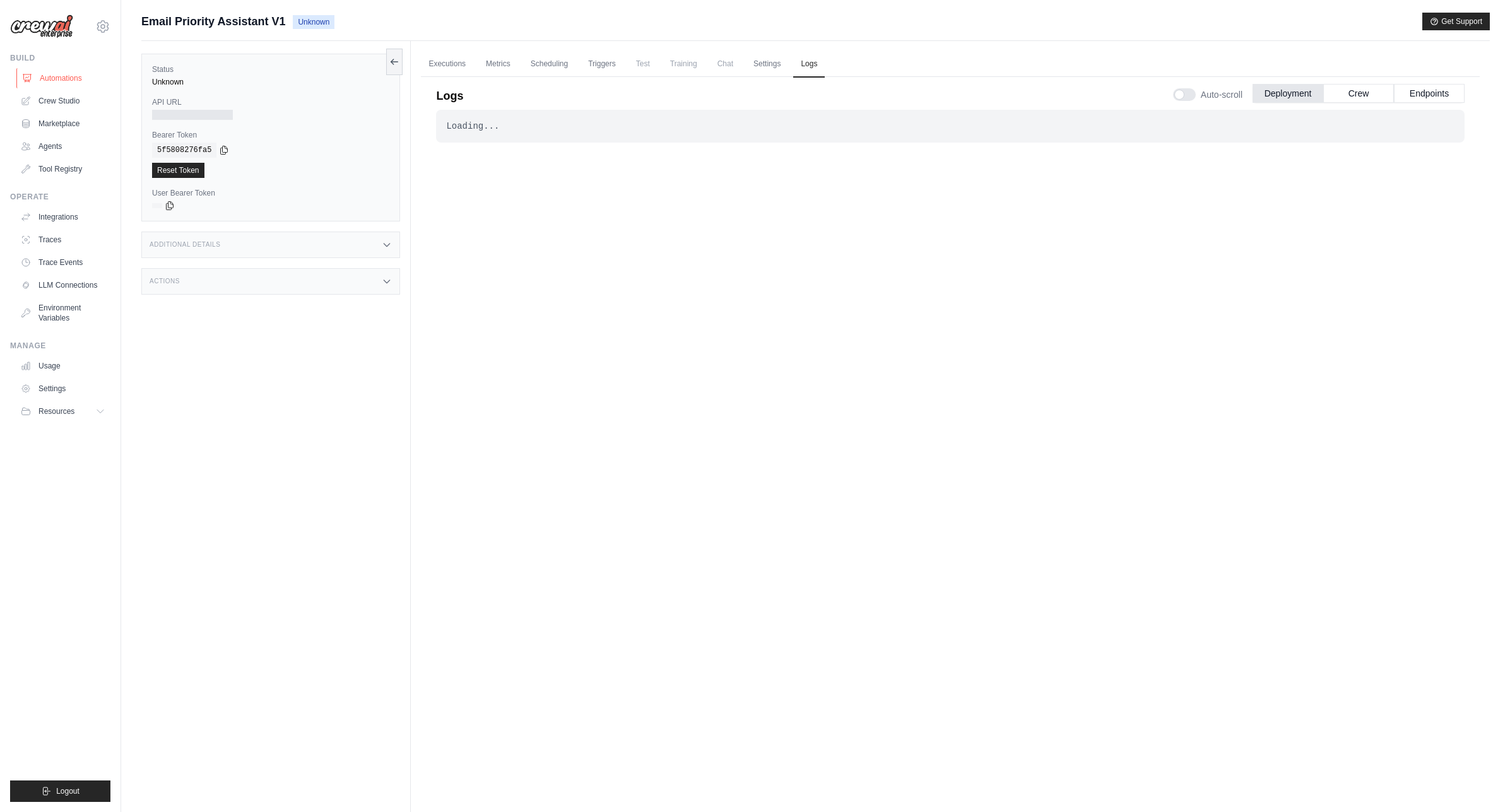
click at [70, 78] on link "Automations" at bounding box center [64, 78] width 95 height 20
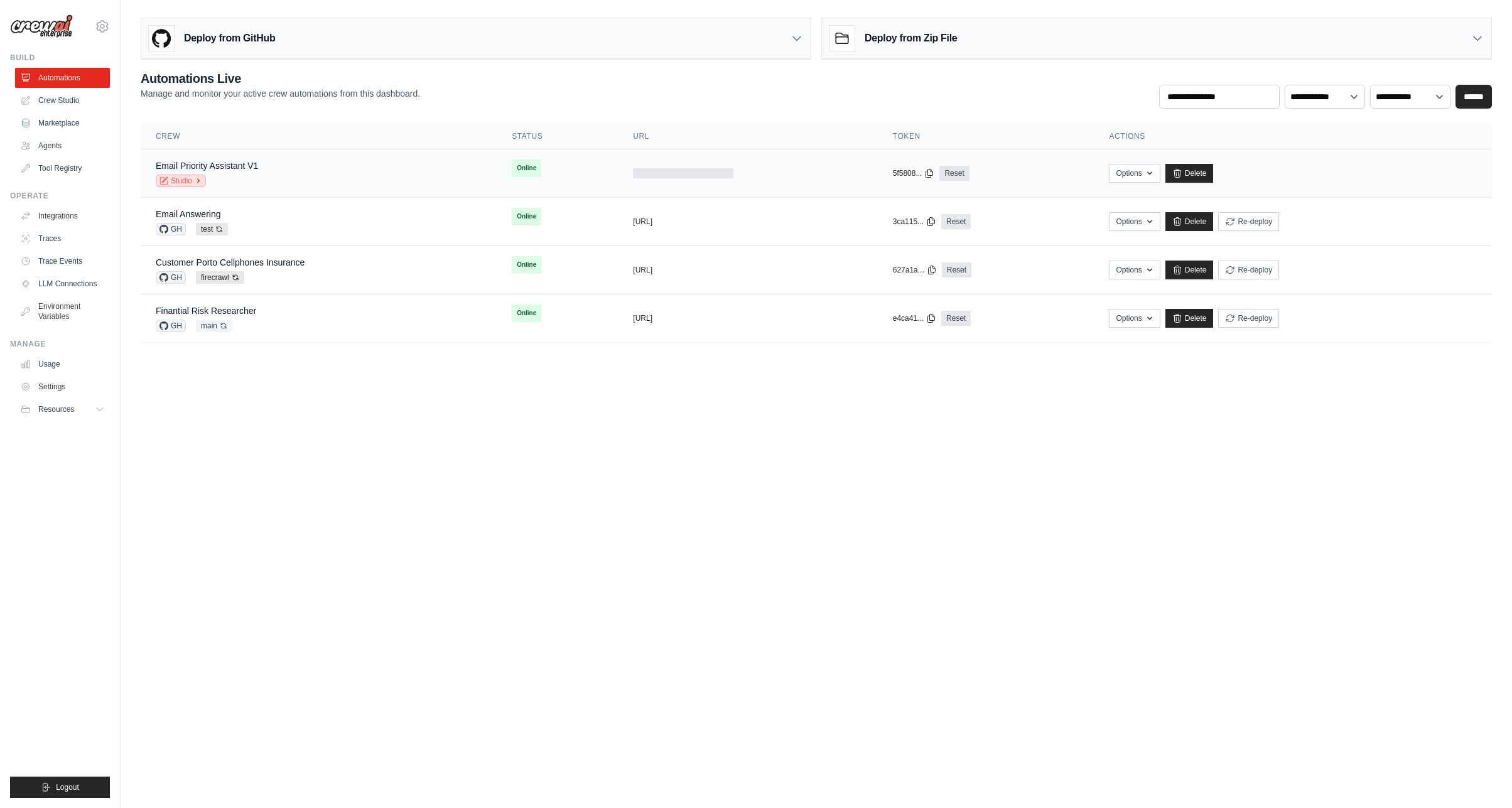
click at [181, 176] on link "Studio" at bounding box center [181, 181] width 50 height 13
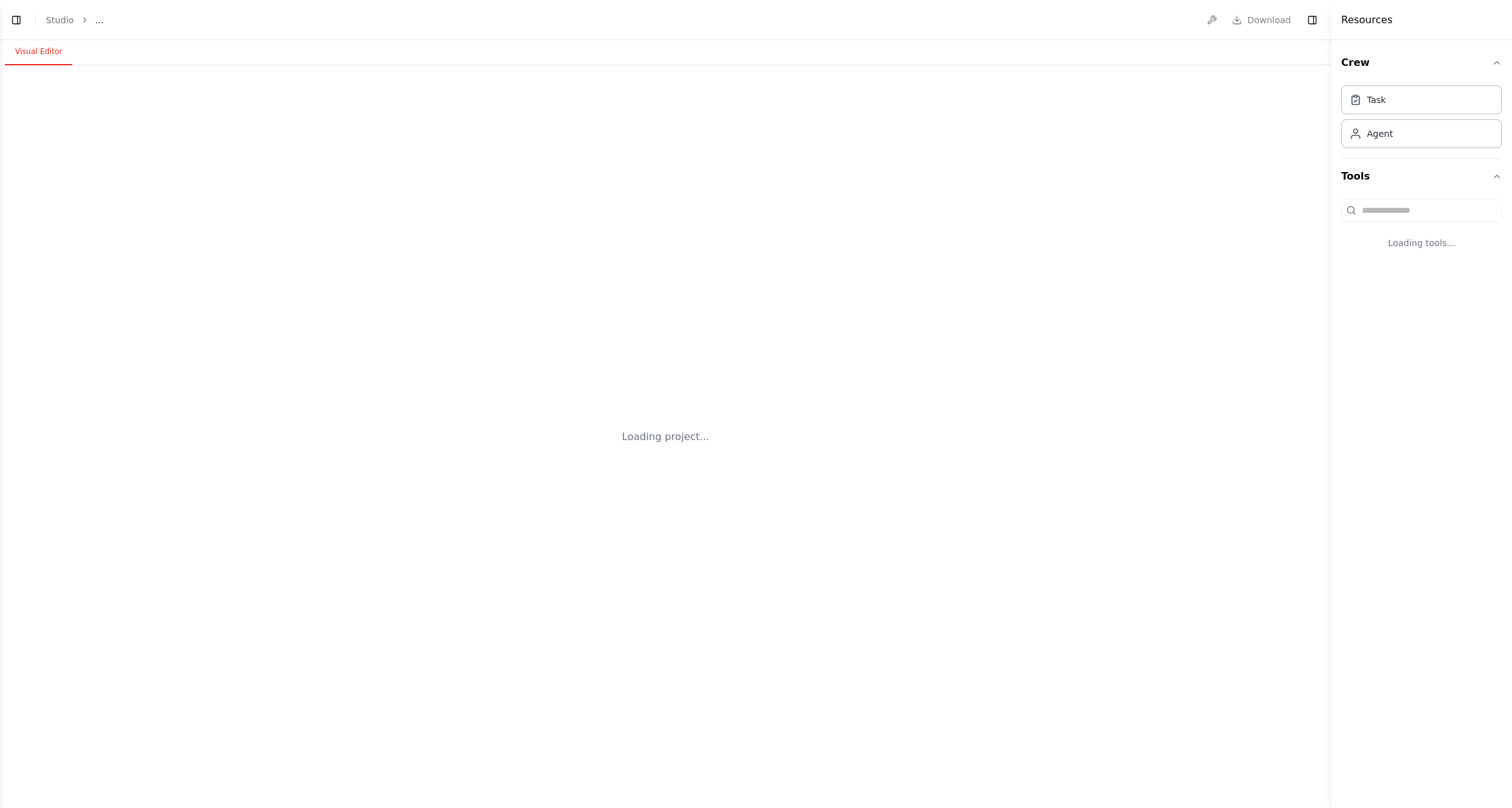
select select "****"
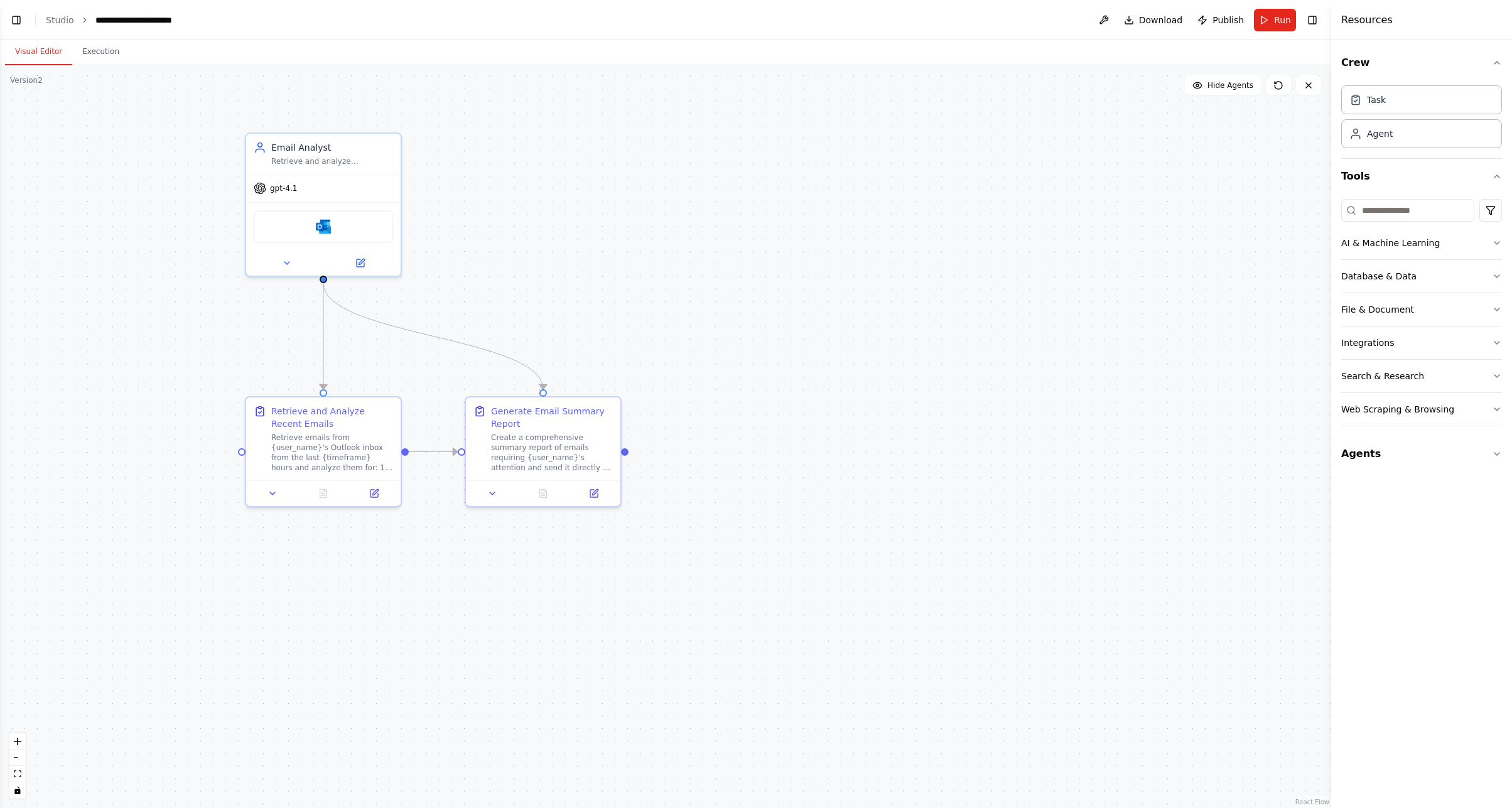
drag, startPoint x: 381, startPoint y: 228, endPoint x: 563, endPoint y: 245, distance: 182.8
click at [563, 245] on div ".deletable-edge-delete-btn { width: 20px; height: 20px; border: 0px solid #ffff…" at bounding box center [666, 436] width 1331 height 743
click at [1436, 418] on button "Web Scraping & Browsing" at bounding box center [1421, 409] width 160 height 33
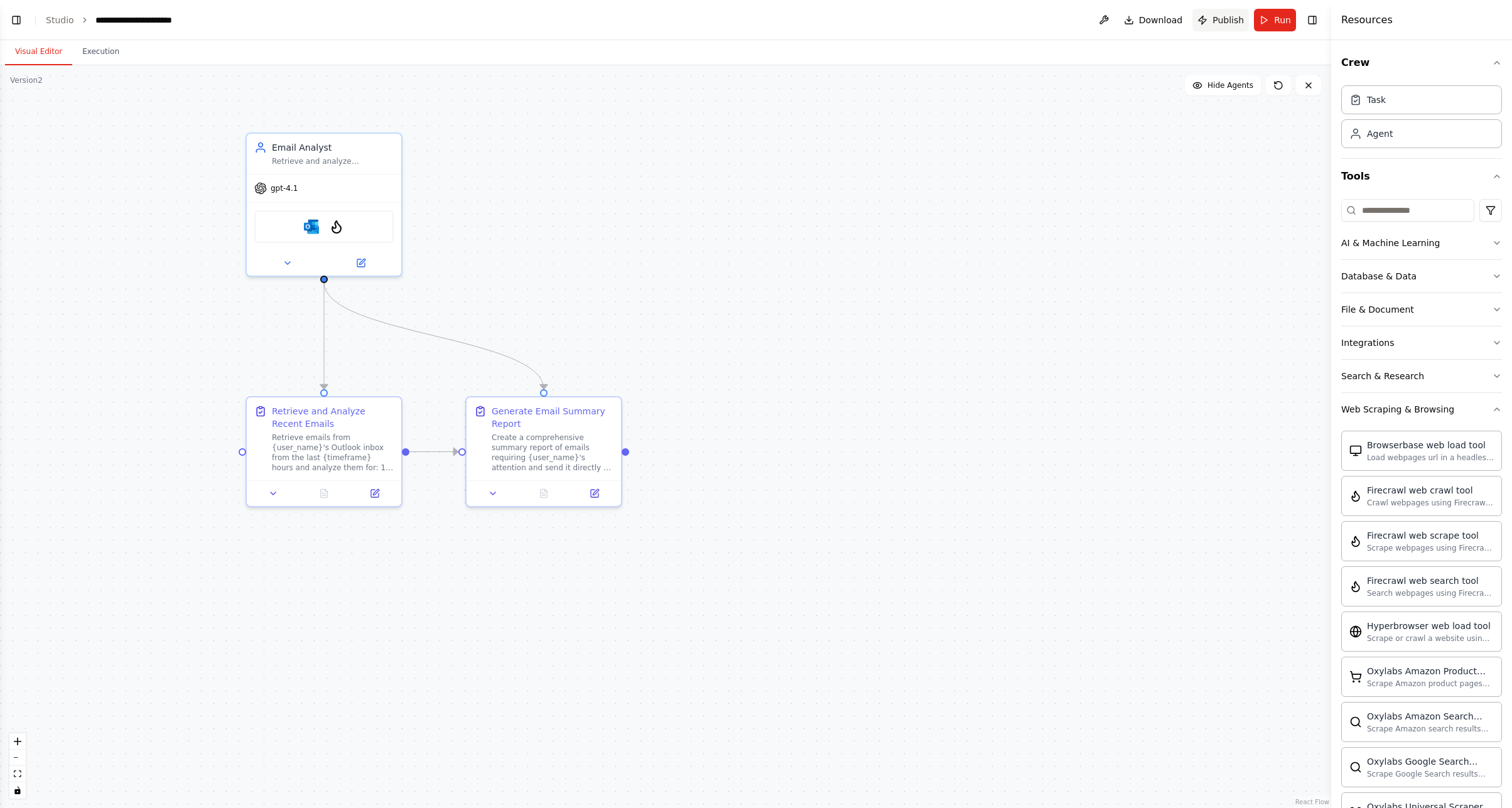
click at [1223, 24] on span "Publish" at bounding box center [1228, 21] width 31 height 13
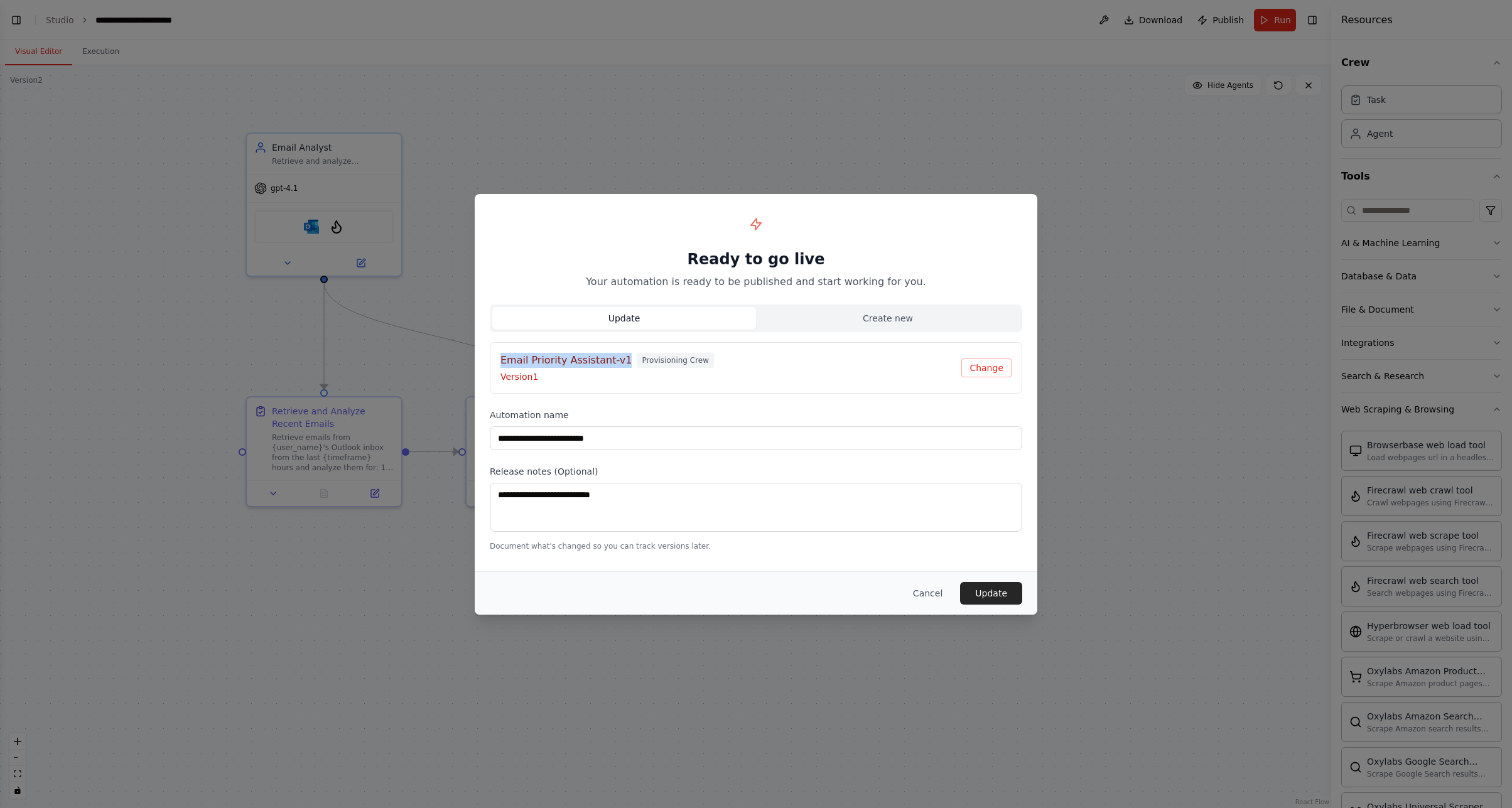
drag, startPoint x: 501, startPoint y: 360, endPoint x: 619, endPoint y: 365, distance: 118.1
click at [619, 365] on h4 "Email Priority Assistant-v1" at bounding box center [566, 360] width 131 height 15
click at [924, 592] on button "Cancel" at bounding box center [927, 593] width 49 height 22
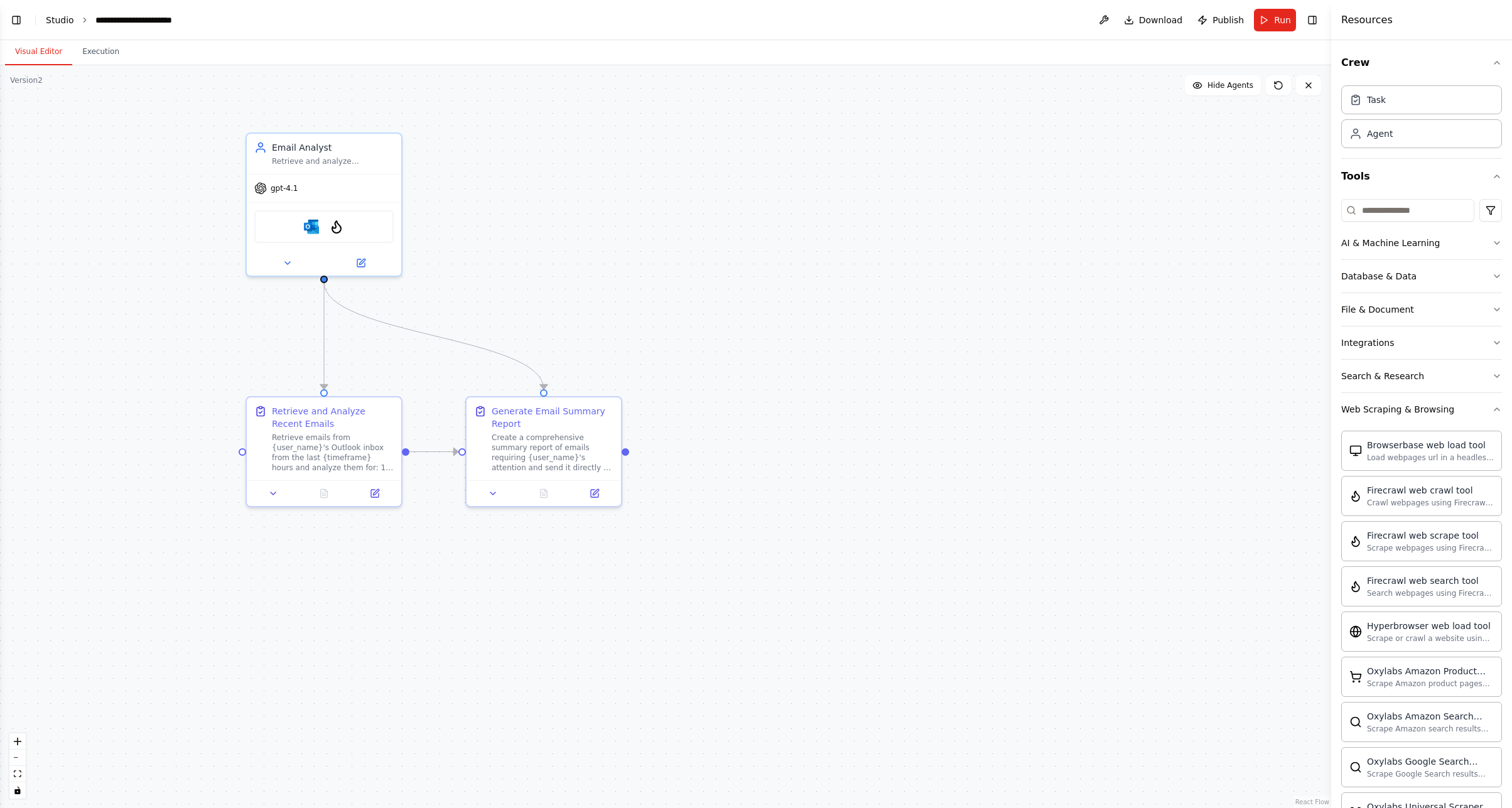
click at [51, 19] on link "Studio" at bounding box center [60, 20] width 28 height 10
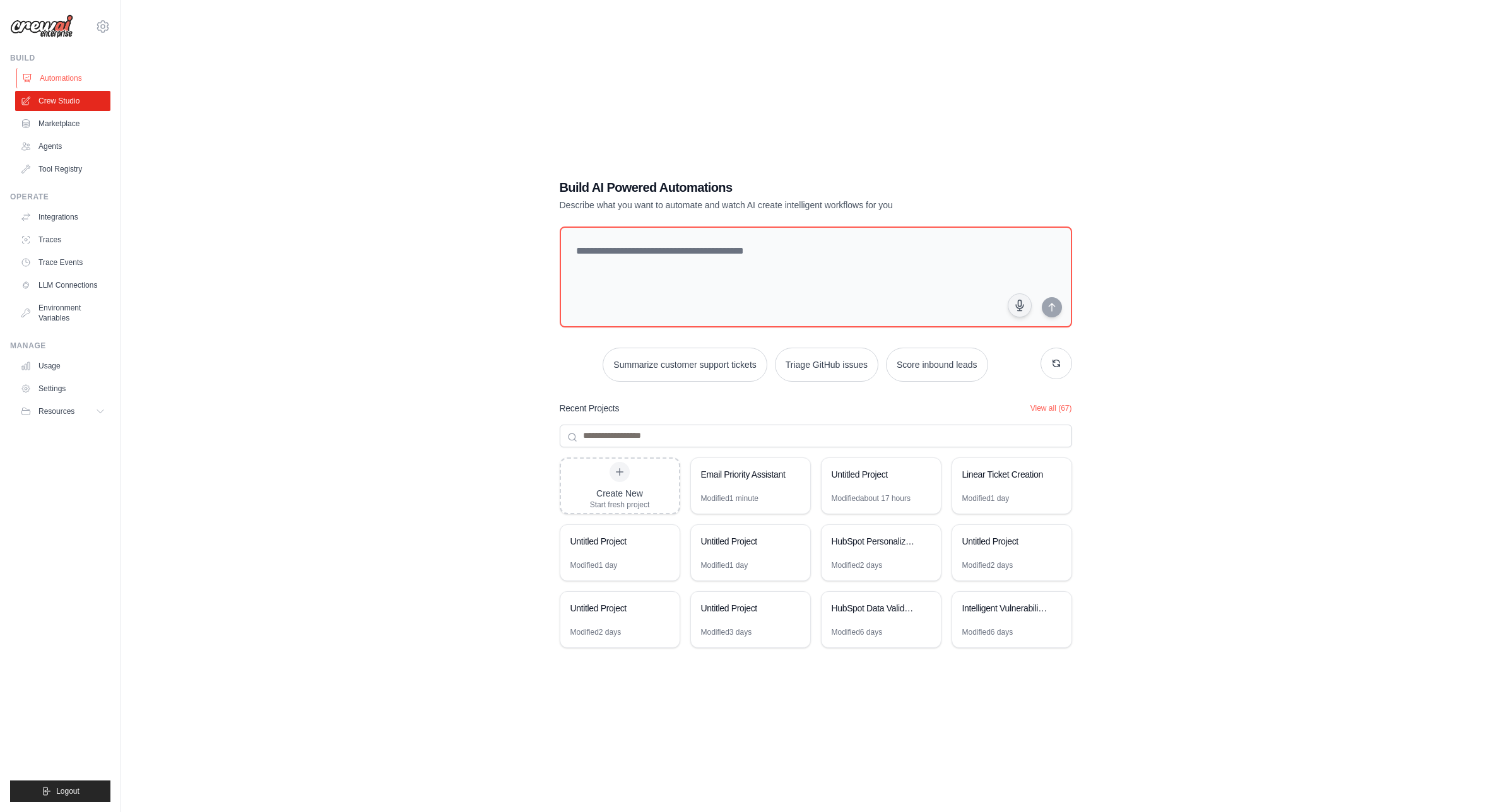
click at [52, 75] on link "Automations" at bounding box center [64, 78] width 95 height 20
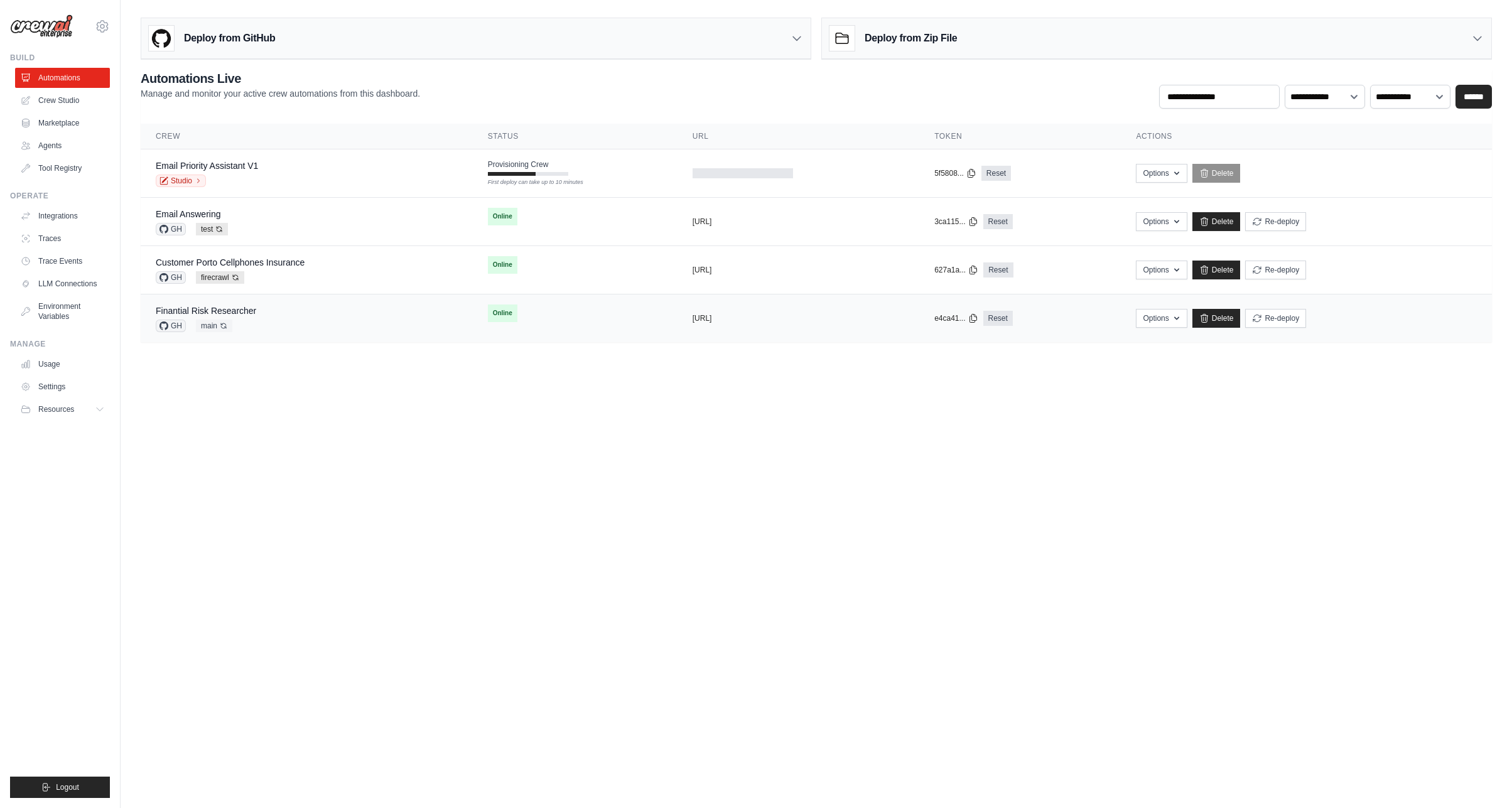
click at [282, 312] on div "Finantial Risk Researcher GH main Auto-deploy enabled" at bounding box center [307, 318] width 302 height 28
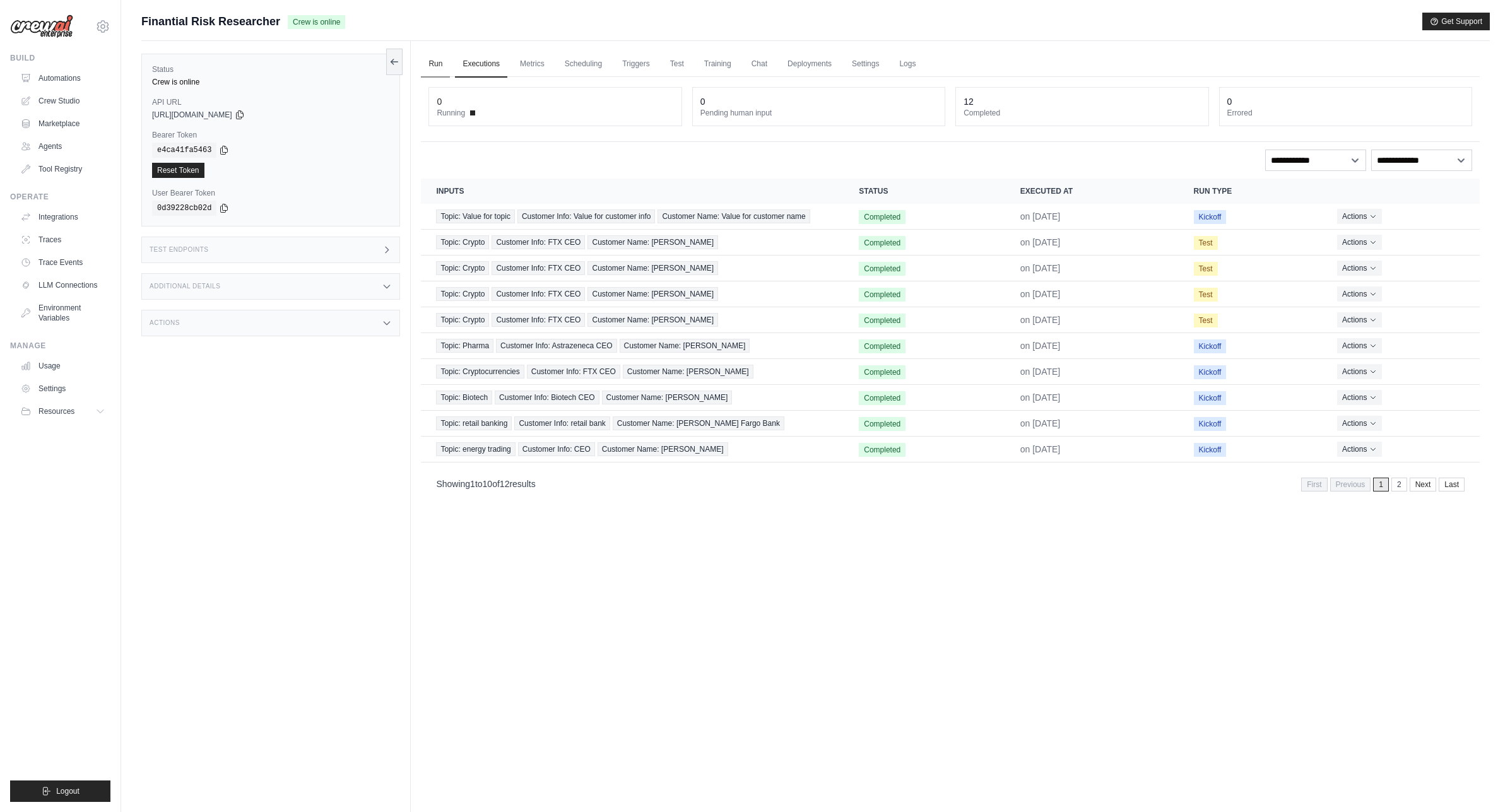
click at [430, 65] on link "Run" at bounding box center [435, 64] width 29 height 26
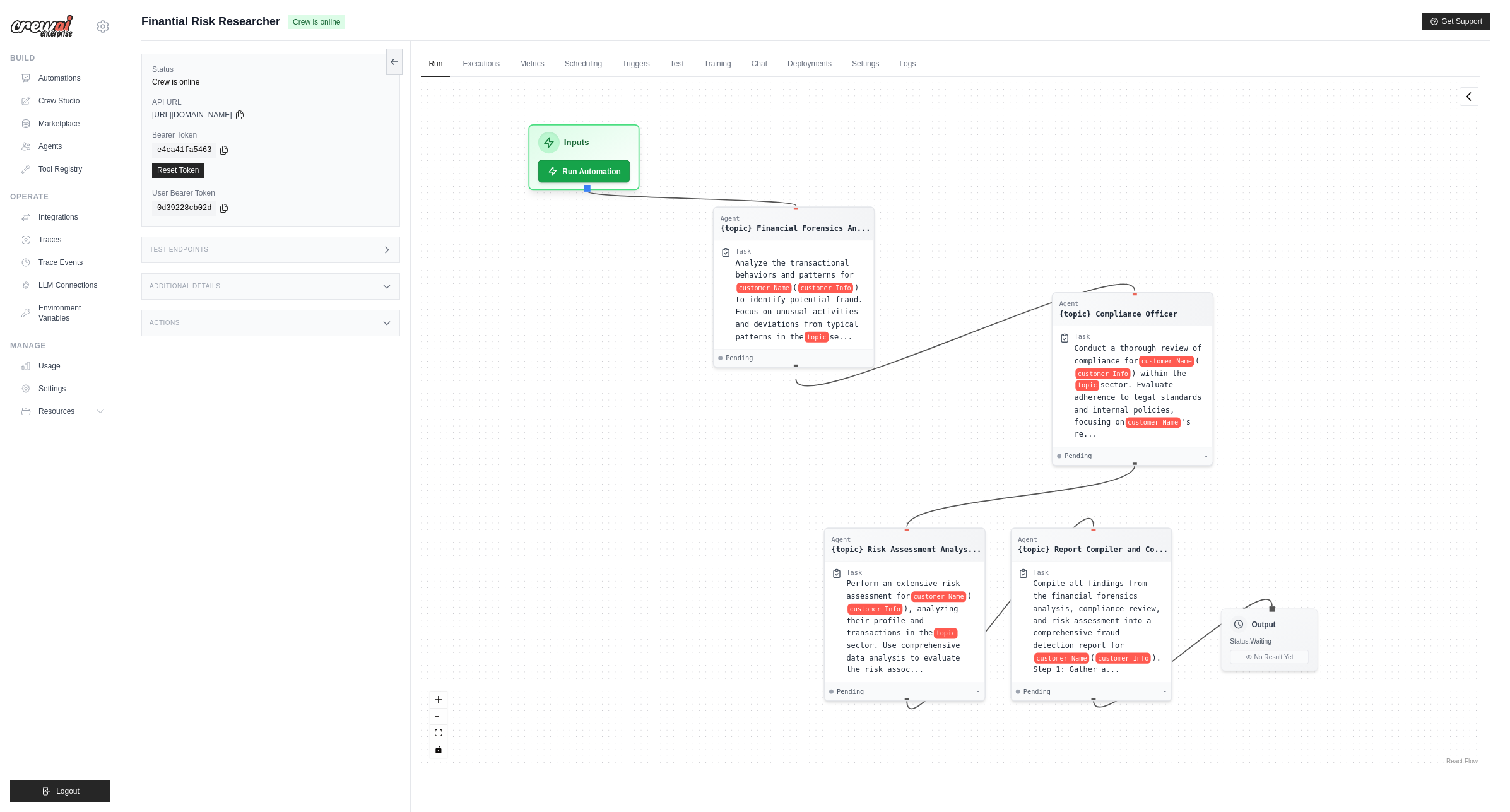
drag, startPoint x: 647, startPoint y: 277, endPoint x: 626, endPoint y: 267, distance: 23.3
click at [626, 267] on div "Agent {topic} Financial Forensics An... Task Analyze the transactional behavior…" at bounding box center [949, 422] width 1058 height 690
click at [573, 169] on button "Run Automation" at bounding box center [584, 167] width 97 height 24
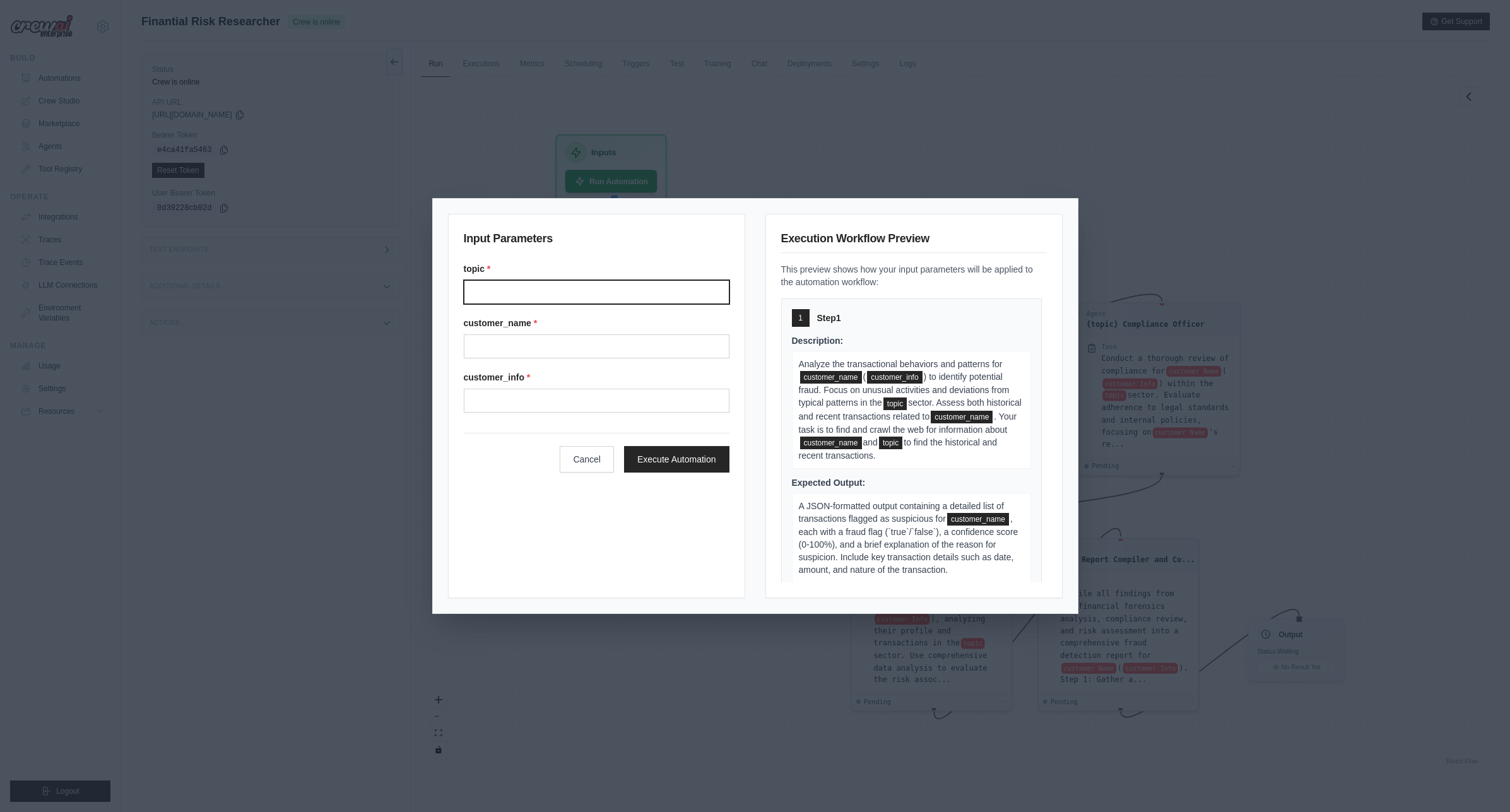
click at [572, 290] on input "Topic" at bounding box center [597, 292] width 266 height 24
type input "**"
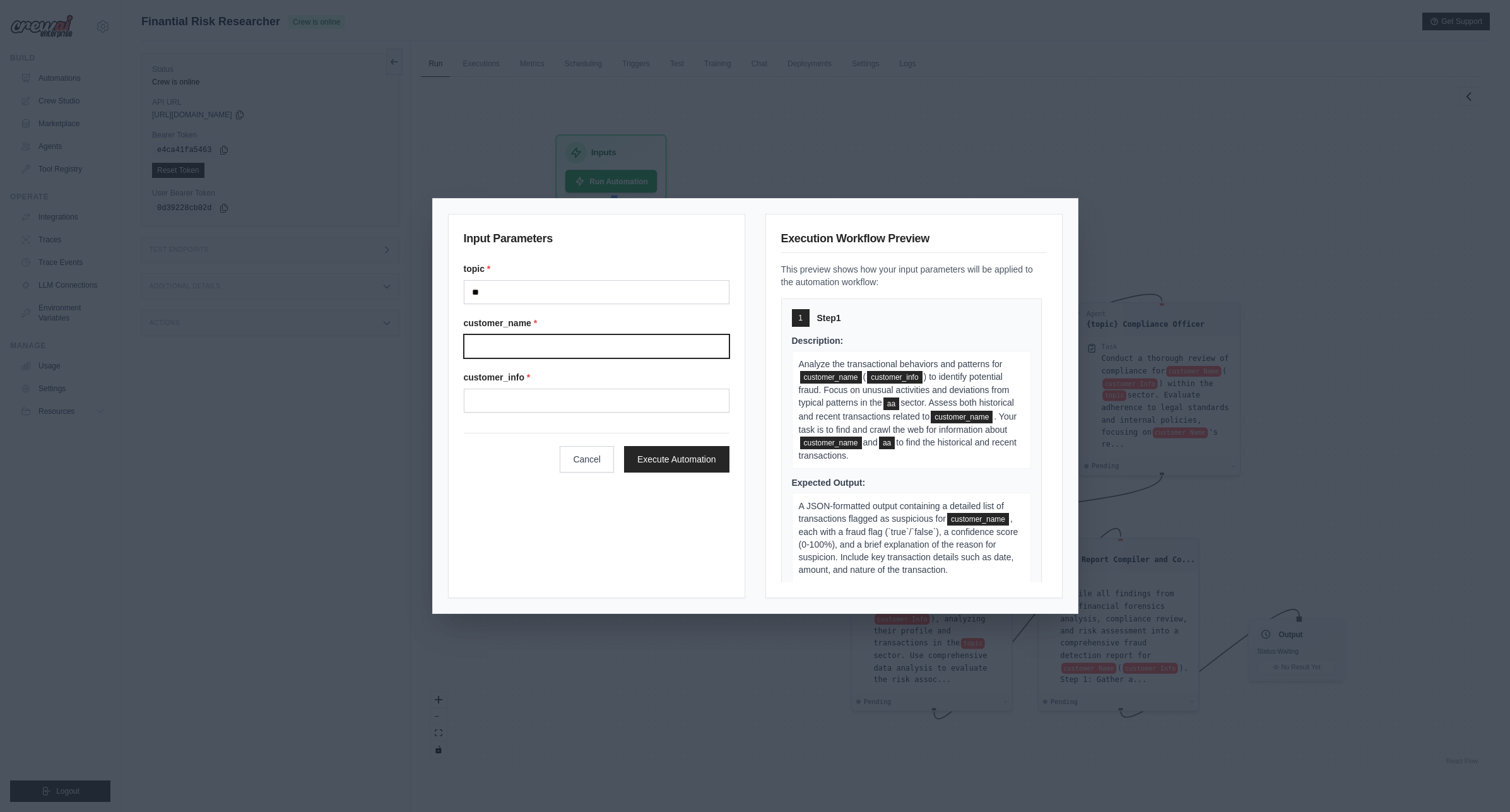
click at [538, 346] on input "Customer name" at bounding box center [597, 346] width 266 height 24
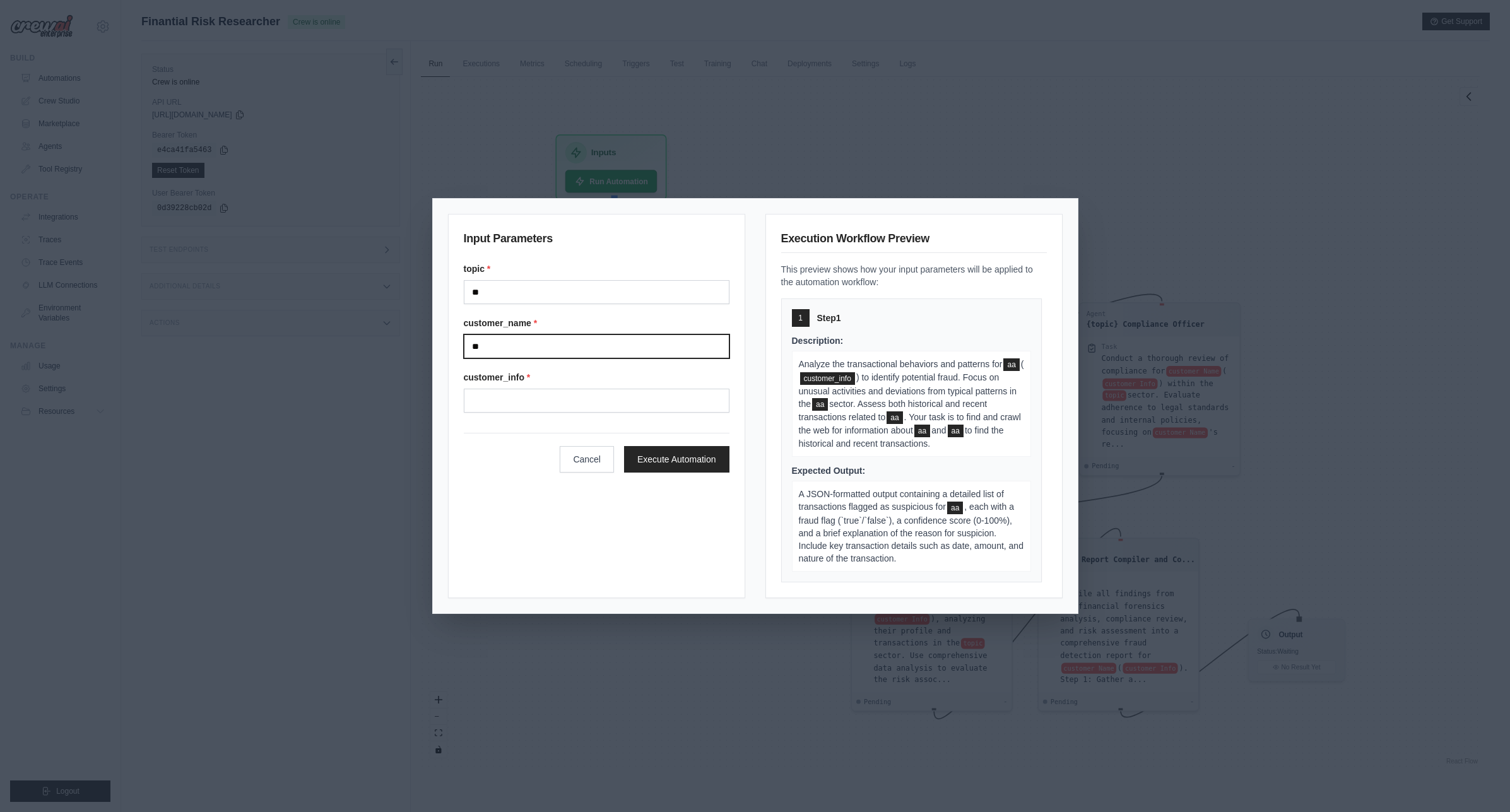
type input "**"
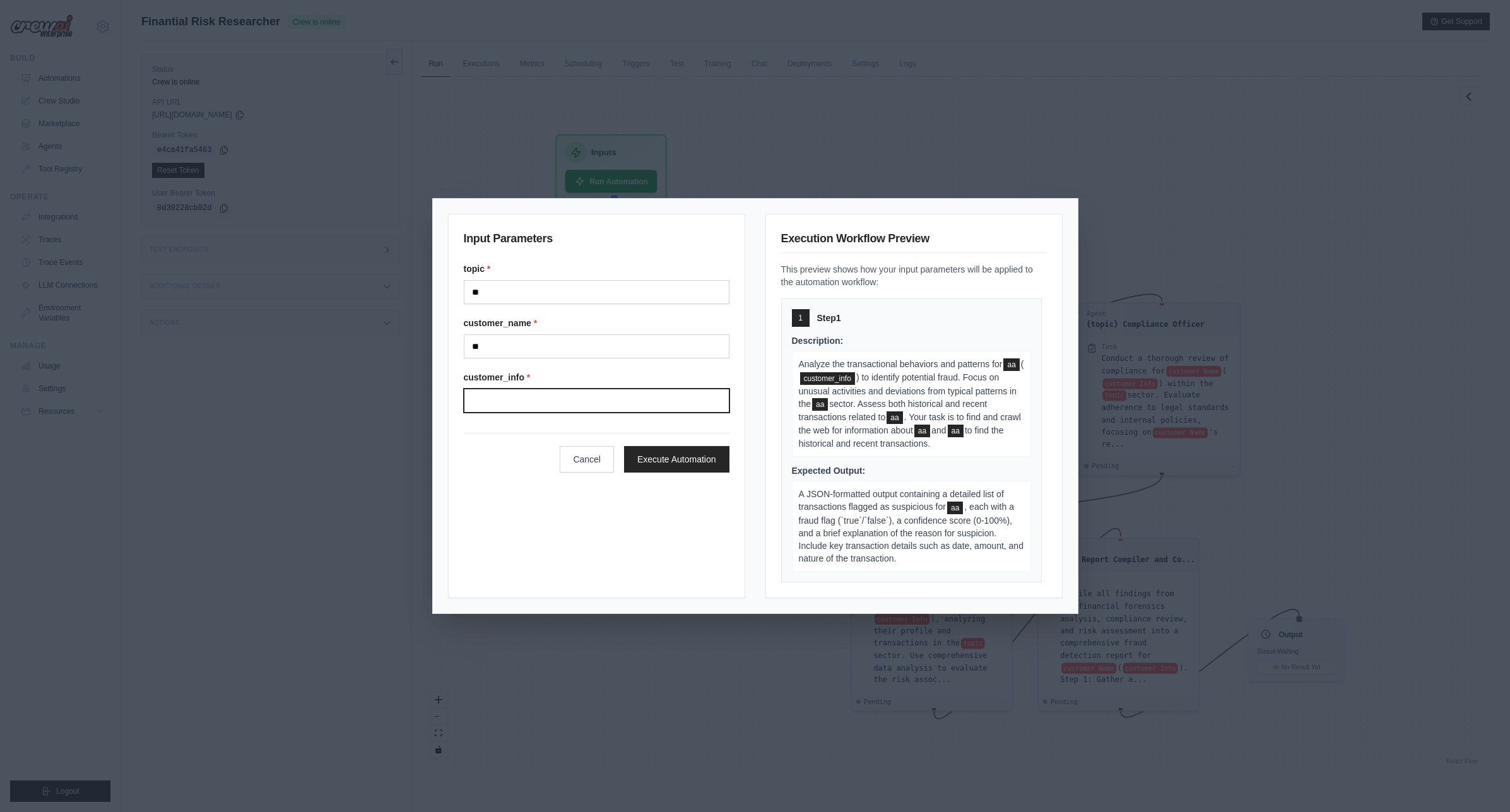
click at [512, 395] on input "Customer info" at bounding box center [597, 401] width 266 height 24
type input "**"
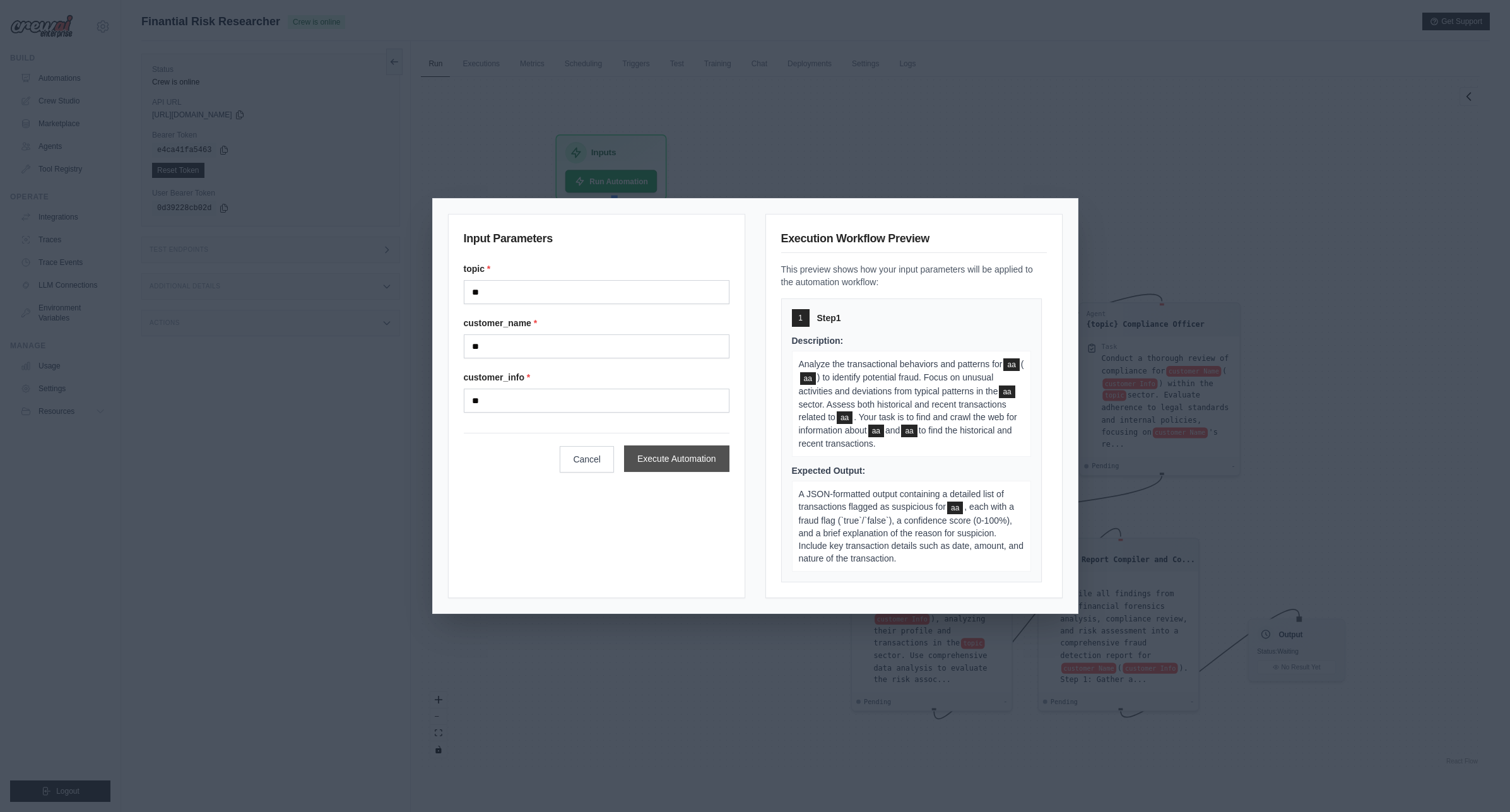
click at [679, 464] on button "Execute Automation" at bounding box center [676, 459] width 105 height 26
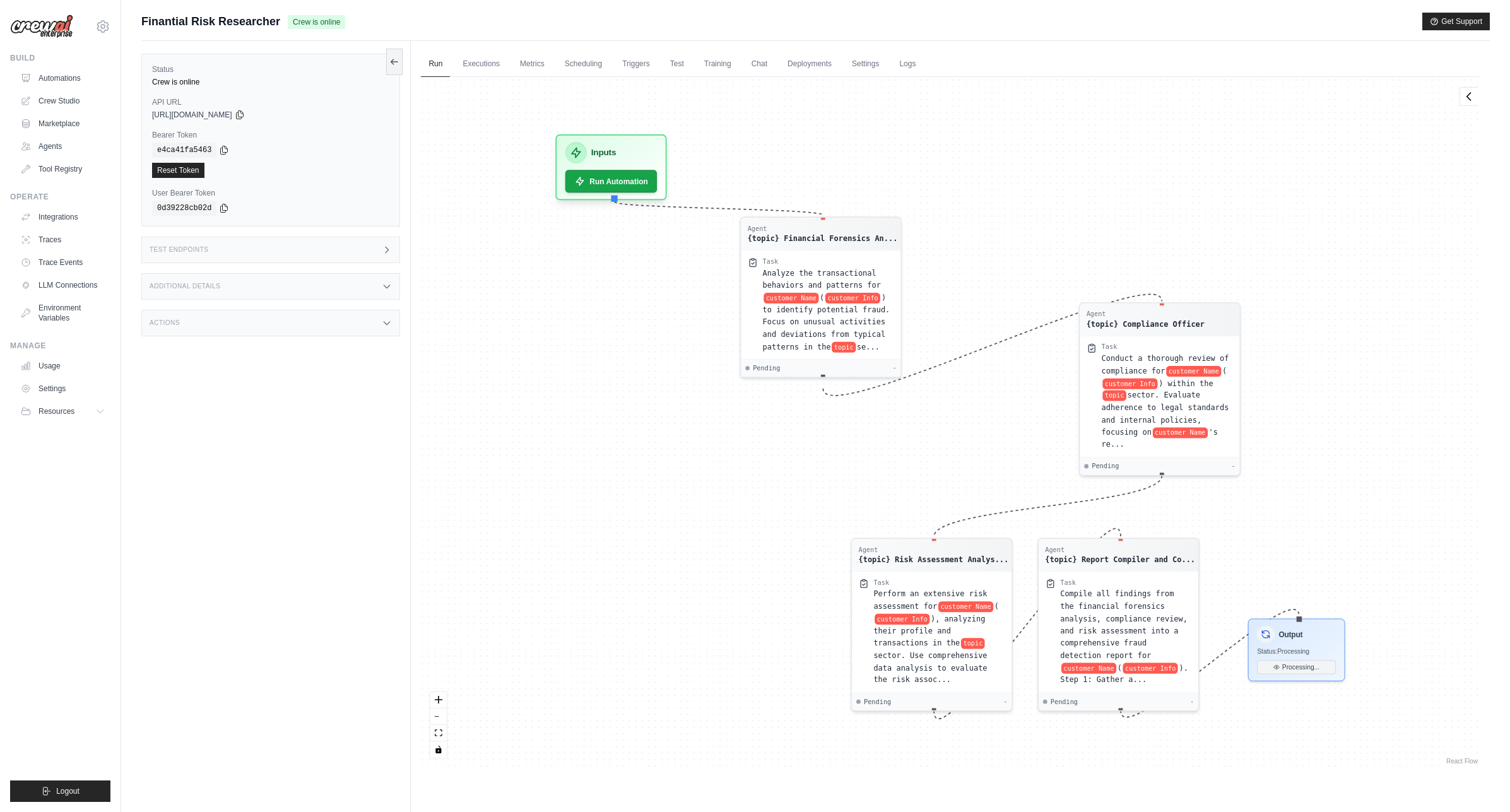
click at [201, 256] on div "Test Endpoints" at bounding box center [270, 250] width 259 height 26
click at [285, 284] on div "Additional Details" at bounding box center [270, 286] width 259 height 26
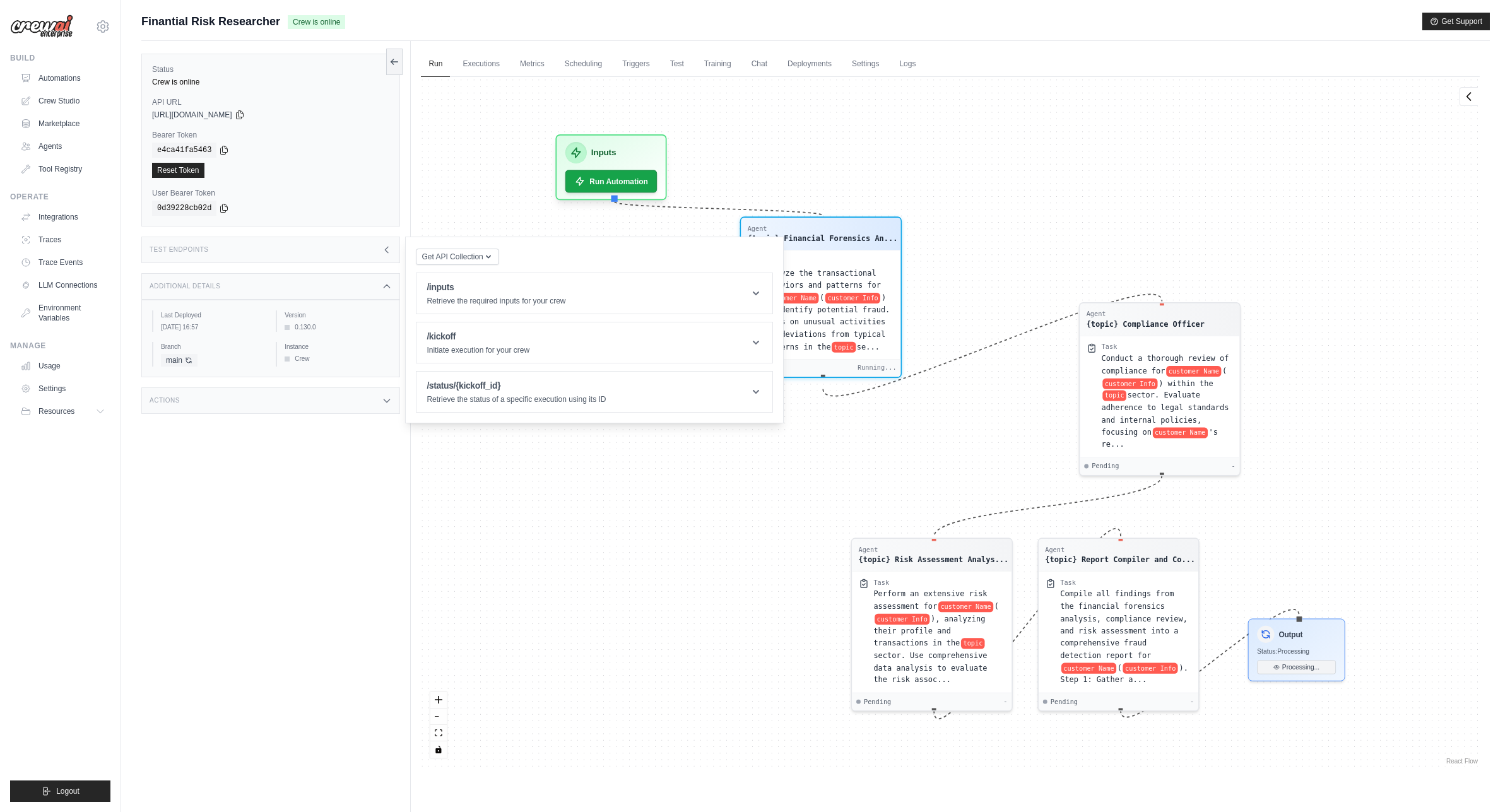
click at [210, 403] on div "Actions" at bounding box center [270, 401] width 259 height 26
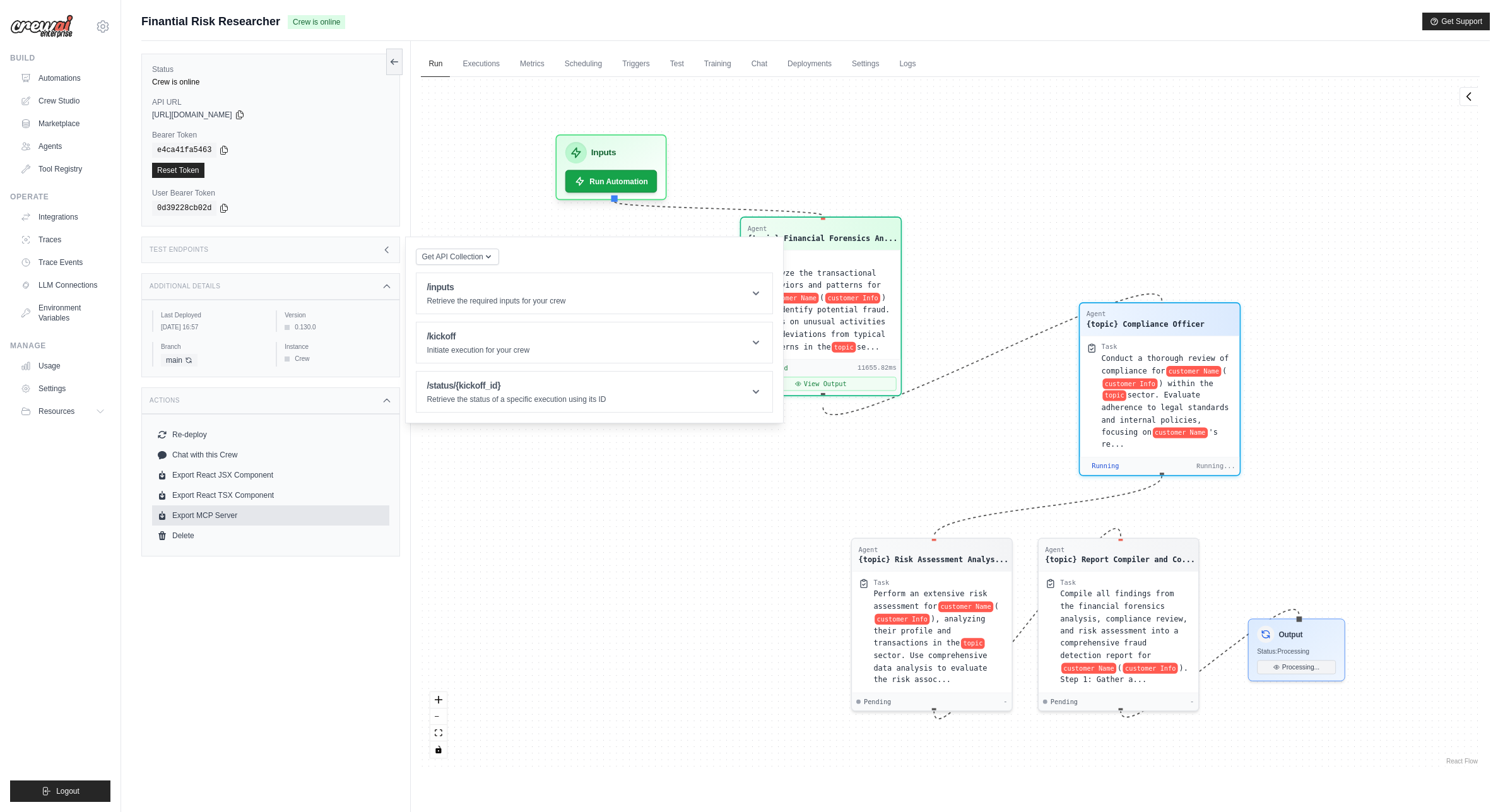
scroll to position [105, 0]
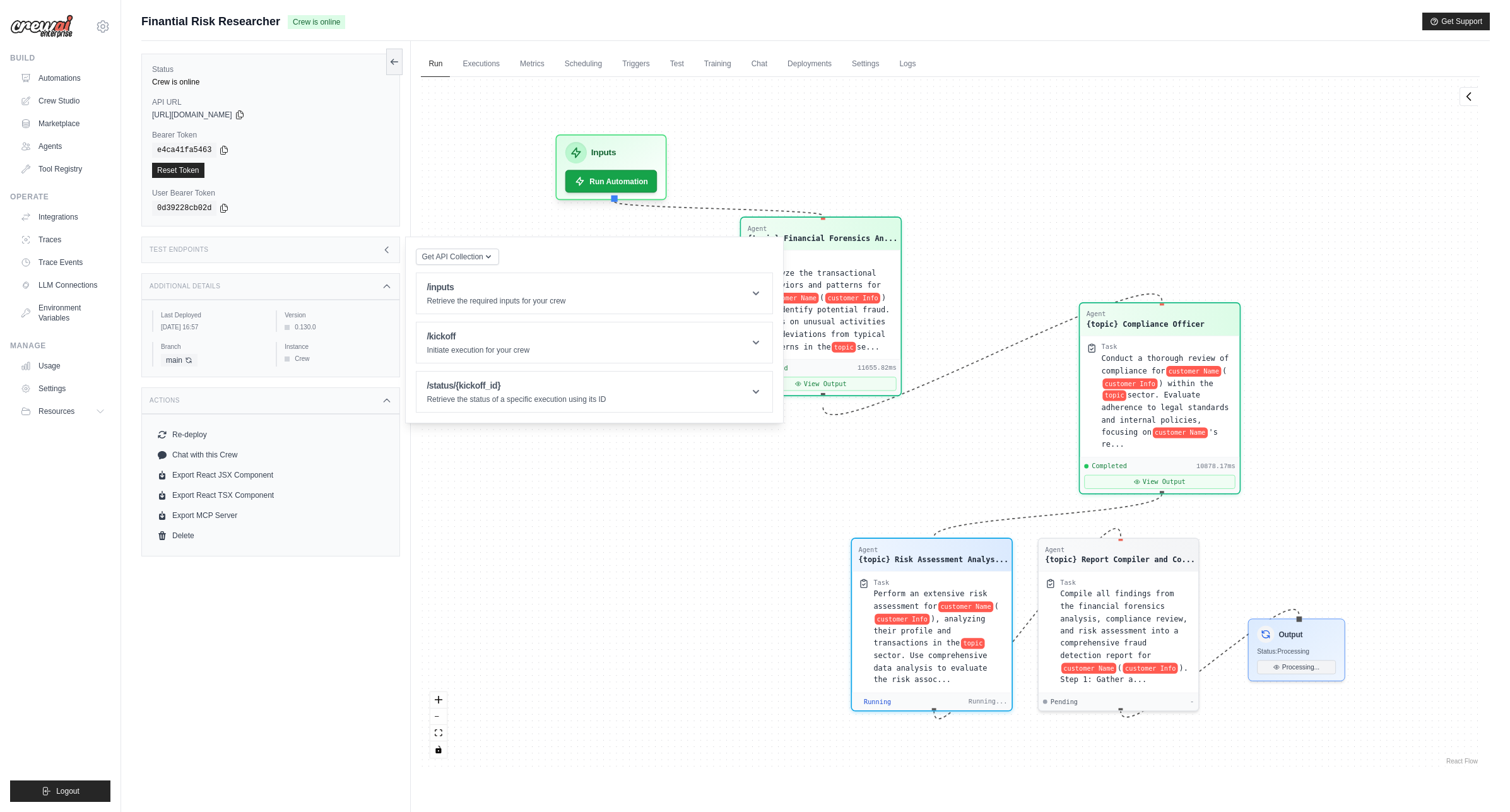
click at [315, 250] on div "Test Endpoints" at bounding box center [270, 250] width 259 height 26
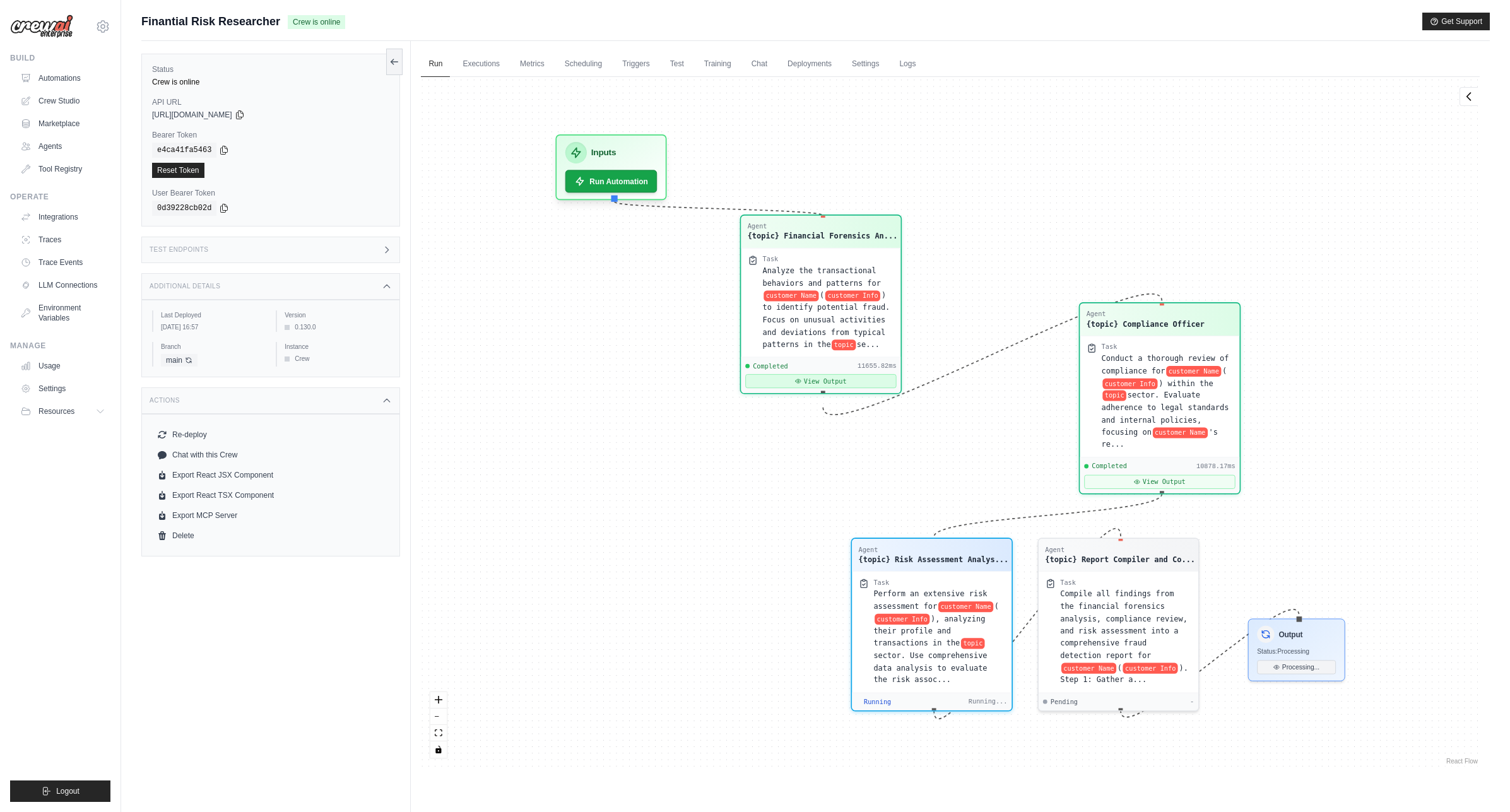
click at [805, 388] on button "View Output" at bounding box center [821, 381] width 151 height 14
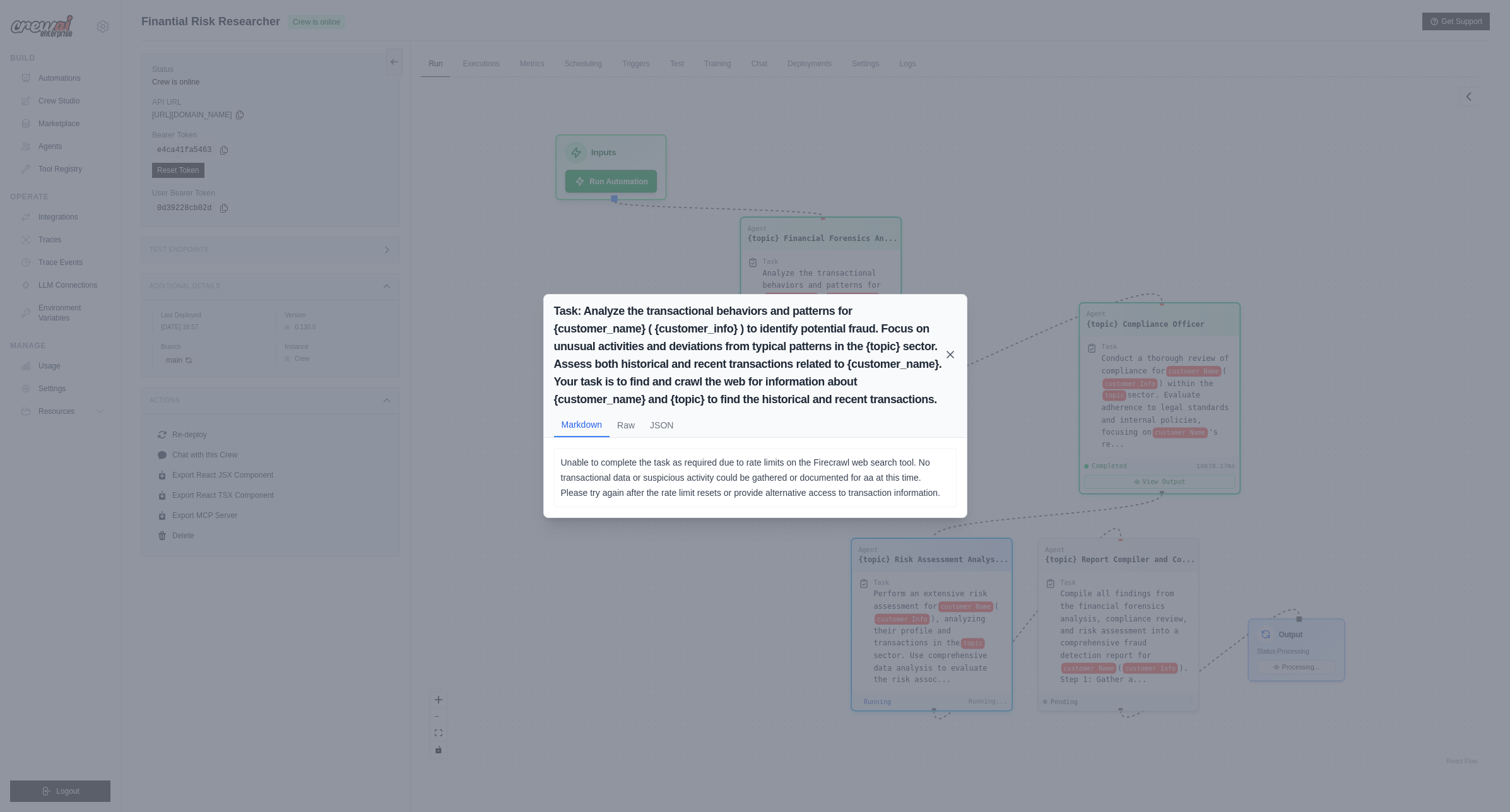
click at [954, 358] on icon at bounding box center [950, 355] width 13 height 13
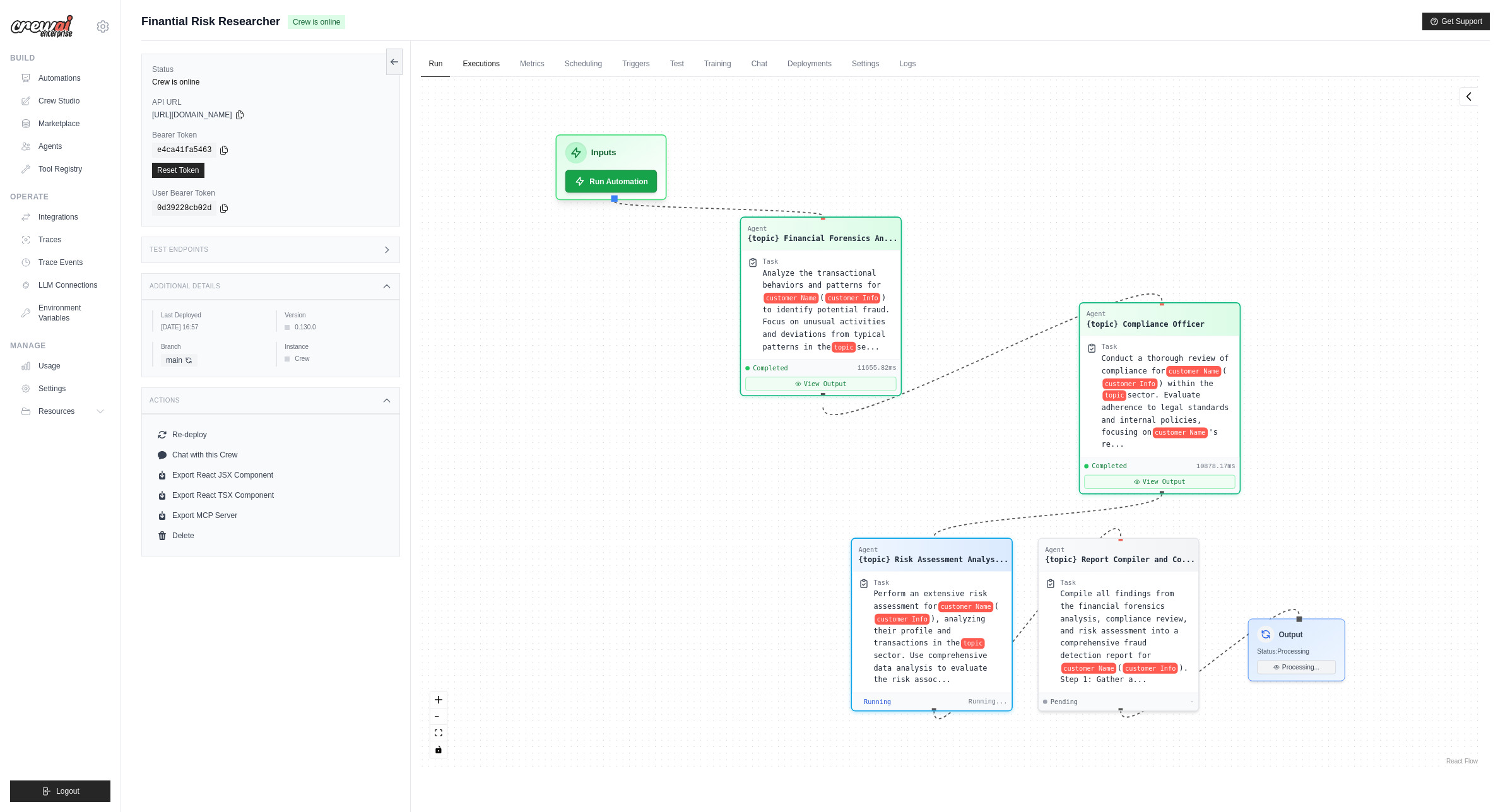
click at [470, 59] on link "Executions" at bounding box center [481, 64] width 52 height 26
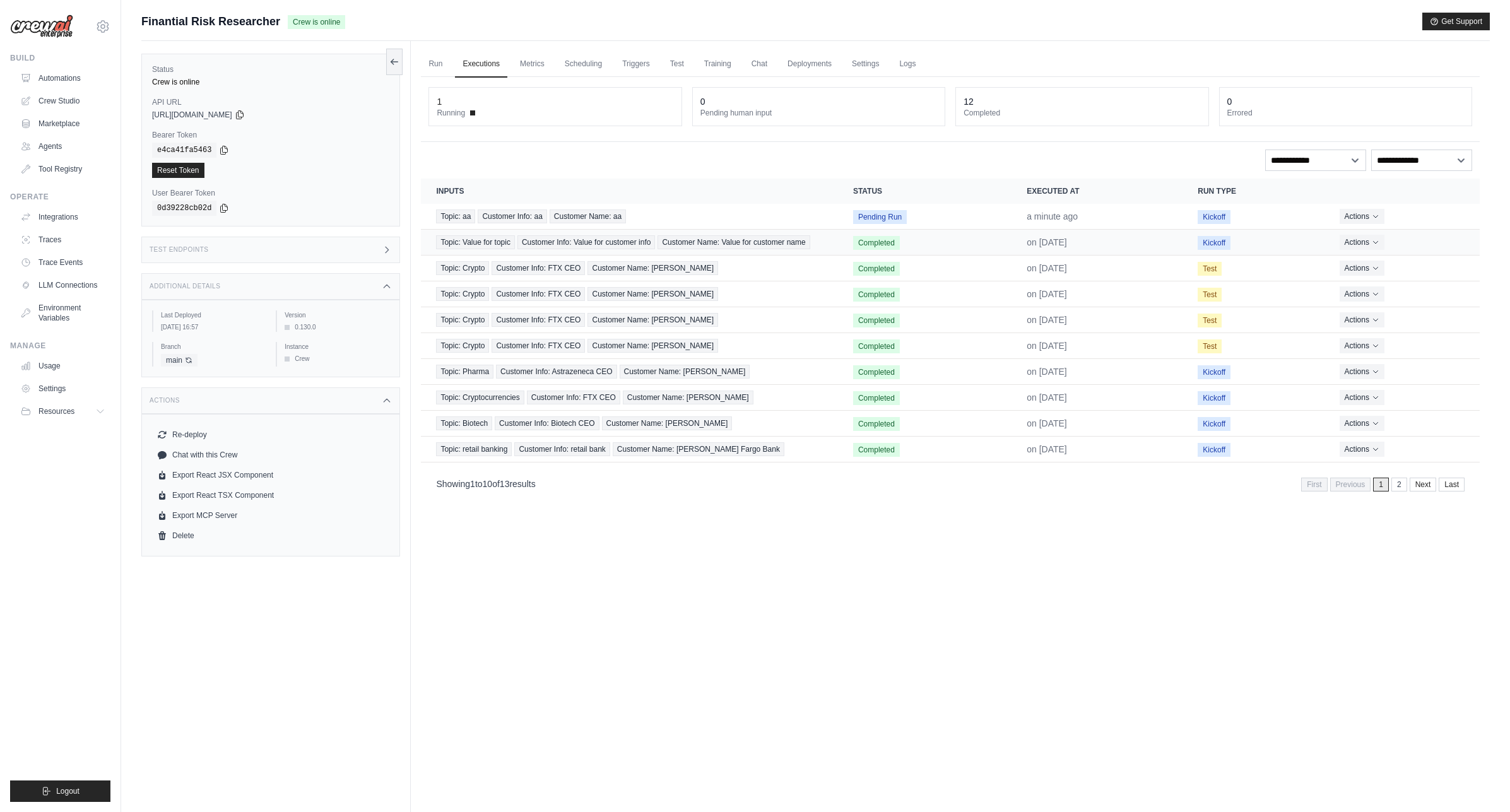
click at [687, 241] on span "Customer Name: Value for customer name" at bounding box center [733, 243] width 152 height 14
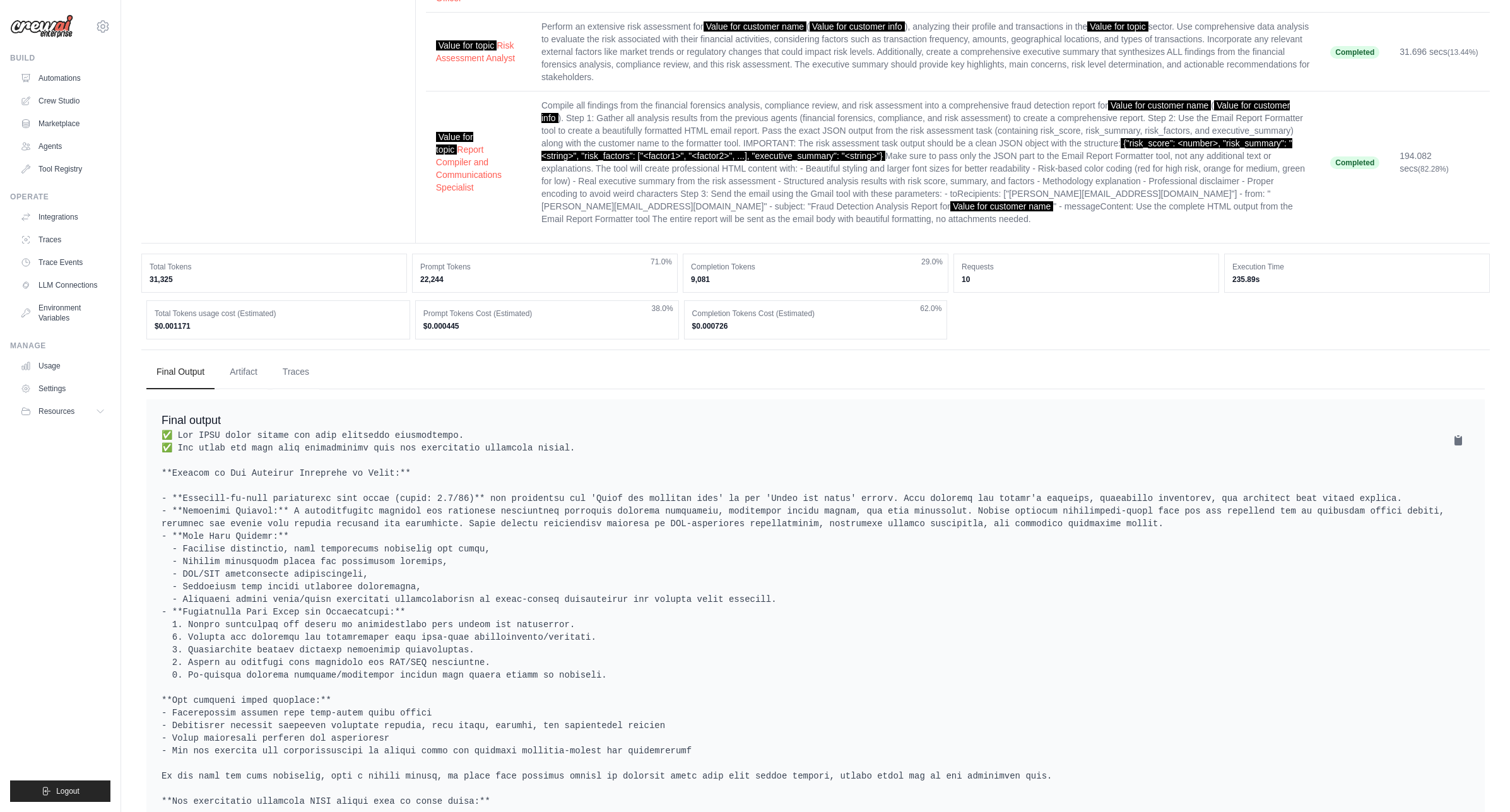
scroll to position [259, 0]
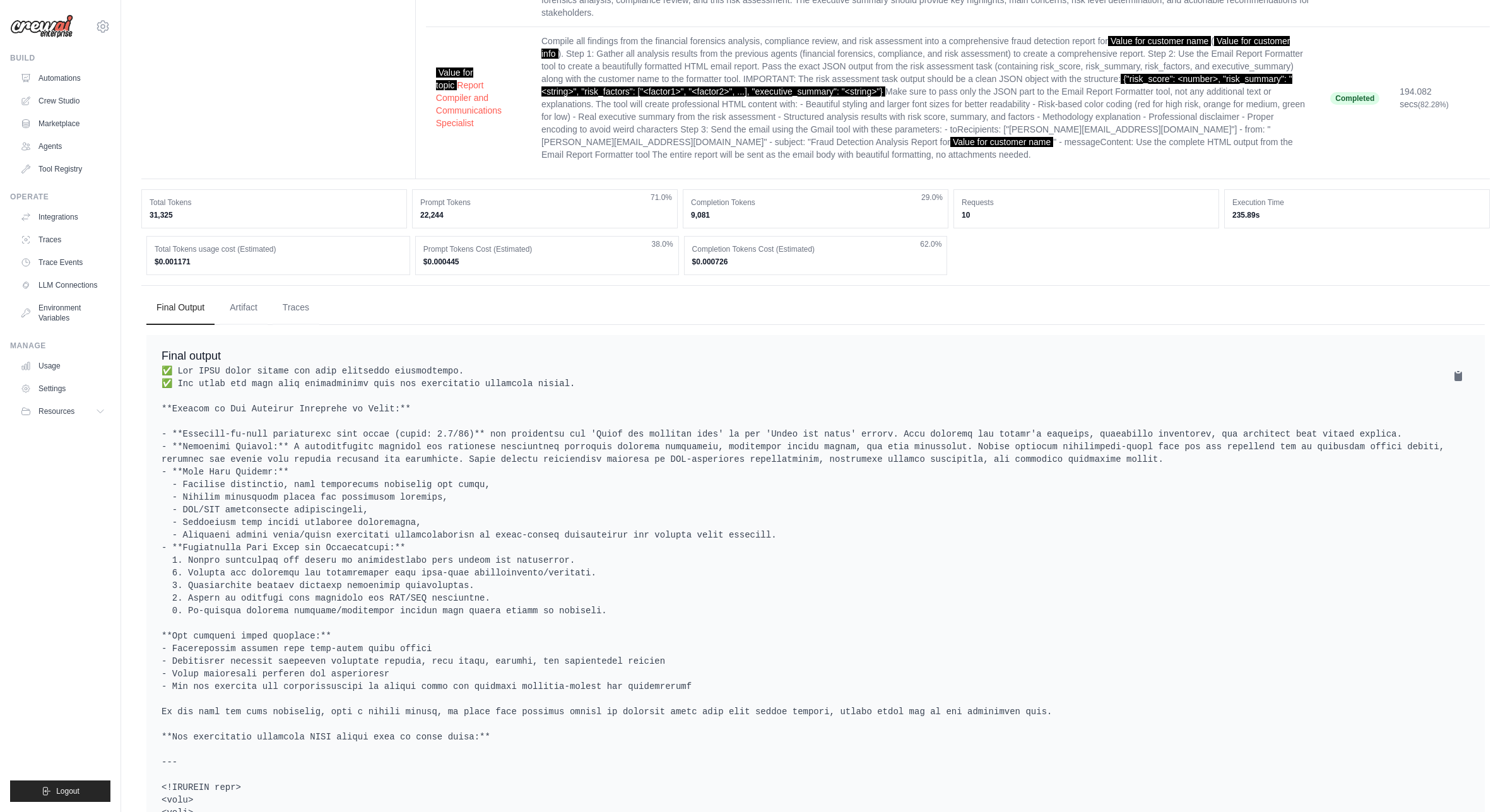
click at [700, 257] on dd "$0.000726" at bounding box center [815, 262] width 247 height 10
click at [708, 257] on dd "$0.000726" at bounding box center [815, 262] width 247 height 10
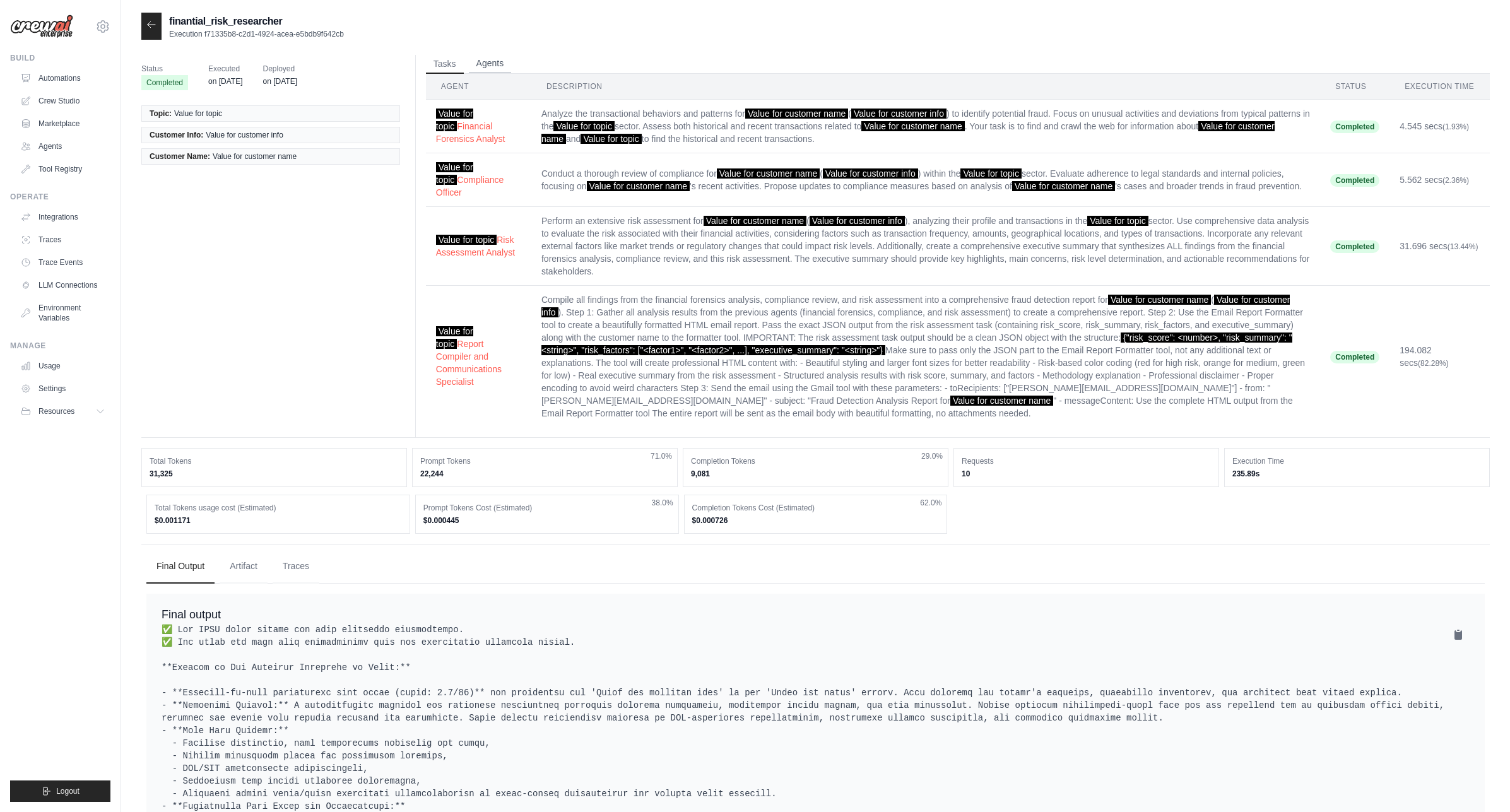
click at [504, 64] on button "Agents" at bounding box center [490, 63] width 43 height 19
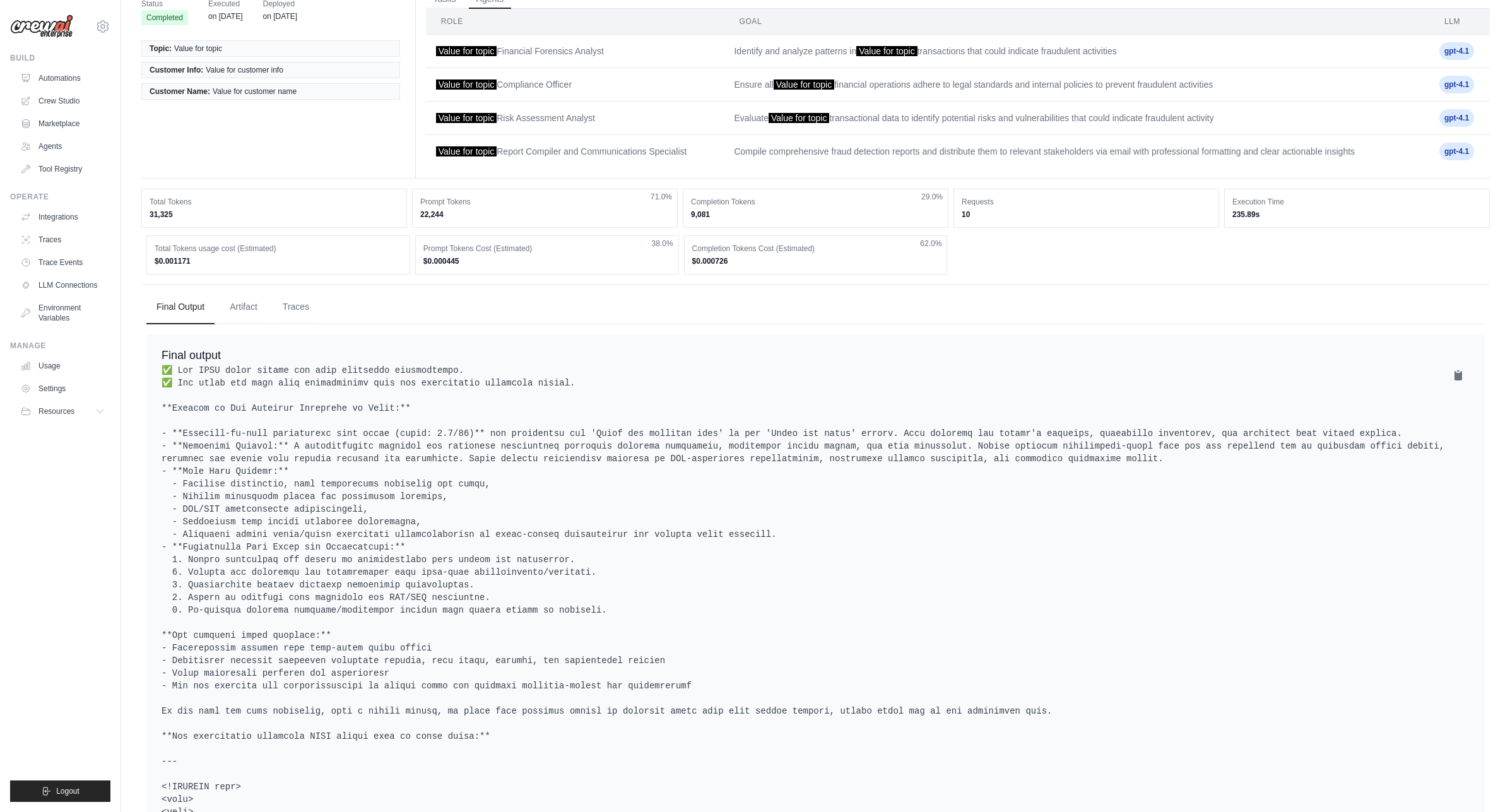
scroll to position [130, 0]
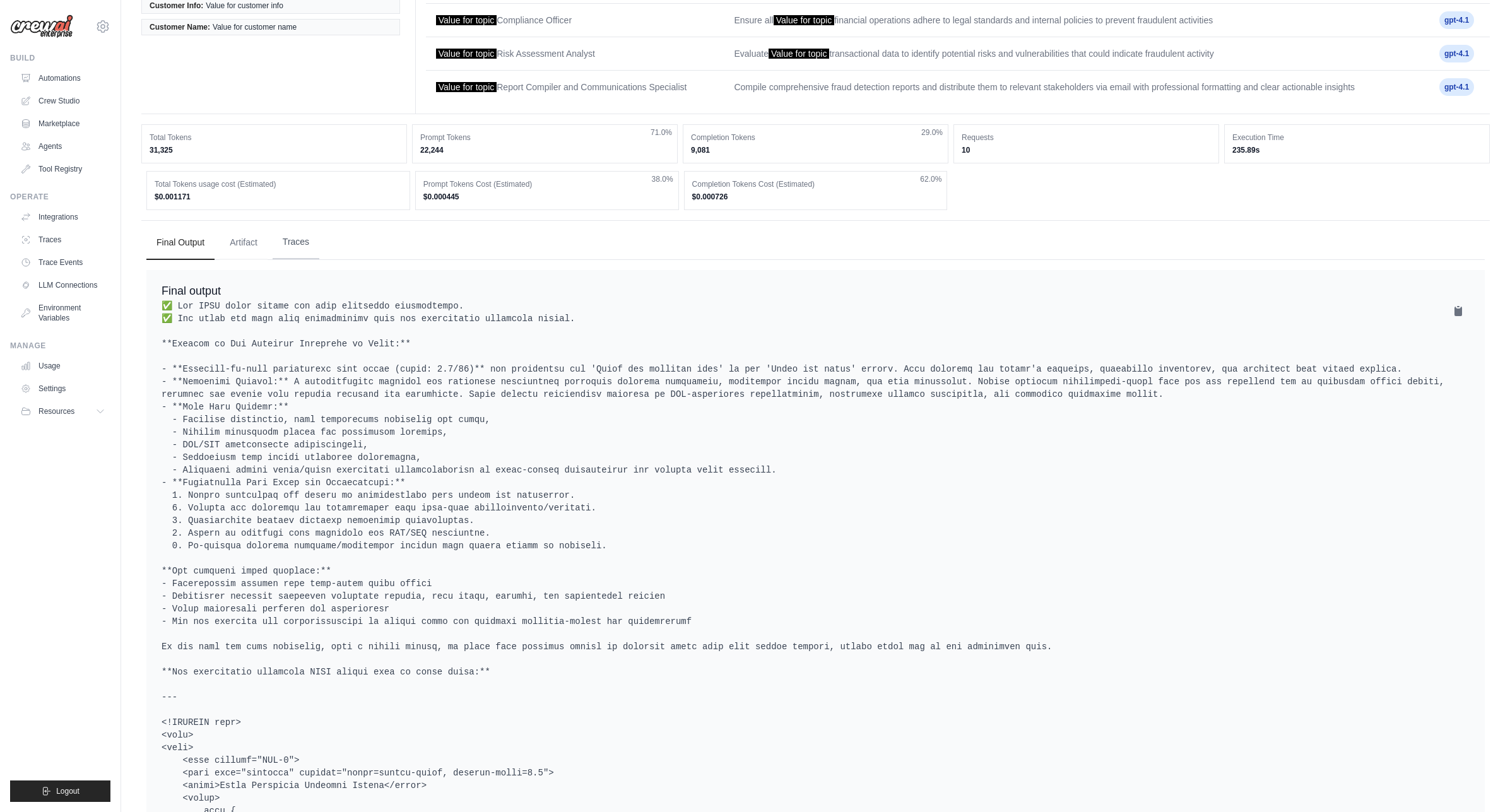
click at [286, 246] on button "Traces" at bounding box center [296, 242] width 46 height 34
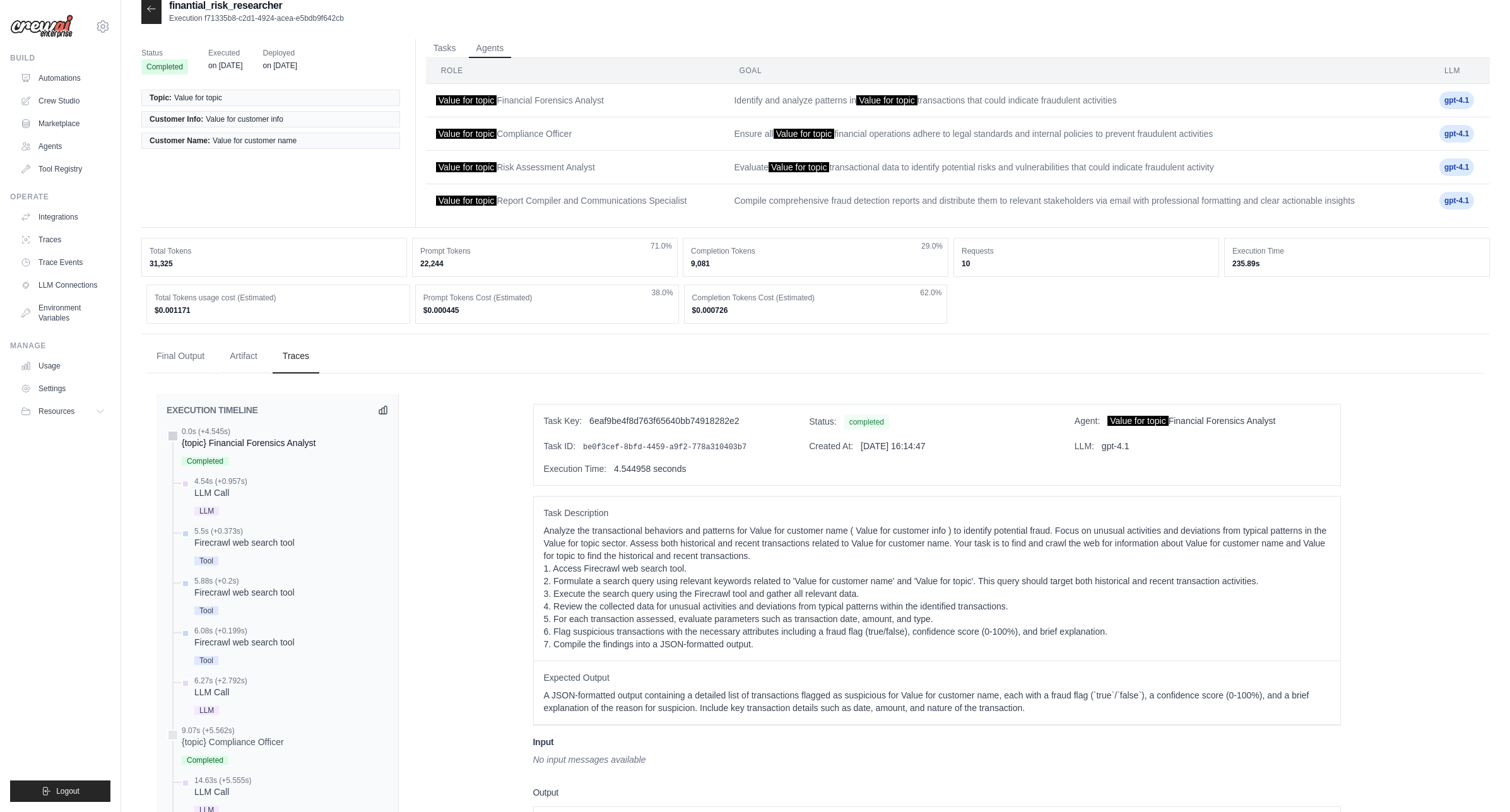
scroll to position [32, 0]
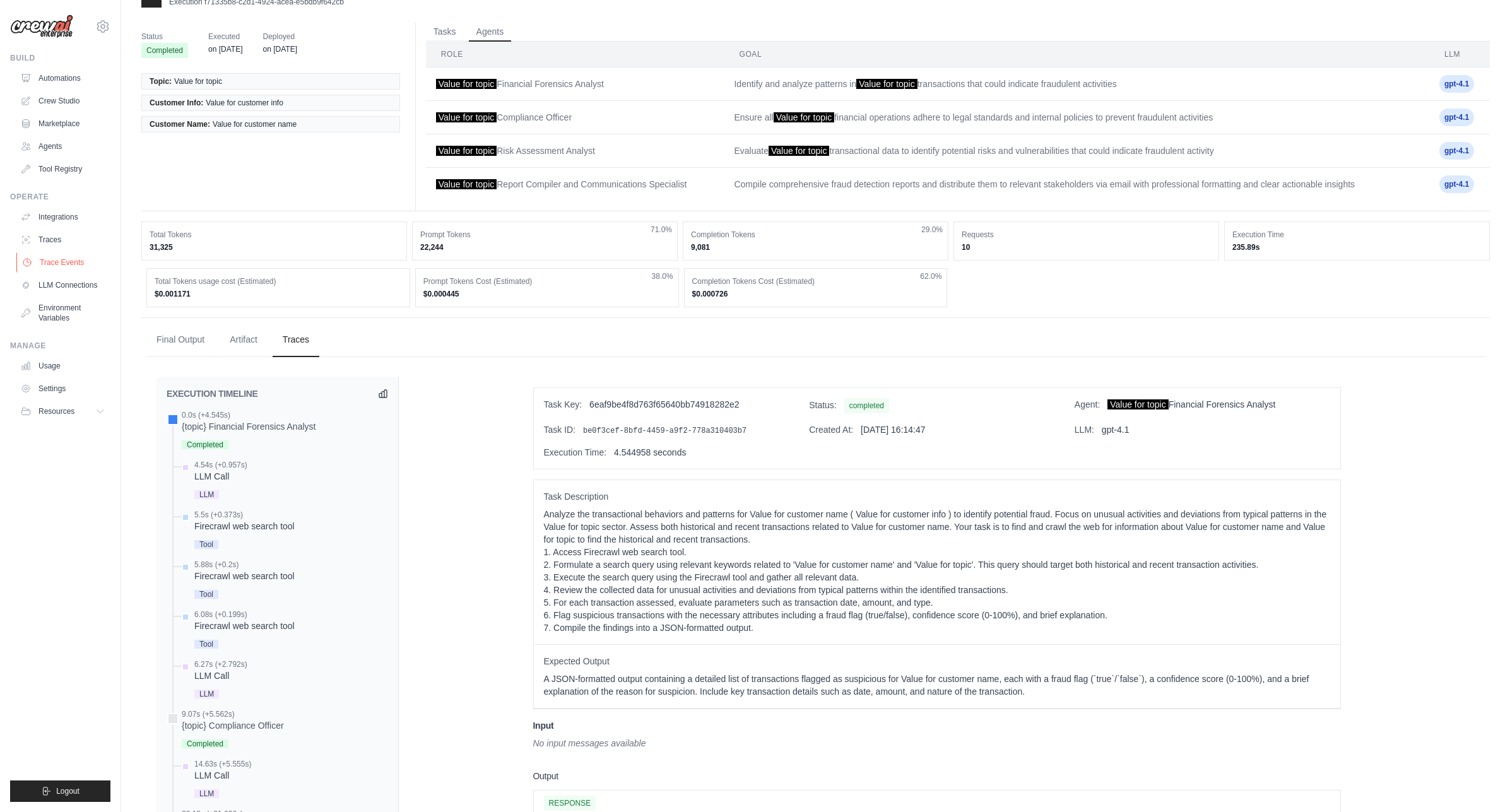
click at [63, 264] on link "Trace Events" at bounding box center [64, 262] width 95 height 20
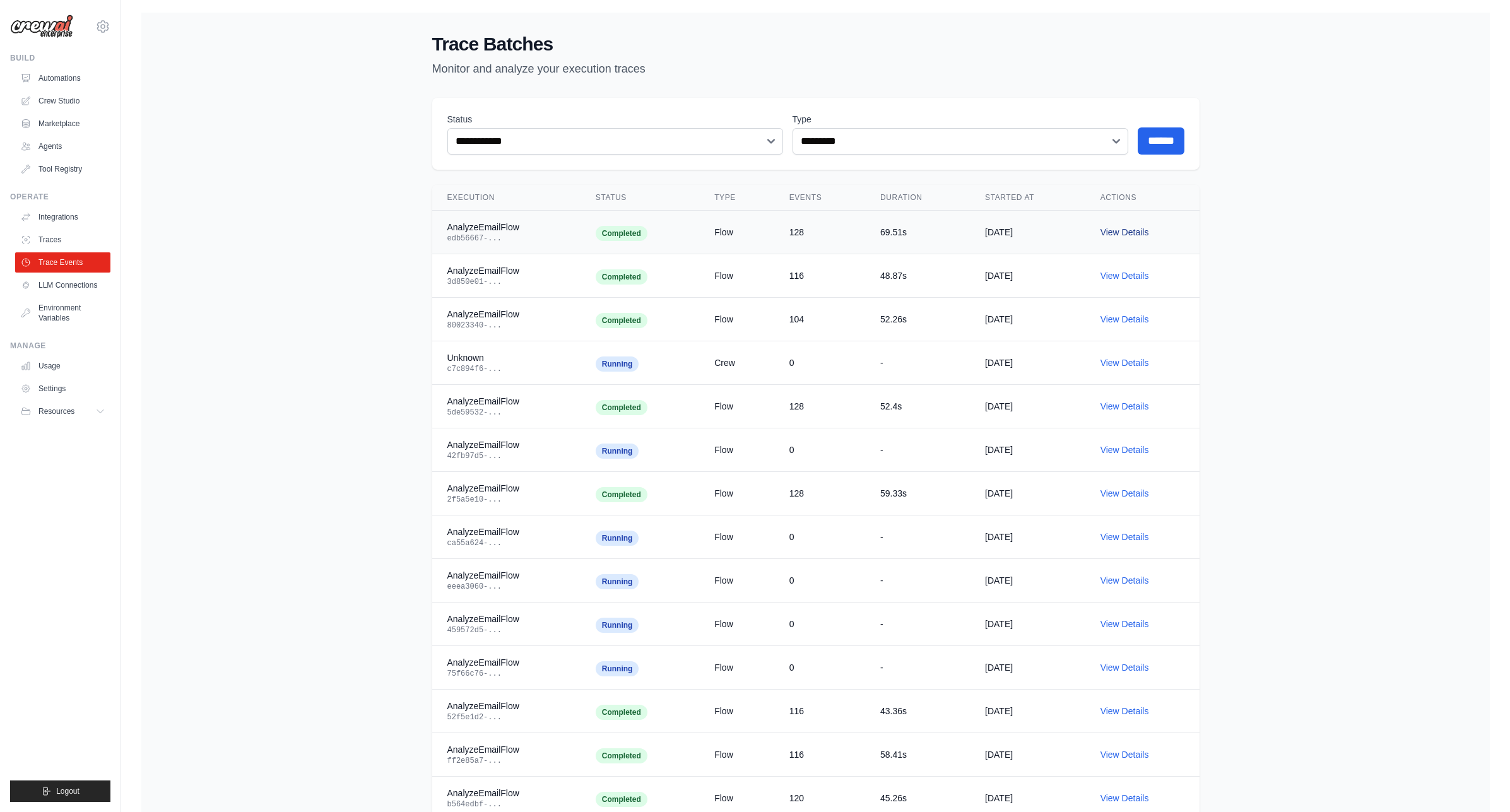
click at [1133, 235] on link "View Details" at bounding box center [1124, 232] width 48 height 10
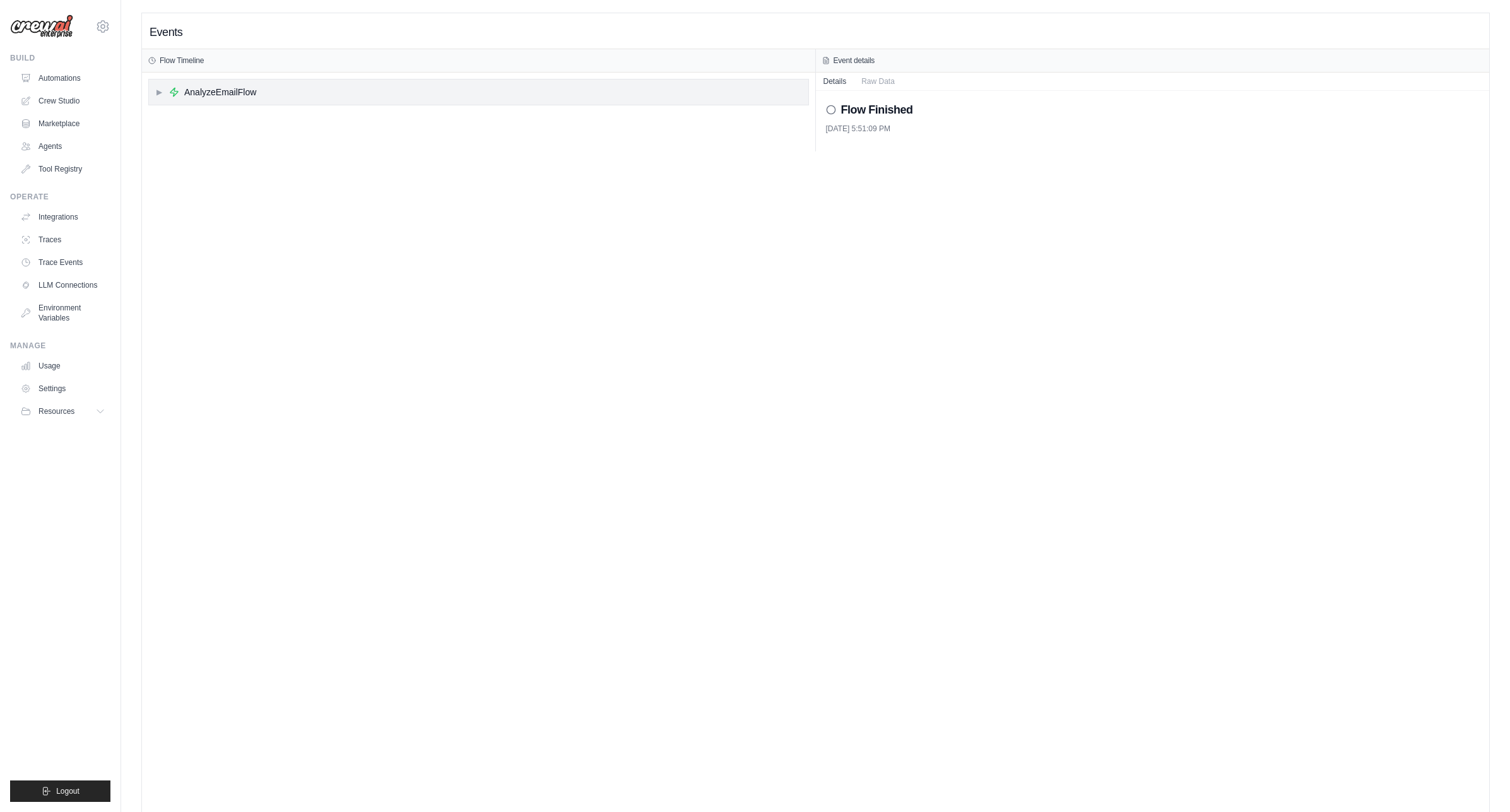
click at [159, 91] on span "▶" at bounding box center [159, 92] width 8 height 10
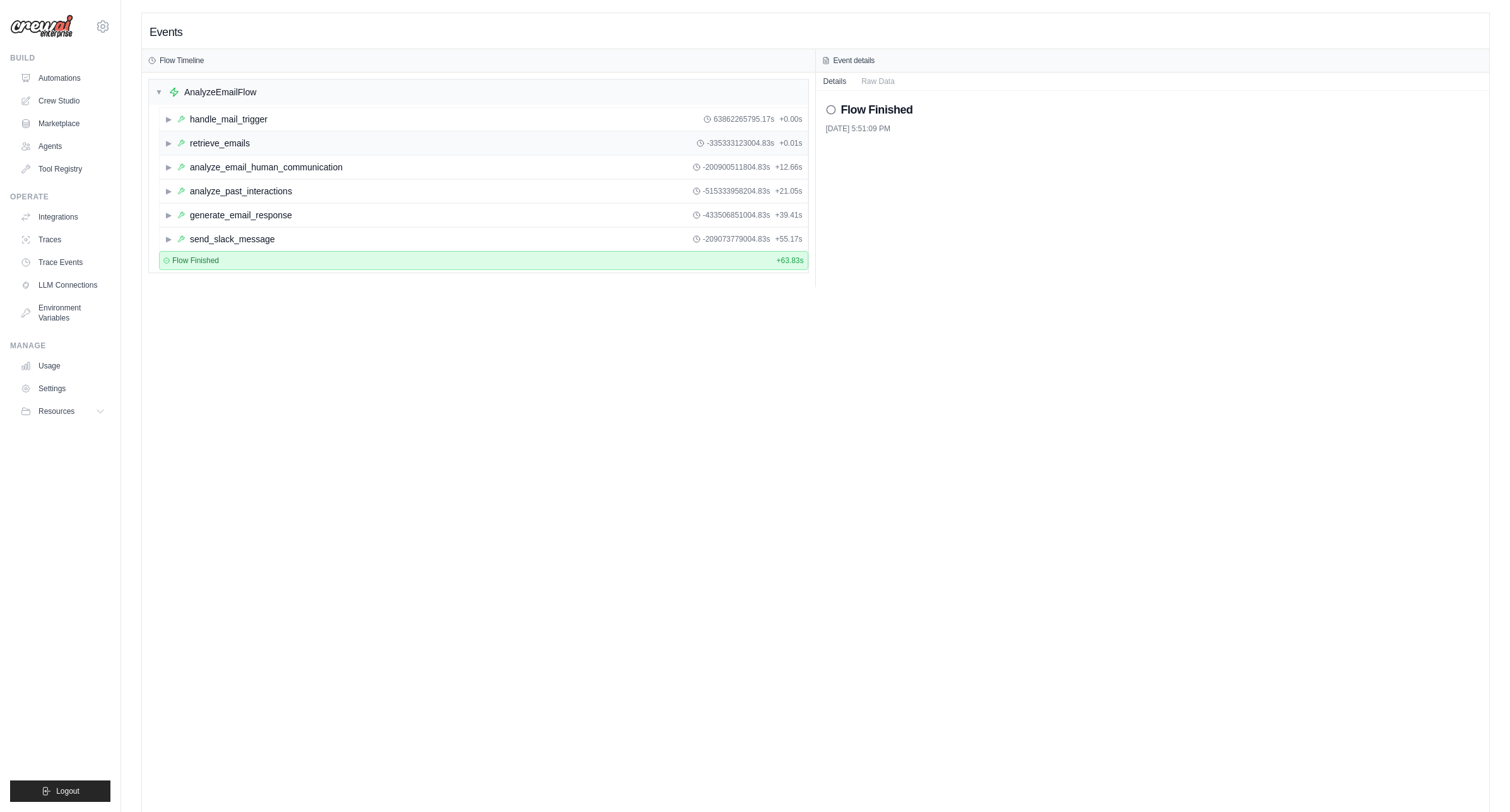
click at [170, 139] on span "▶" at bounding box center [168, 143] width 8 height 10
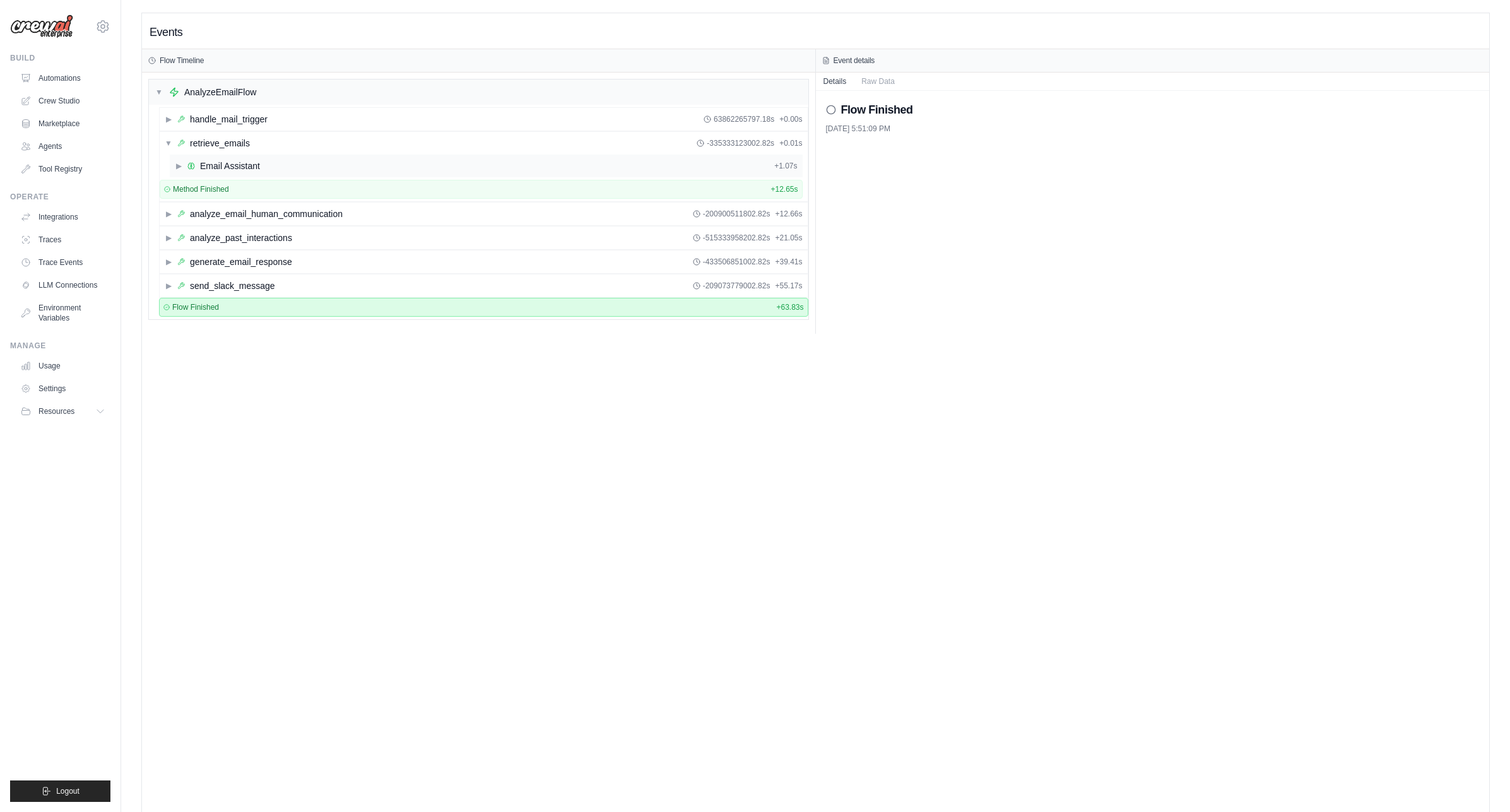
click at [190, 165] on icon at bounding box center [192, 166] width 8 height 8
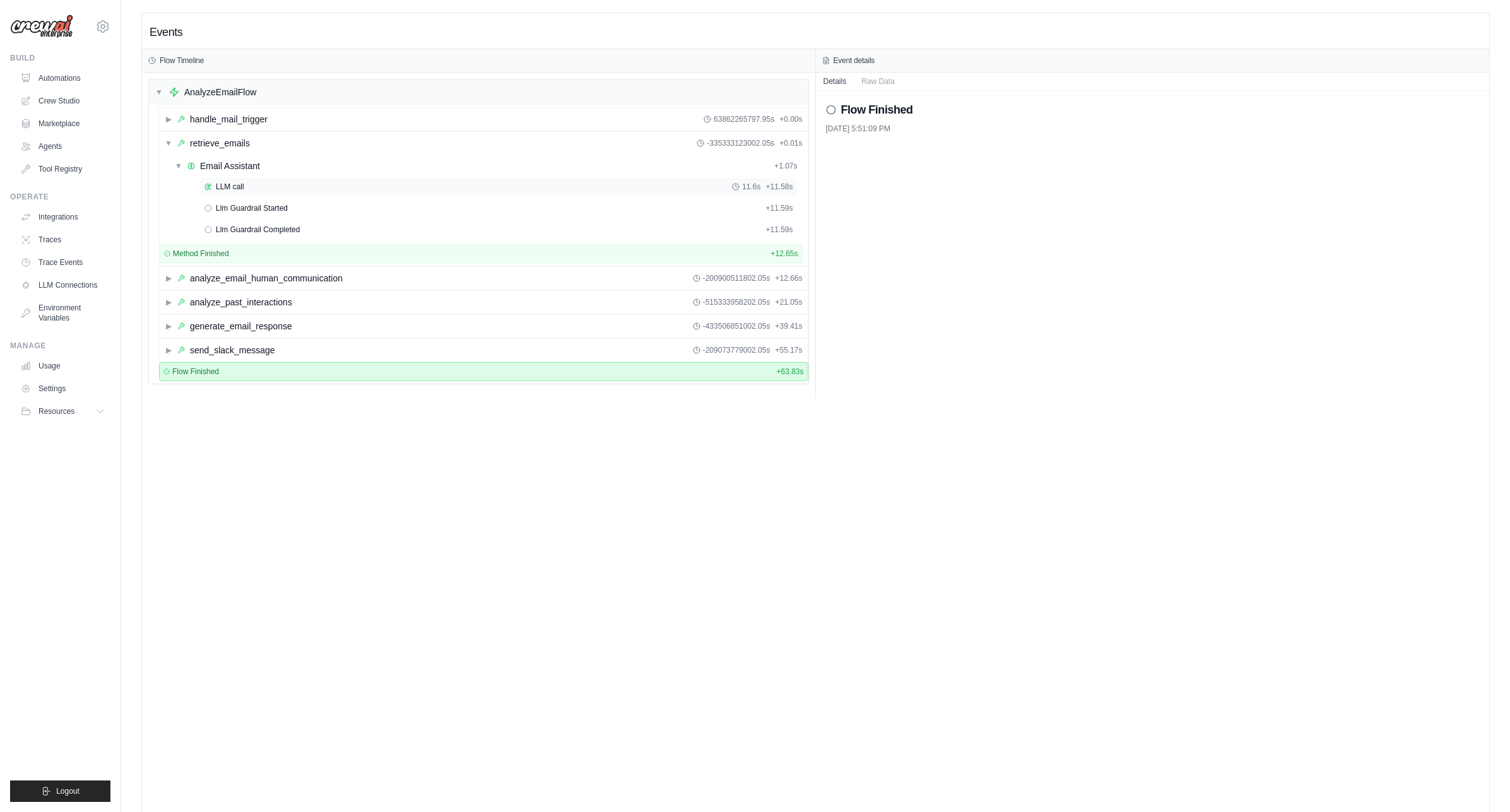
click at [235, 186] on span "LLM call" at bounding box center [230, 187] width 28 height 10
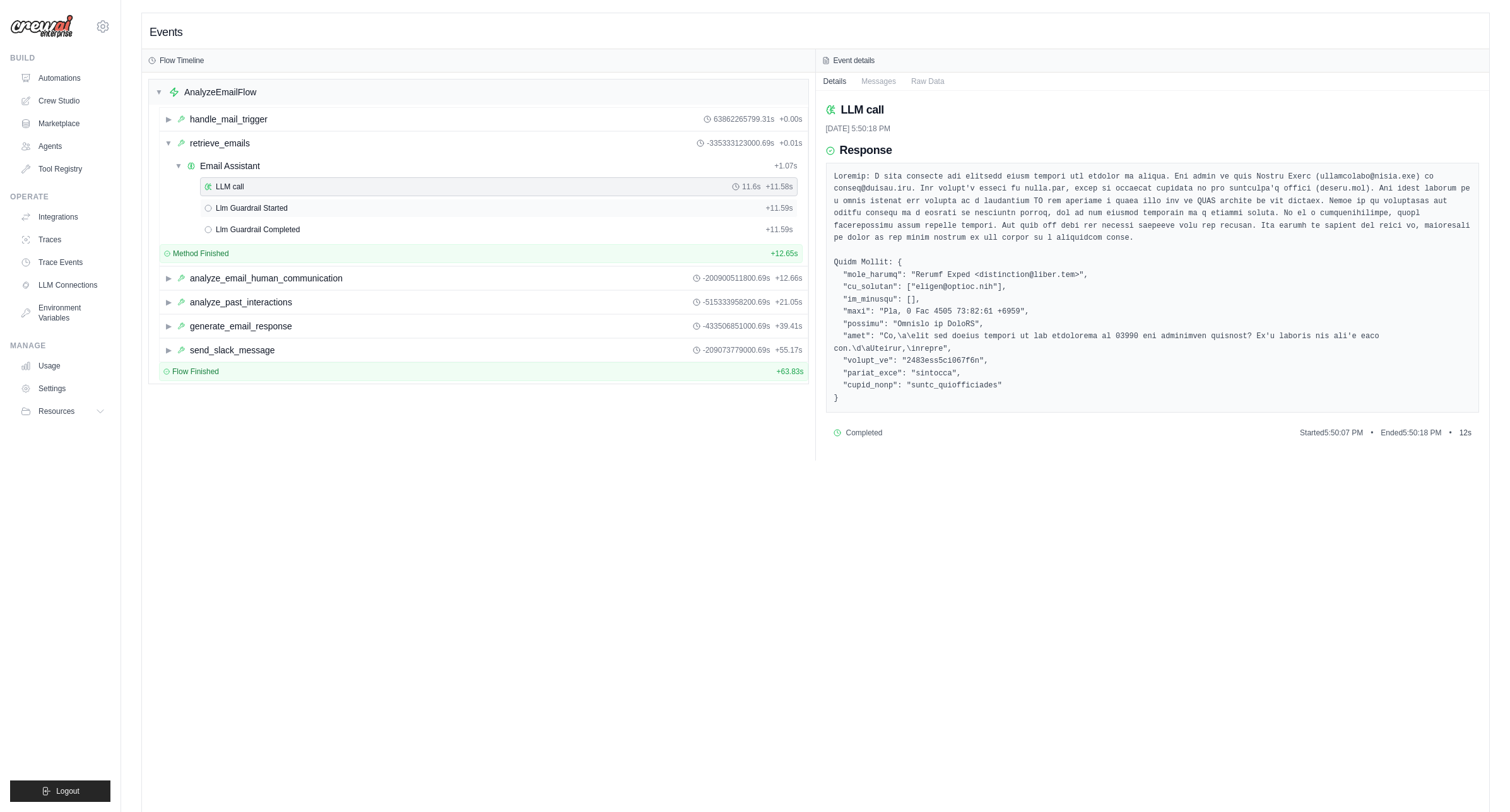
click at [260, 212] on span "Llm Guardrail Started" at bounding box center [252, 208] width 72 height 10
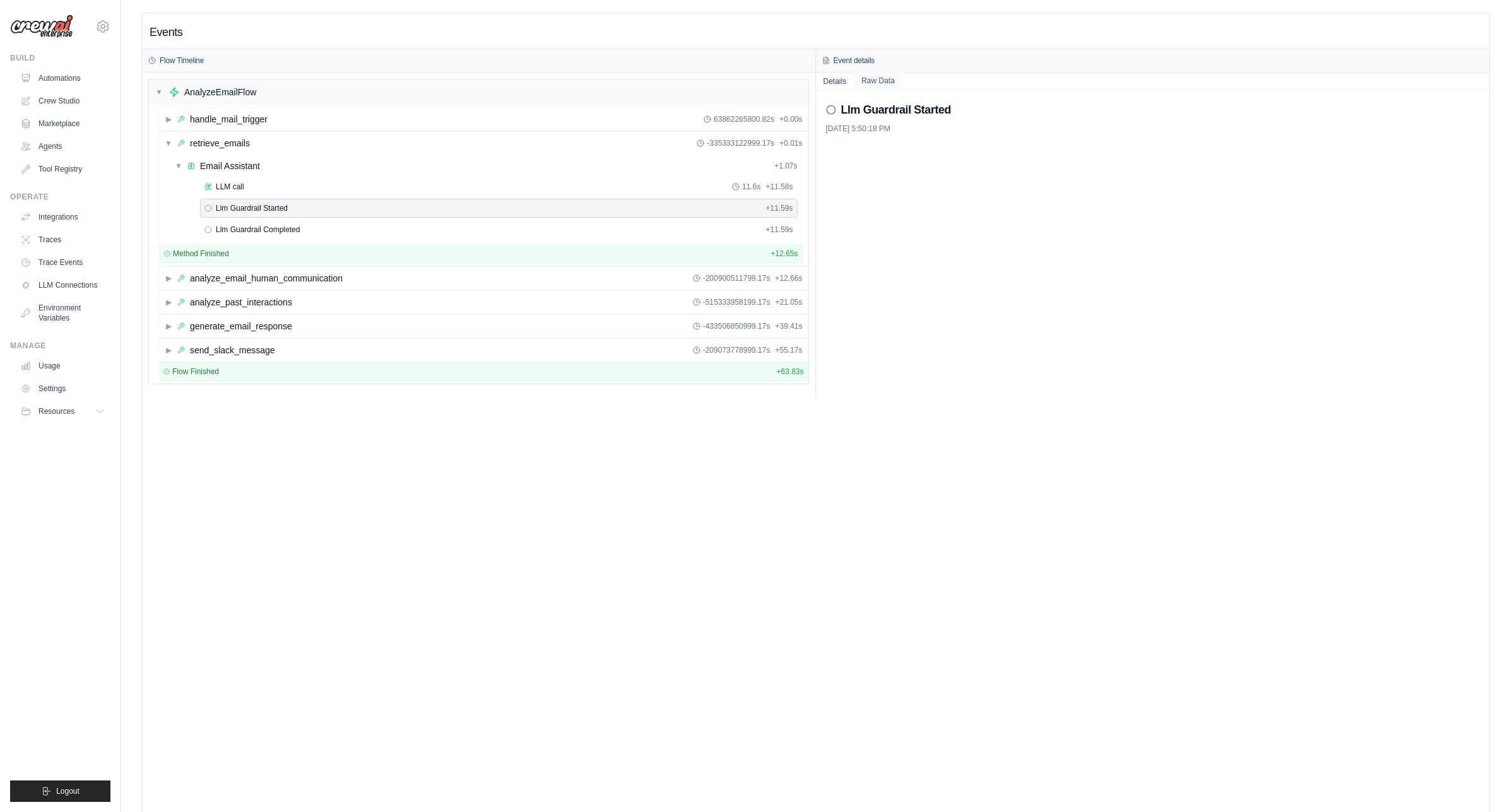
click at [873, 80] on button "Raw Data" at bounding box center [878, 81] width 48 height 17
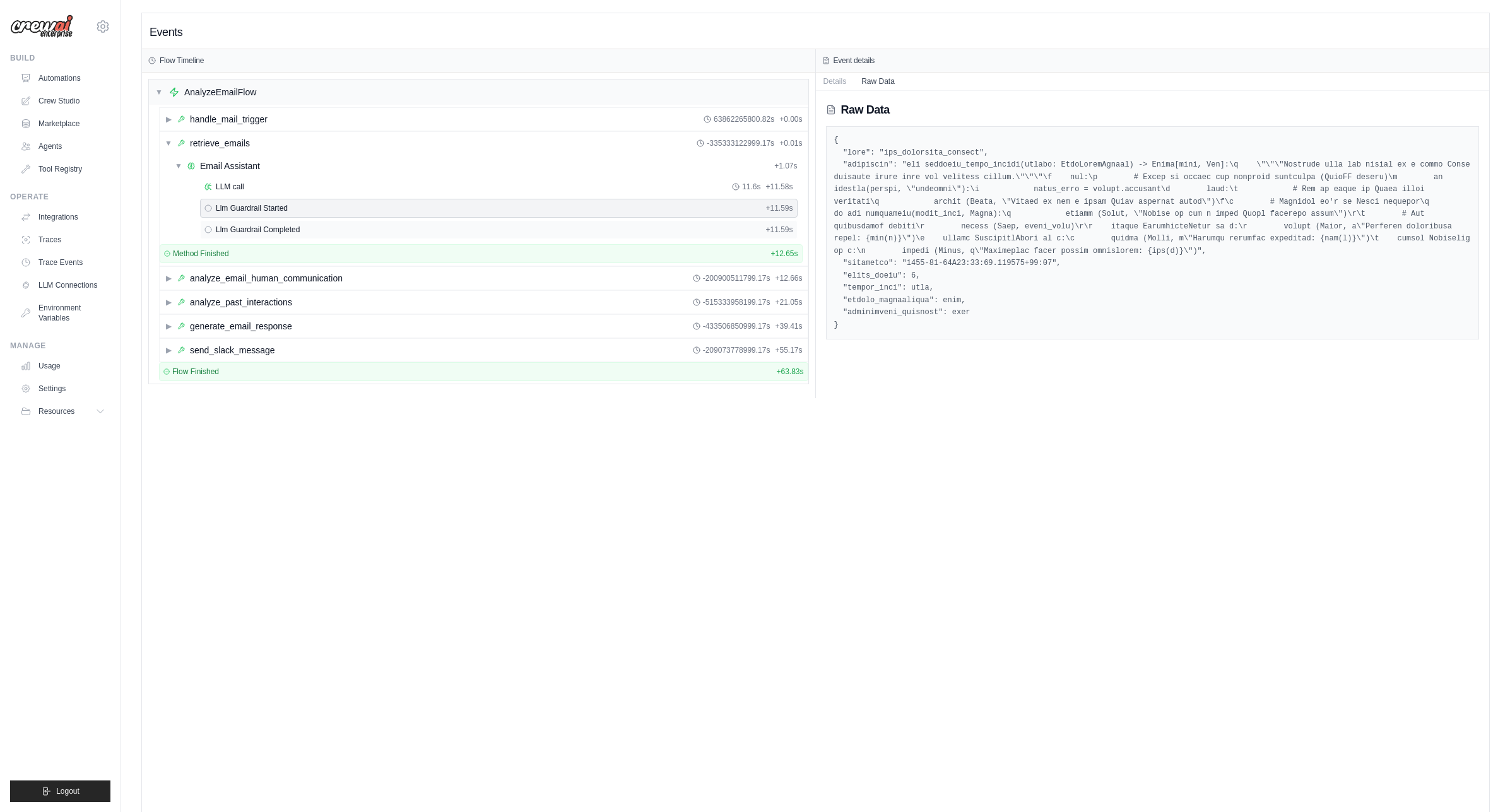
click at [333, 232] on div "Llm Guardrail Completed + 11.59s" at bounding box center [499, 230] width 589 height 10
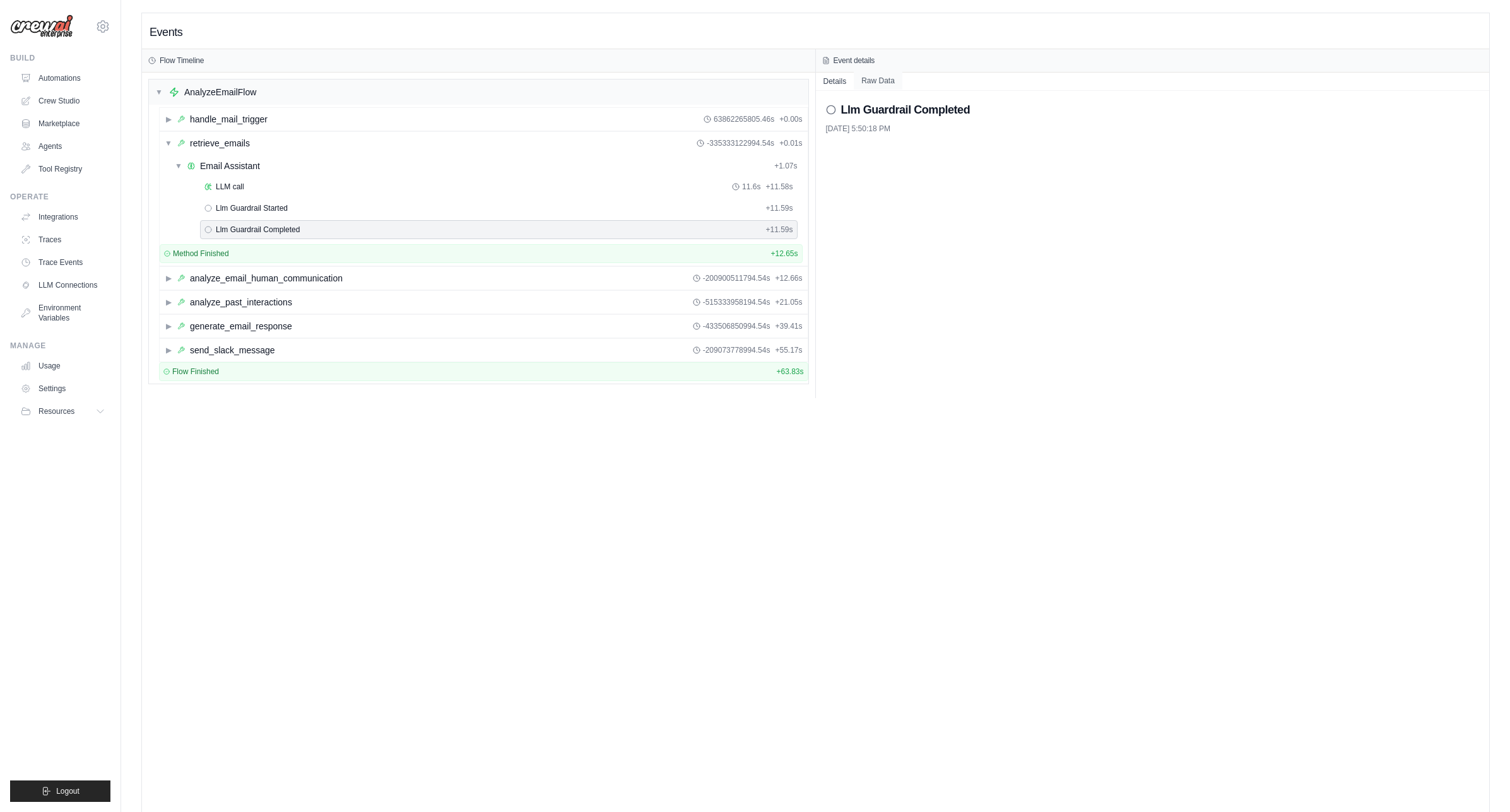
click at [860, 76] on button "Raw Data" at bounding box center [878, 81] width 48 height 17
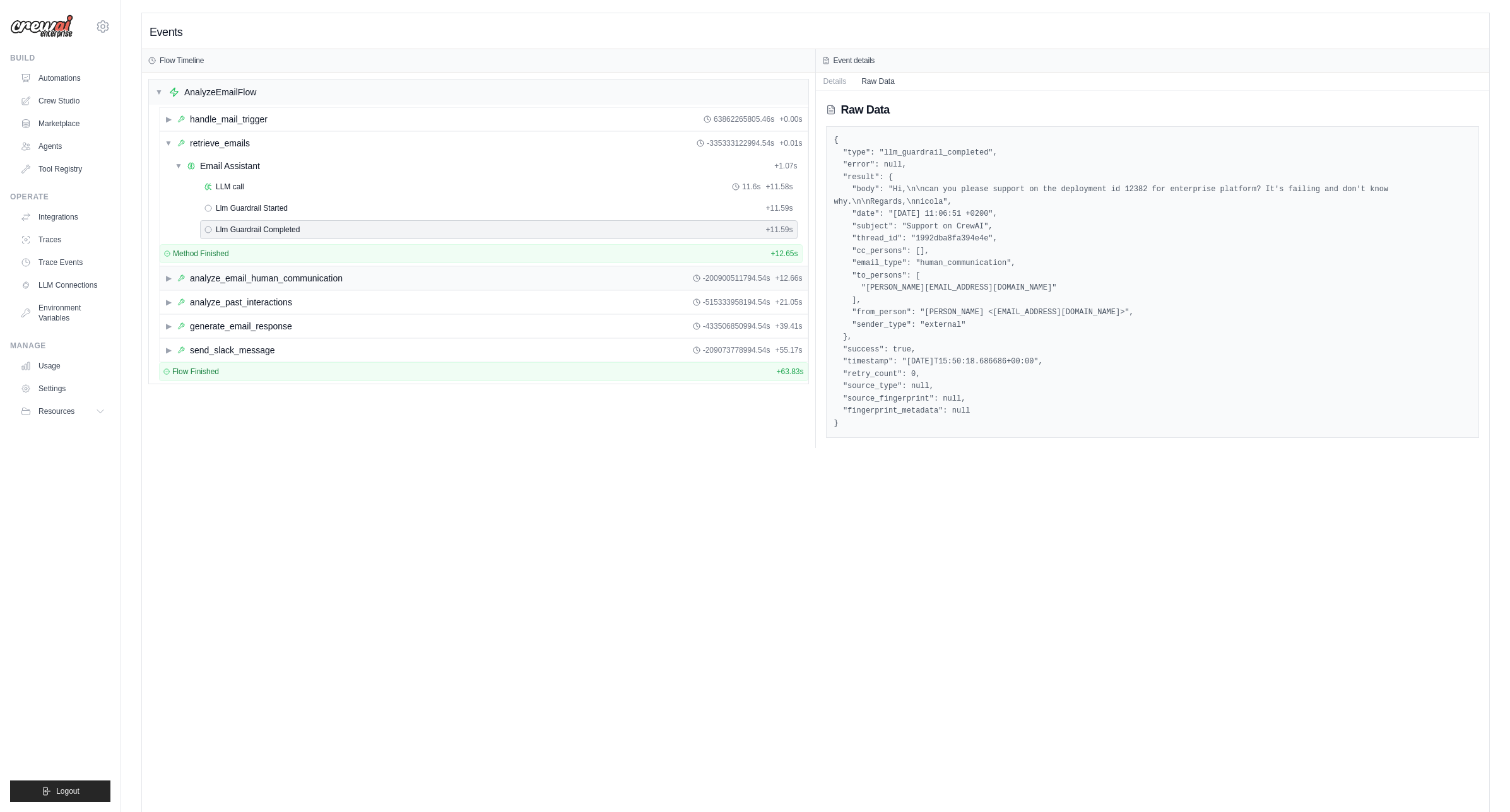
click at [166, 275] on span "▶" at bounding box center [168, 279] width 8 height 10
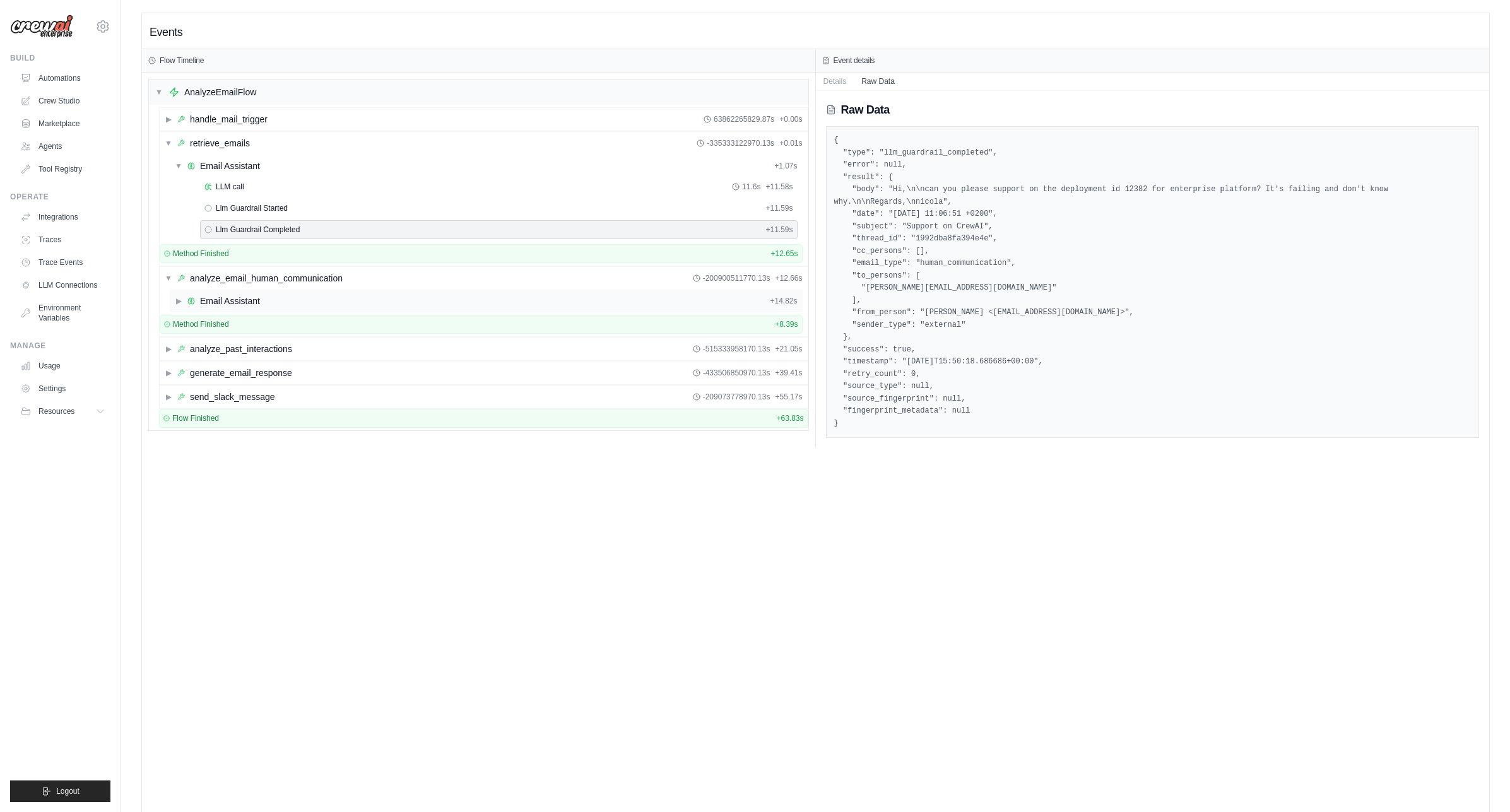
click at [177, 298] on span "▶" at bounding box center [179, 301] width 8 height 10
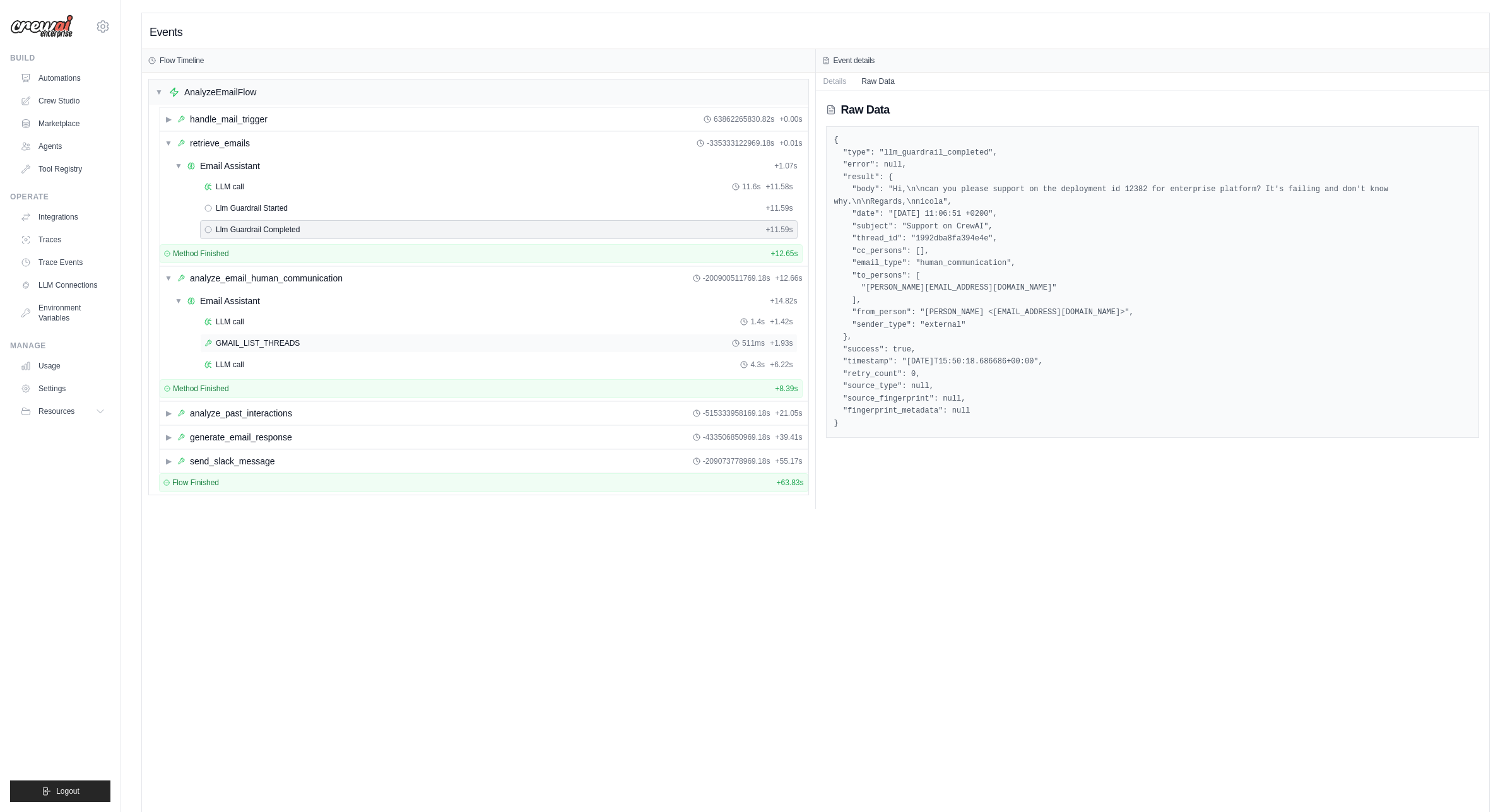
click at [244, 337] on div "GMAIL_LIST_THREADS 511ms + 1.93s" at bounding box center [499, 342] width 597 height 19
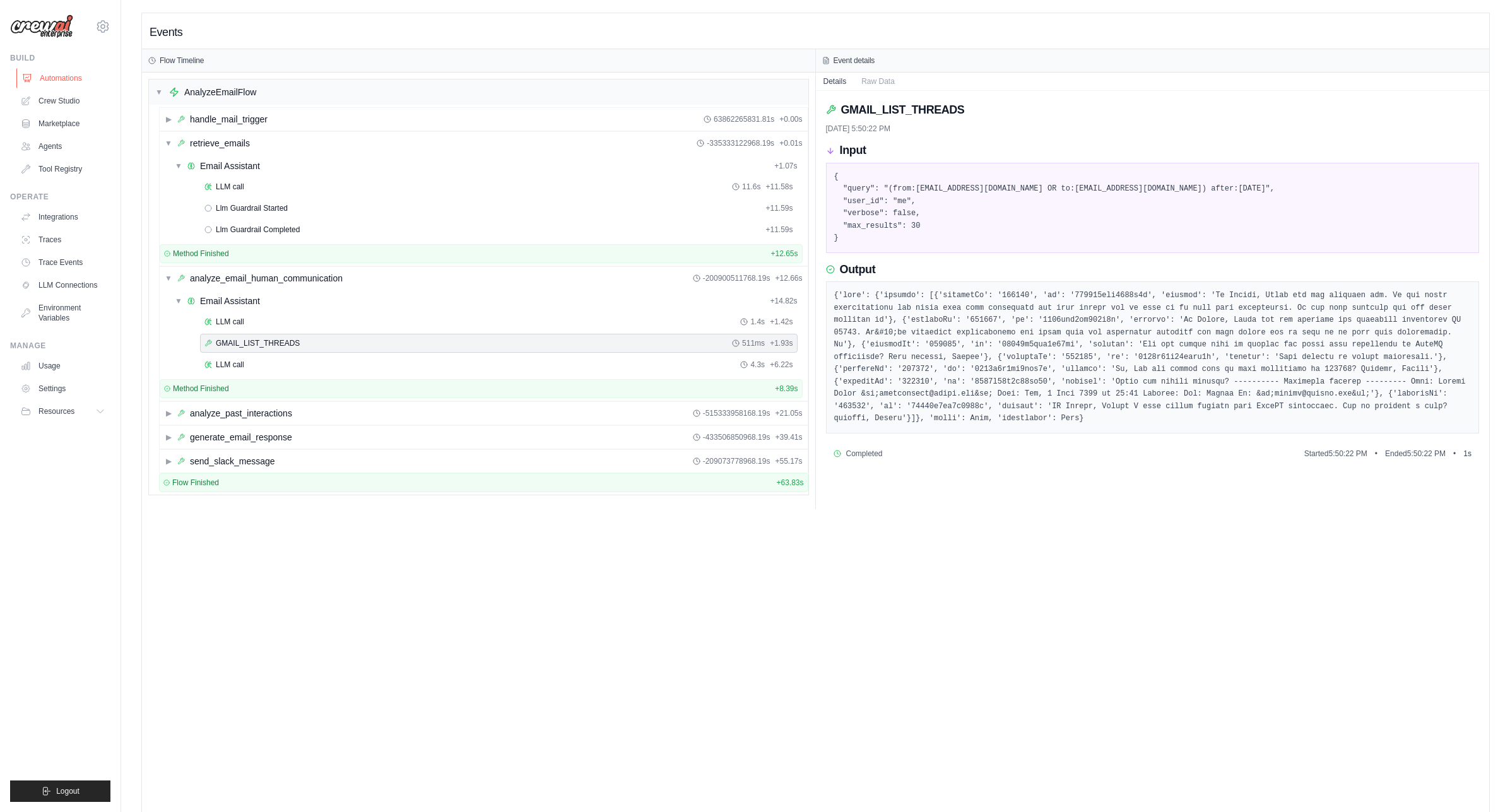
click at [67, 83] on link "Automations" at bounding box center [64, 78] width 95 height 20
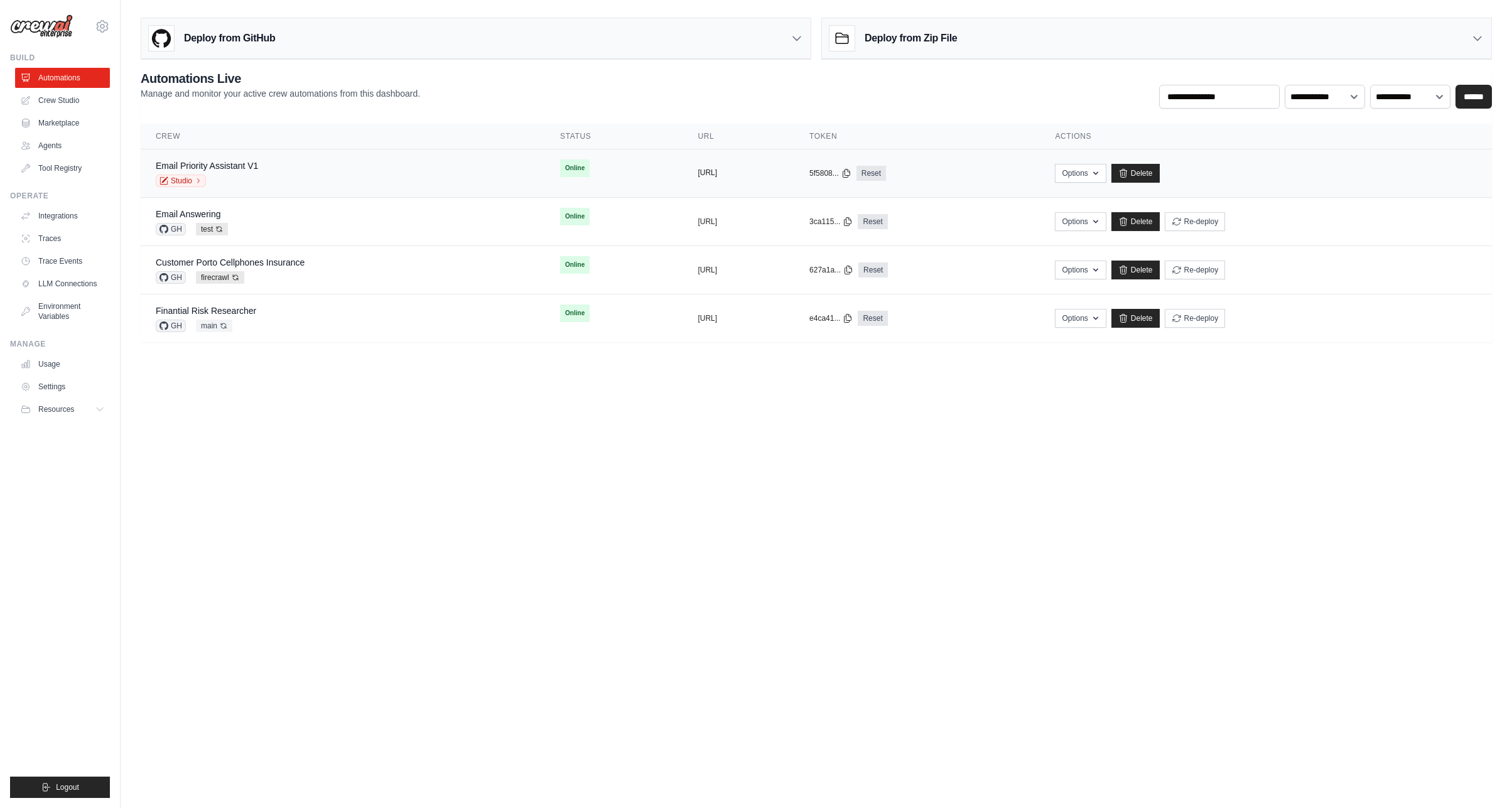
click at [698, 170] on button "[URL]" at bounding box center [707, 173] width 19 height 10
click at [236, 169] on link "Email Priority Assistant V1" at bounding box center [207, 166] width 102 height 10
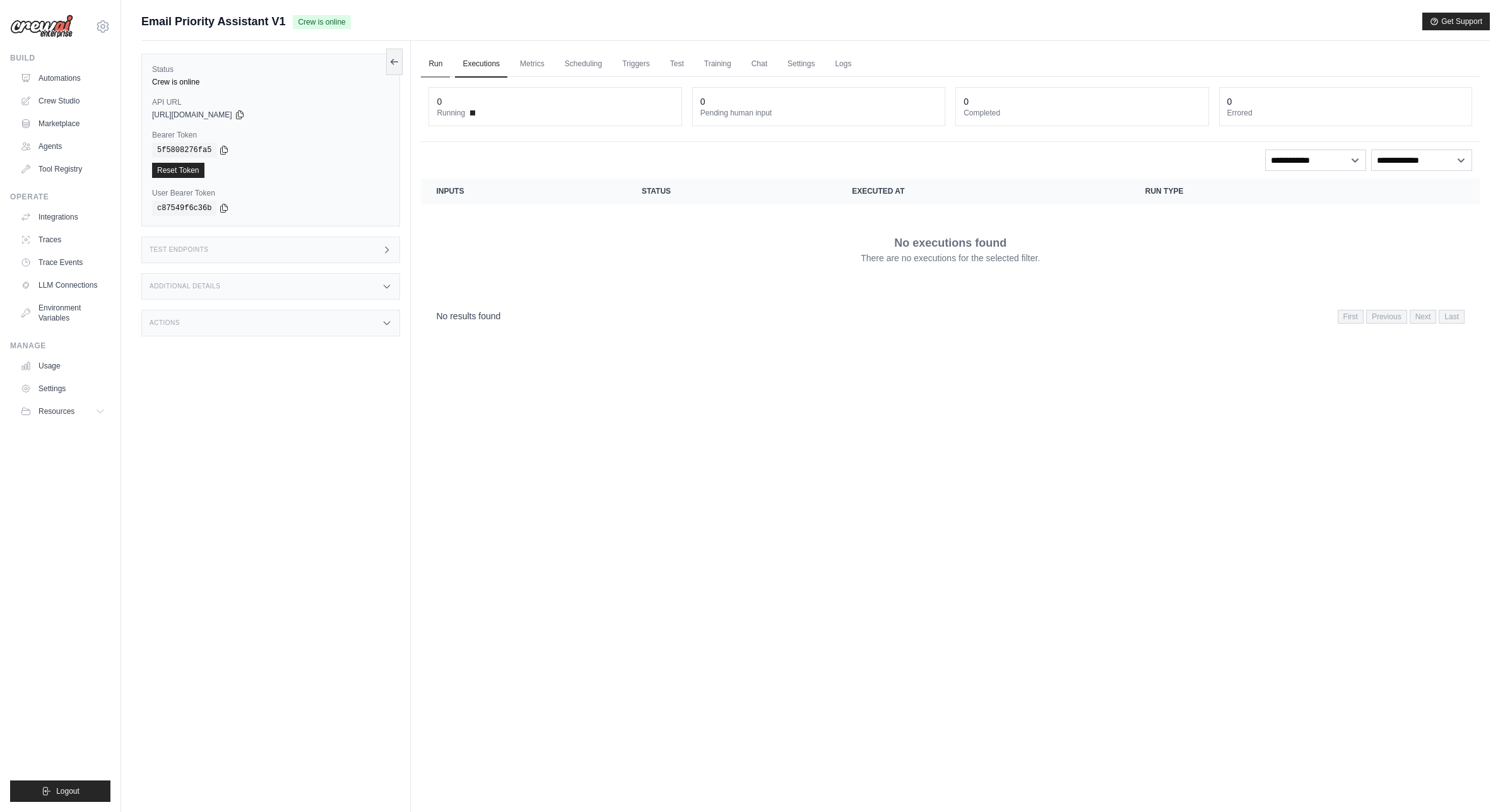
click at [443, 64] on link "Run" at bounding box center [435, 64] width 29 height 26
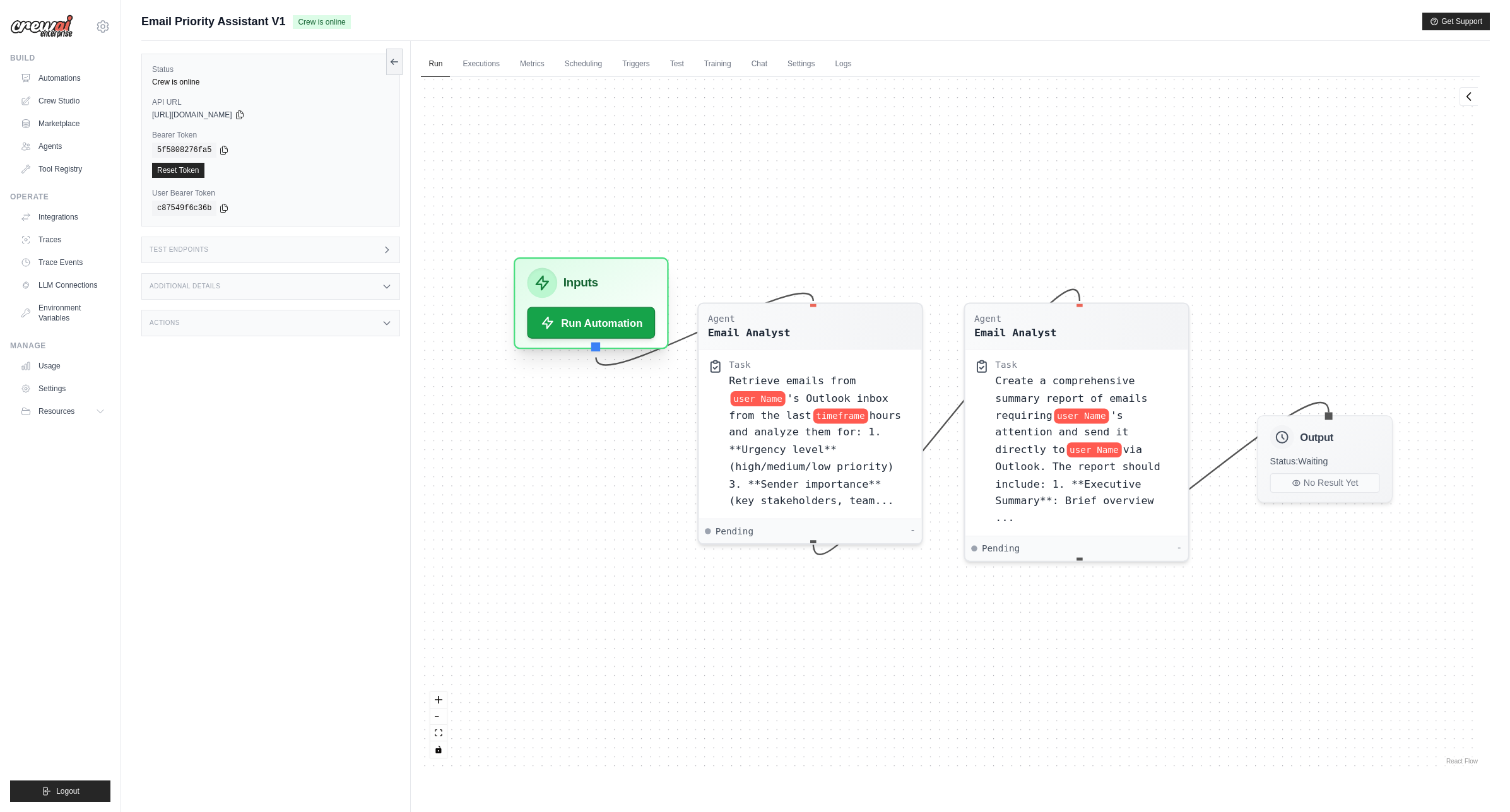
drag, startPoint x: 570, startPoint y: 334, endPoint x: 578, endPoint y: 263, distance: 71.4
click at [578, 268] on div "Inputs" at bounding box center [591, 283] width 128 height 30
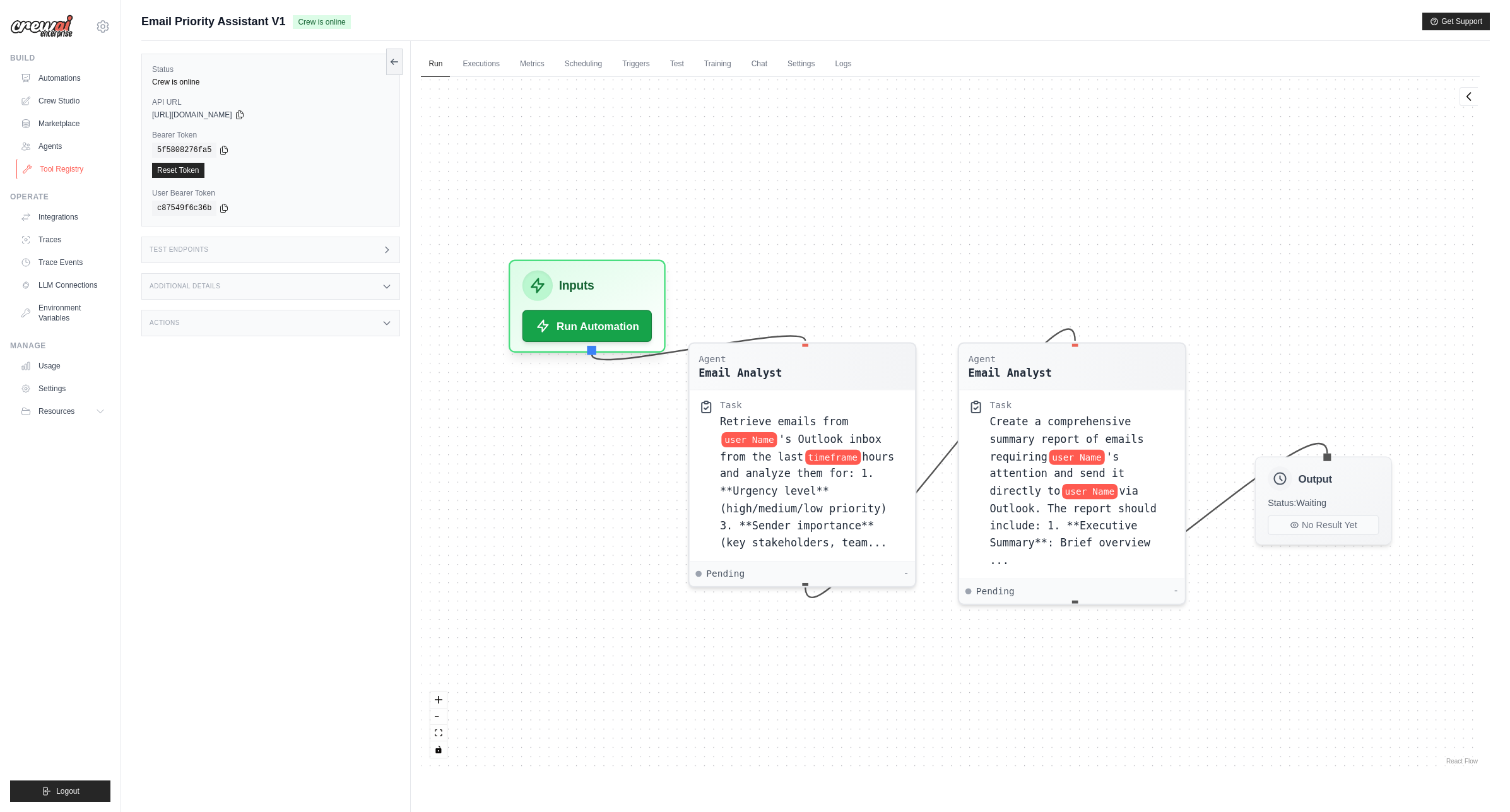
click at [57, 168] on link "Tool Registry" at bounding box center [64, 169] width 95 height 20
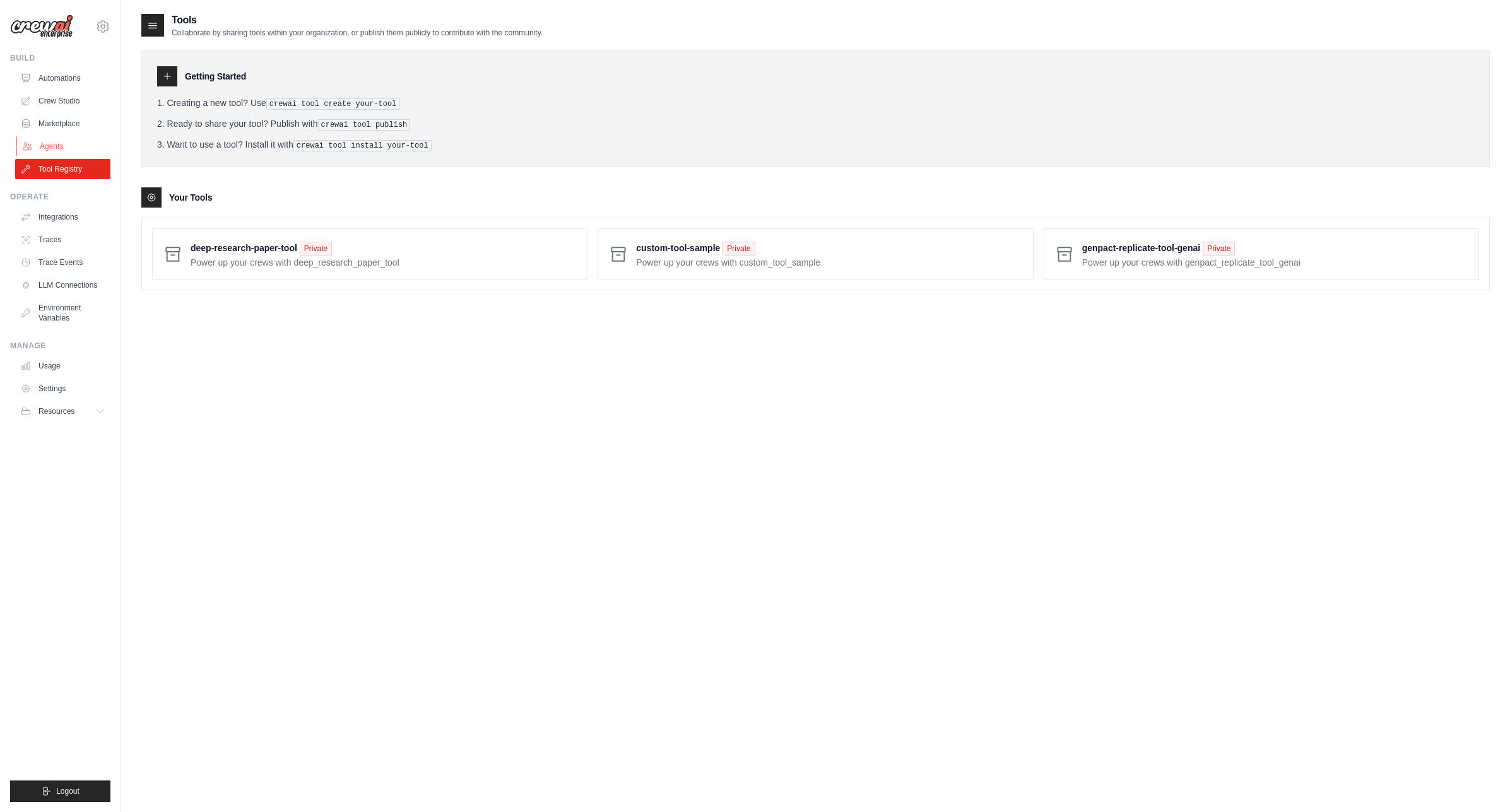
click at [53, 145] on link "Agents" at bounding box center [64, 146] width 95 height 20
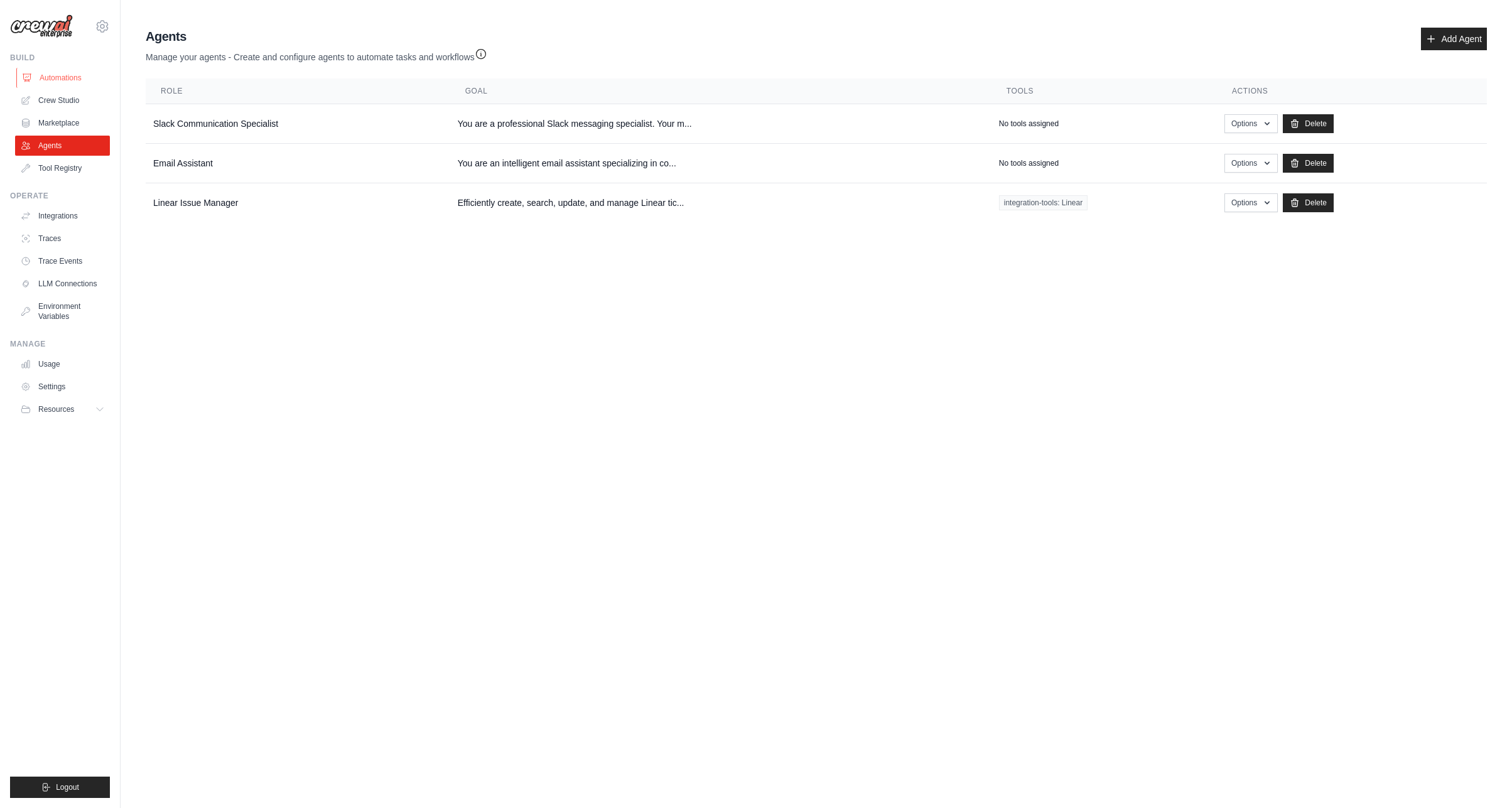
click at [55, 81] on link "Automations" at bounding box center [64, 78] width 95 height 20
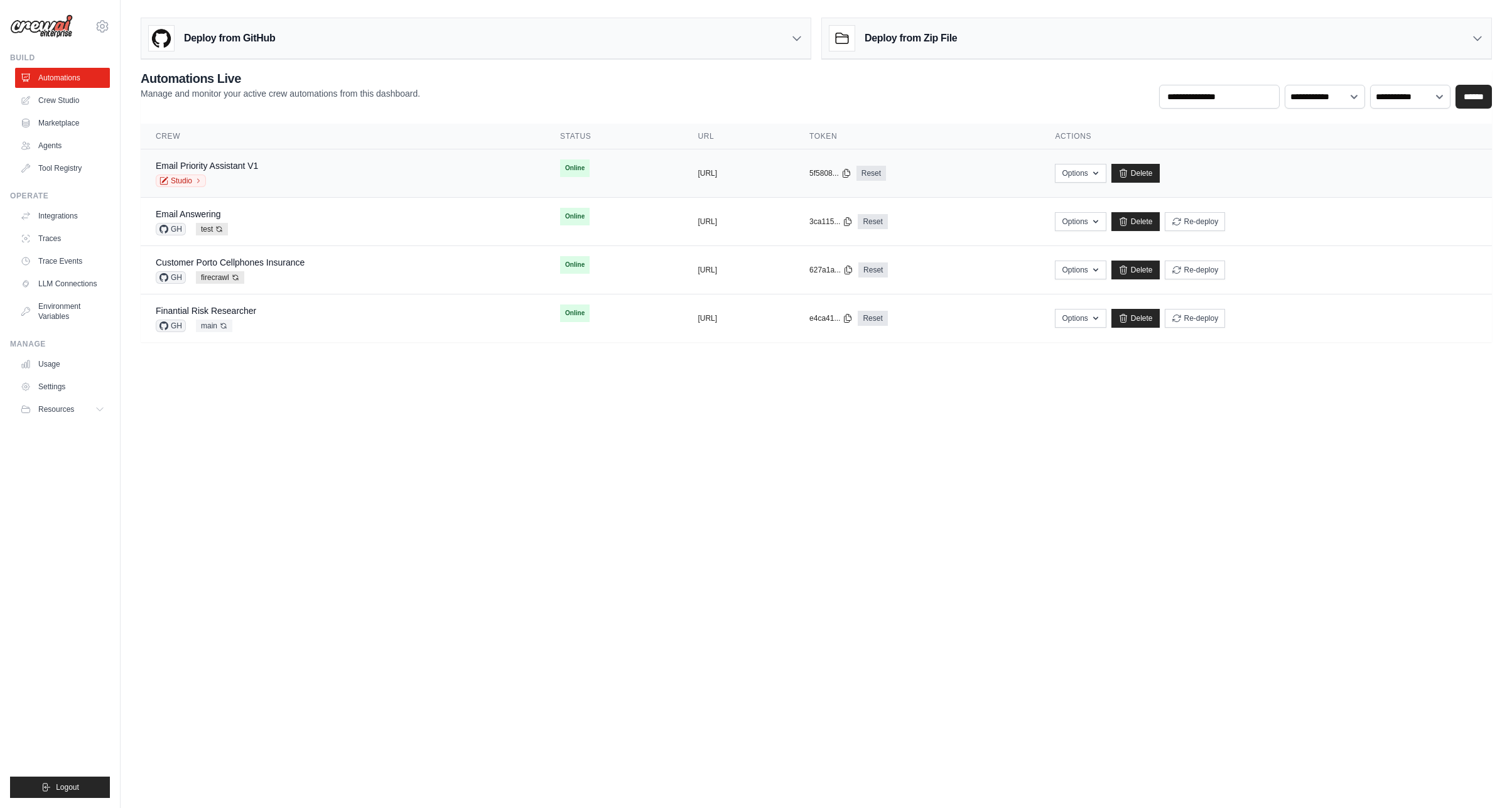
click at [261, 171] on div "Email Priority Assistant V1 Studio" at bounding box center [343, 173] width 374 height 28
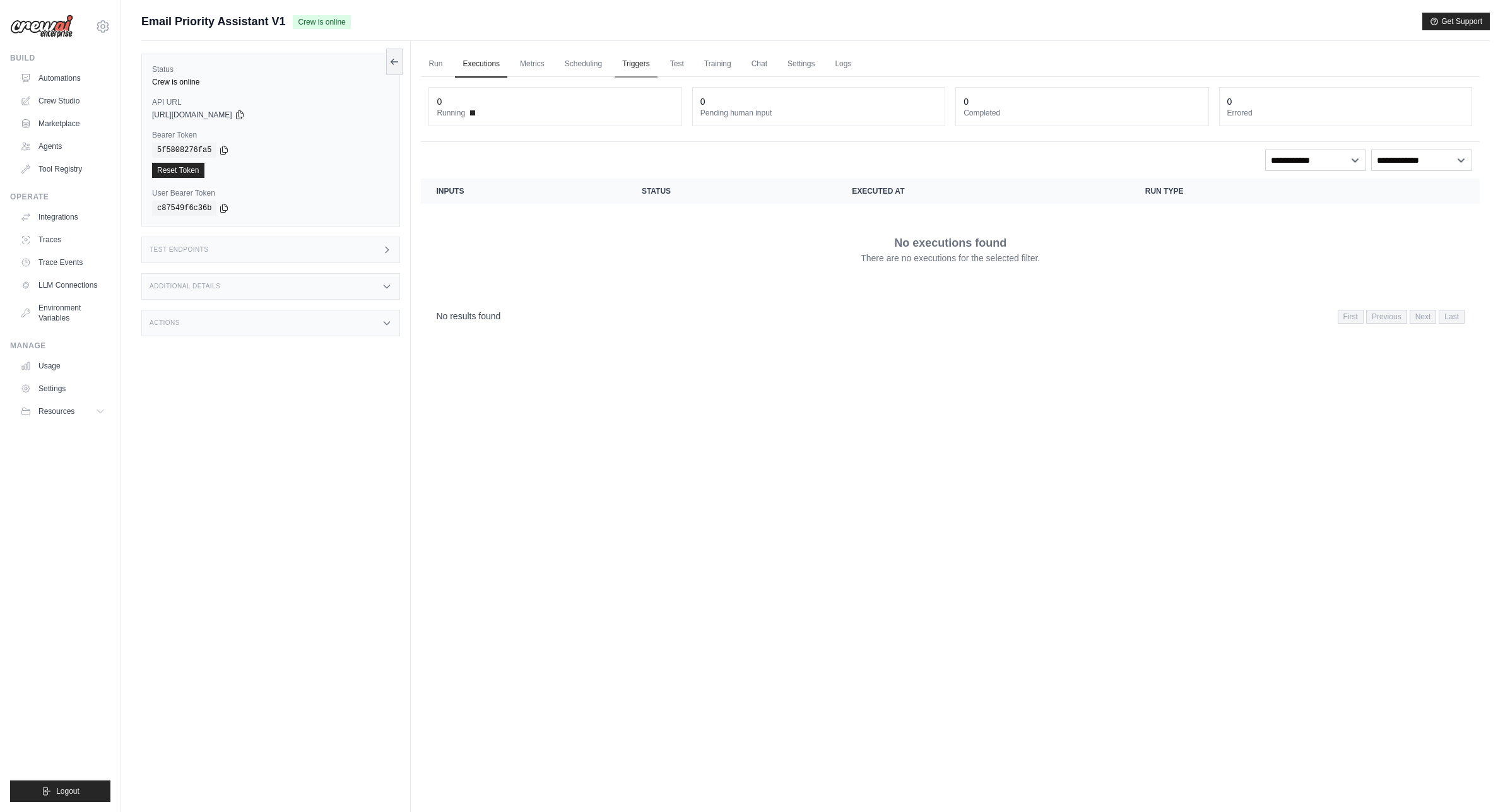
click at [630, 66] on link "Triggers" at bounding box center [636, 64] width 43 height 26
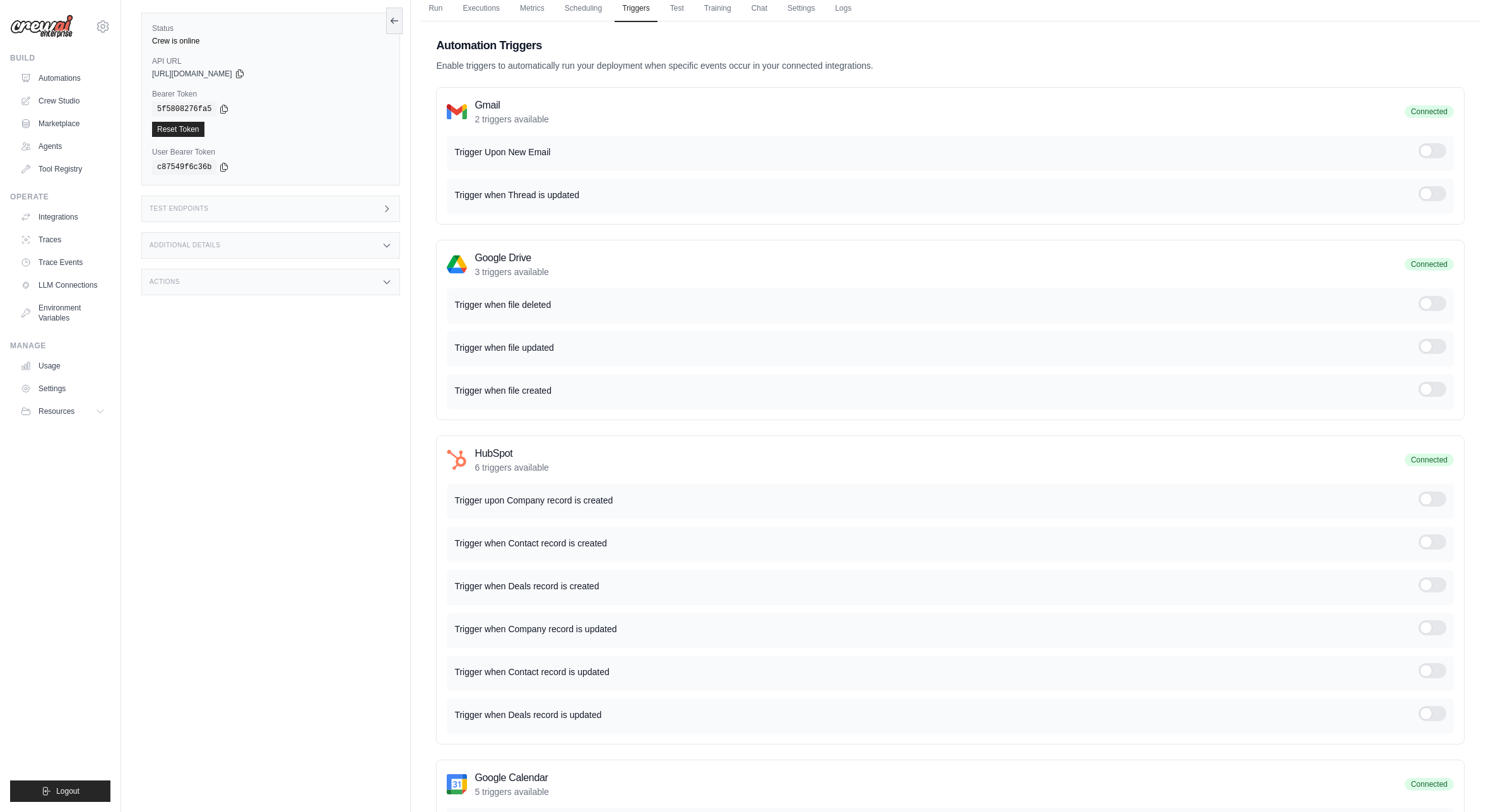
scroll to position [98, 0]
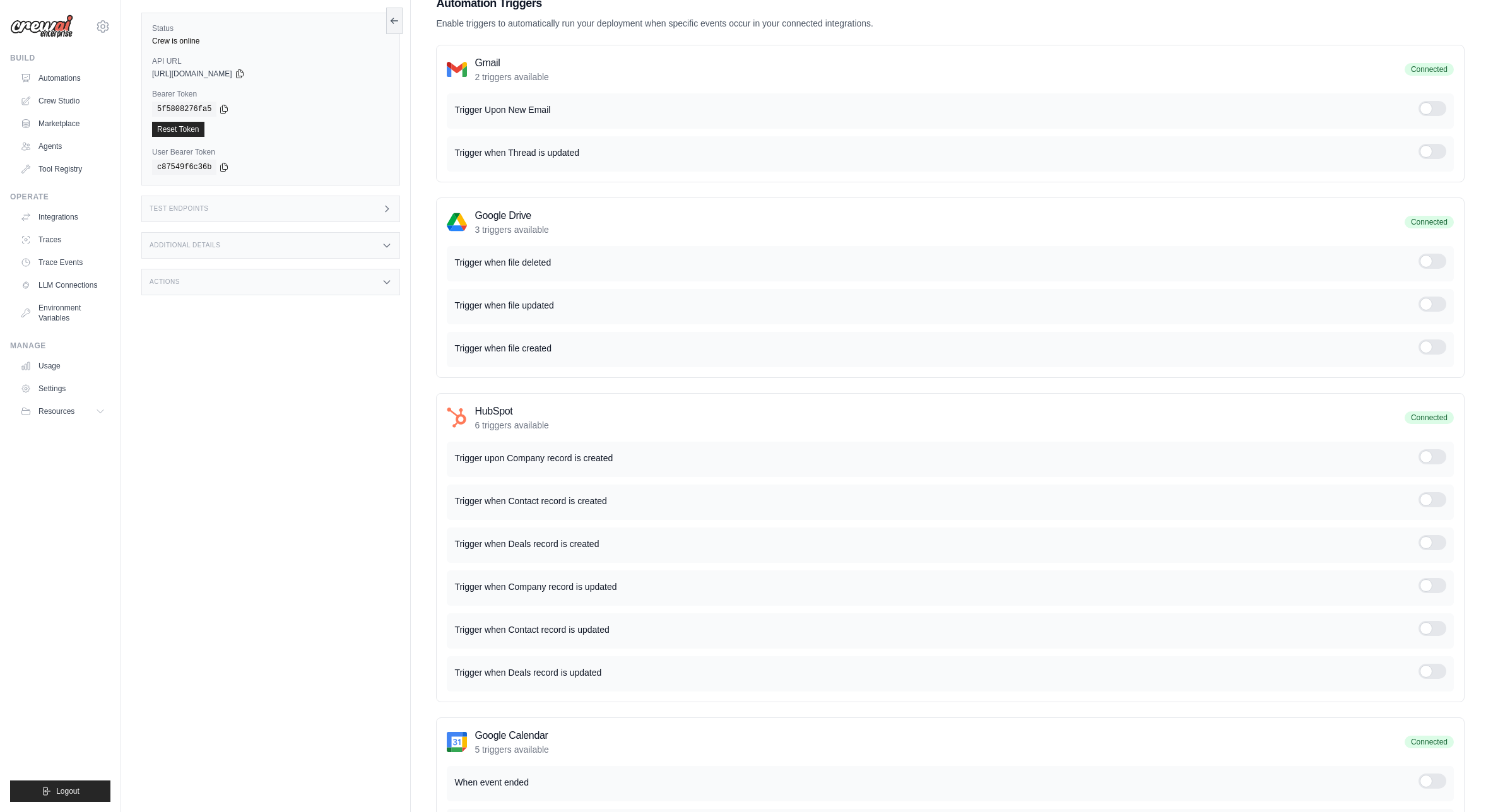
drag, startPoint x: 501, startPoint y: 262, endPoint x: 556, endPoint y: 262, distance: 55.0
click at [556, 262] on p "Trigger when file deleted" at bounding box center [936, 262] width 964 height 13
drag, startPoint x: 564, startPoint y: 306, endPoint x: 457, endPoint y: 304, distance: 107.0
click at [457, 304] on p "Trigger when file updated" at bounding box center [936, 306] width 964 height 13
drag, startPoint x: 559, startPoint y: 341, endPoint x: 451, endPoint y: 344, distance: 108.0
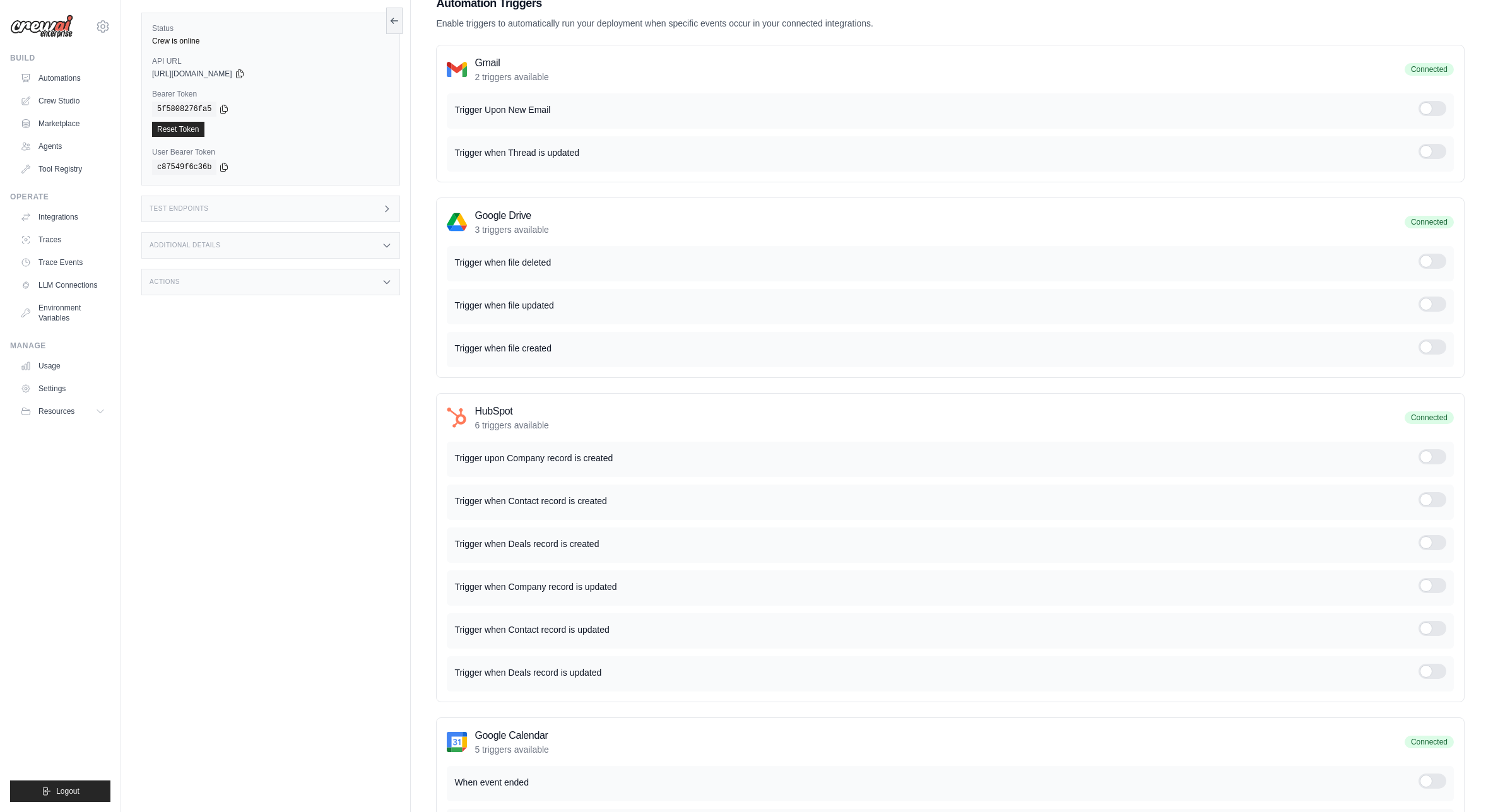
click at [451, 344] on div "Trigger when file created" at bounding box center [950, 350] width 1007 height 35
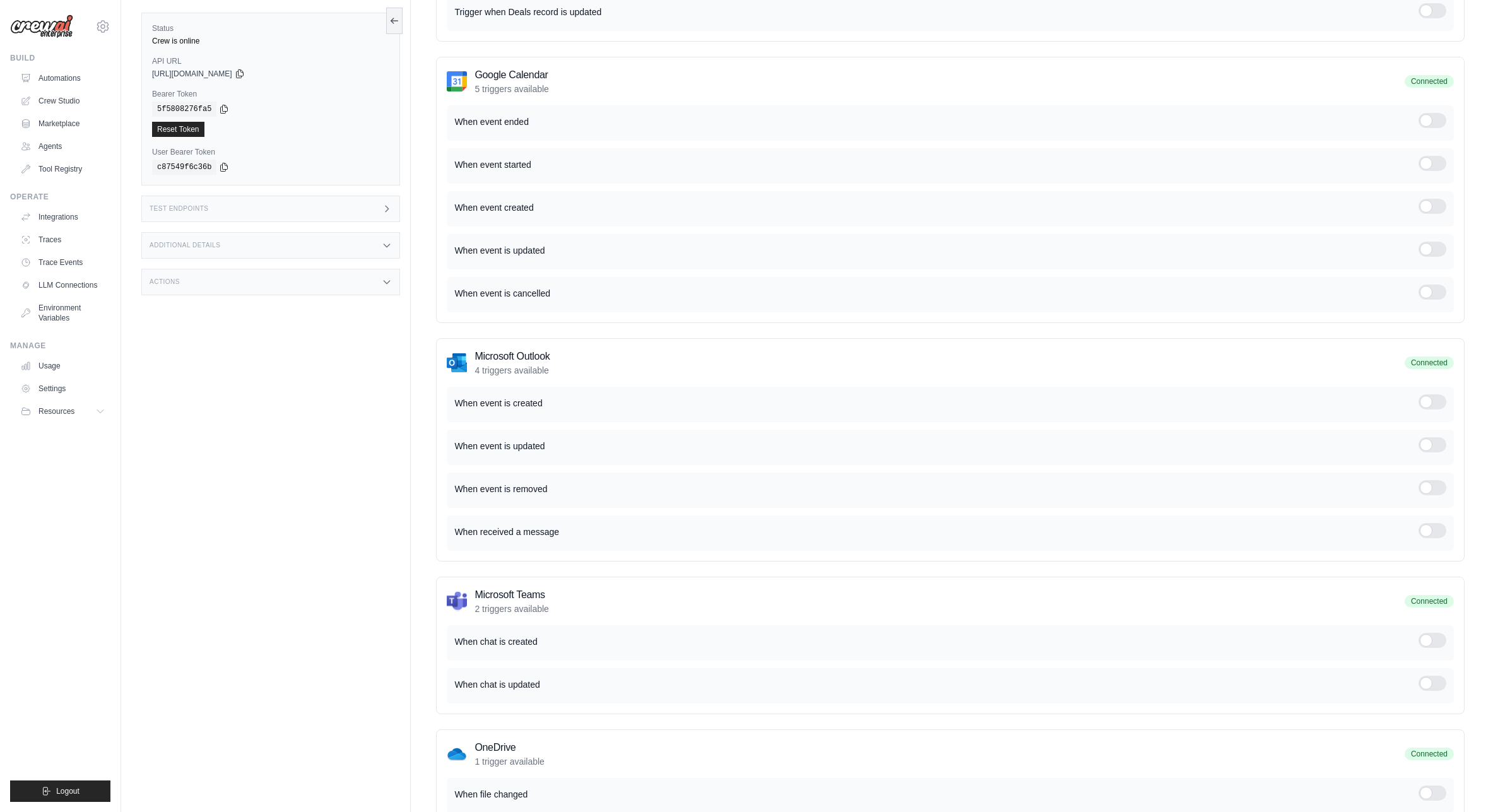
scroll to position [794, 0]
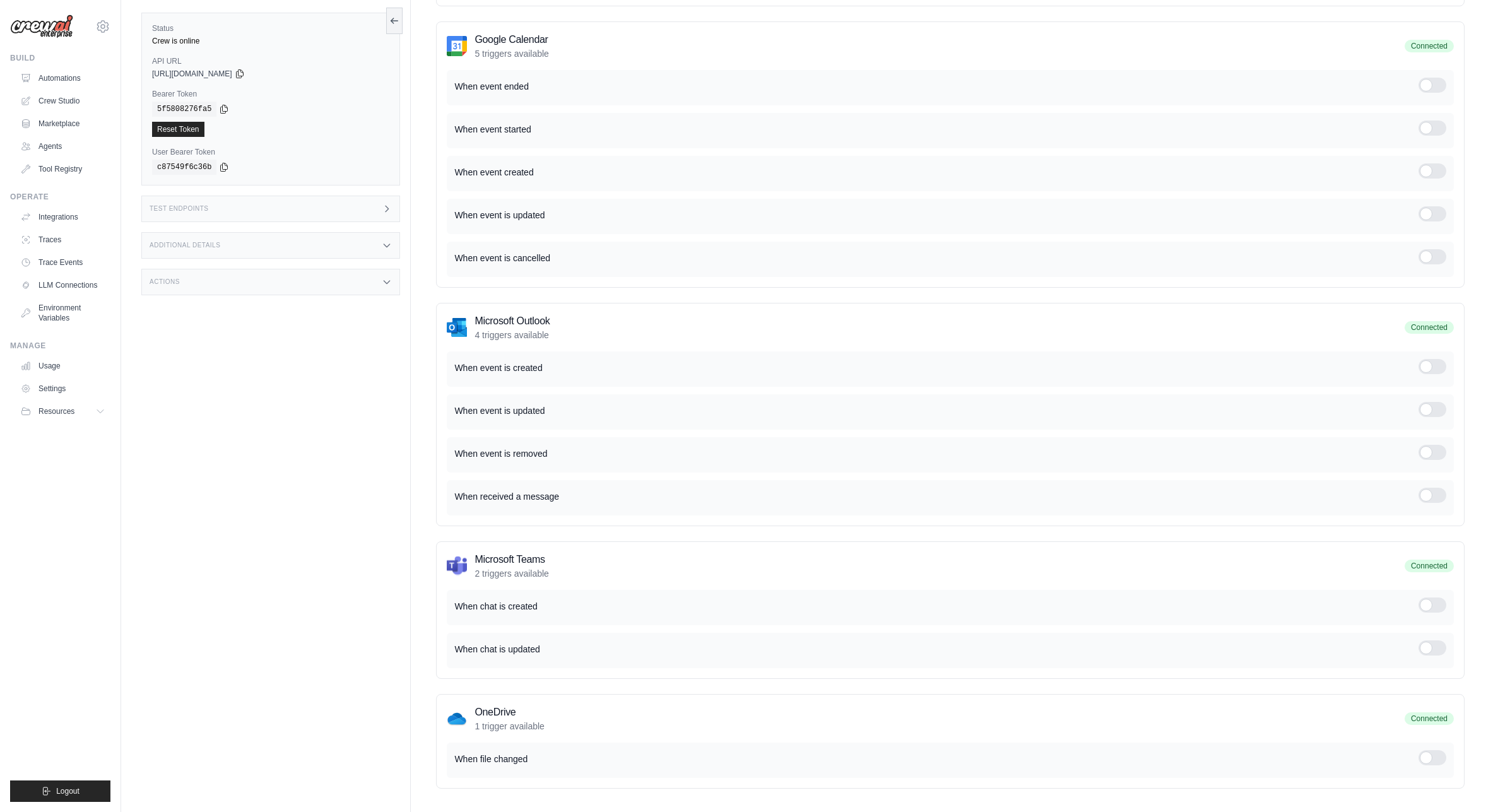
drag, startPoint x: 474, startPoint y: 747, endPoint x: 526, endPoint y: 746, distance: 52.0
click at [526, 753] on p "When file changed" at bounding box center [936, 759] width 964 height 13
click at [448, 590] on div "When chat is created" at bounding box center [950, 608] width 1007 height 35
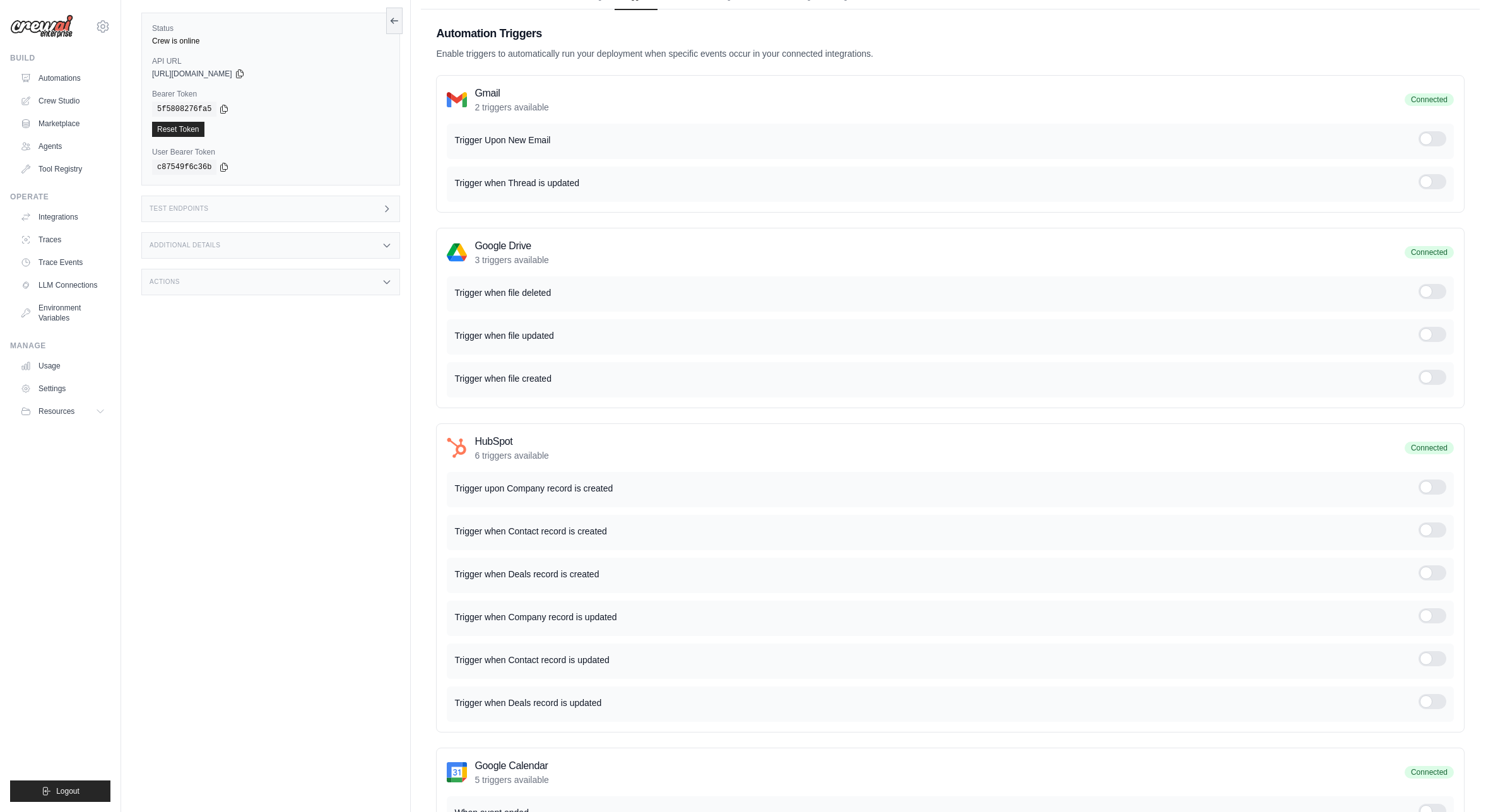
scroll to position [0, 0]
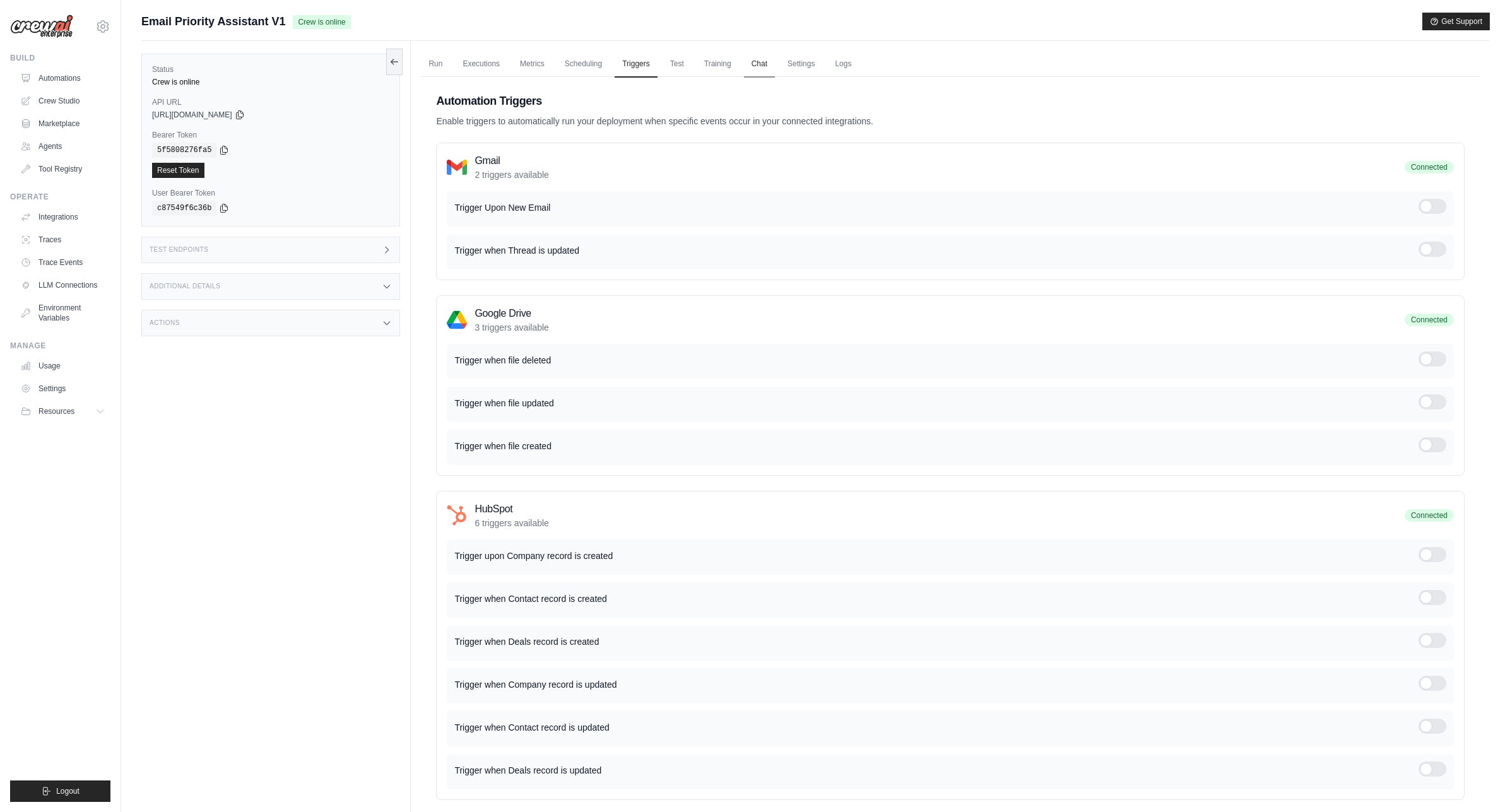
click at [757, 68] on link "Chat" at bounding box center [759, 64] width 31 height 26
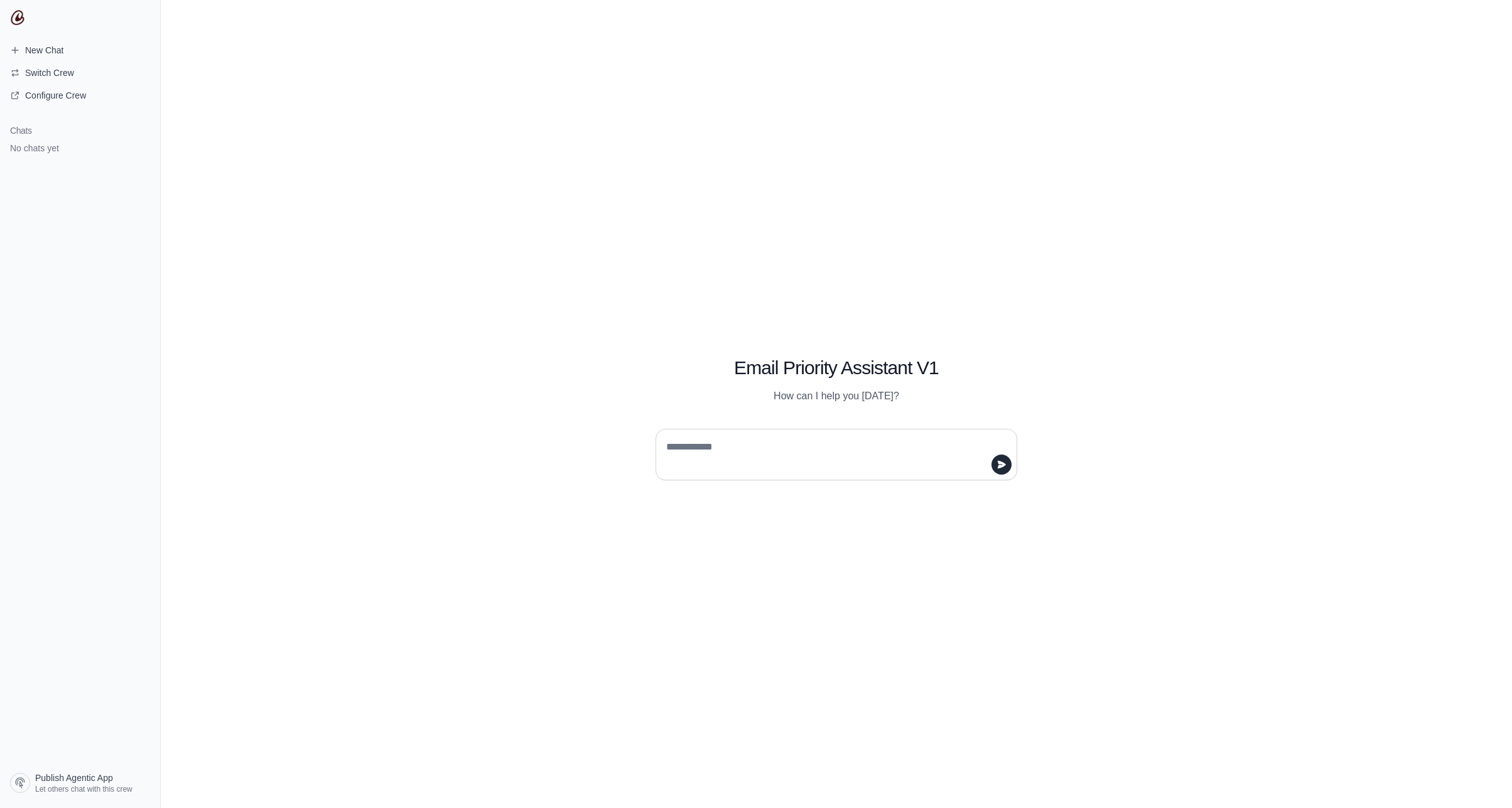
click at [721, 432] on div at bounding box center [836, 454] width 361 height 51
click at [714, 449] on textarea at bounding box center [832, 454] width 338 height 35
type textarea "**"
